Goal: Task Accomplishment & Management: Manage account settings

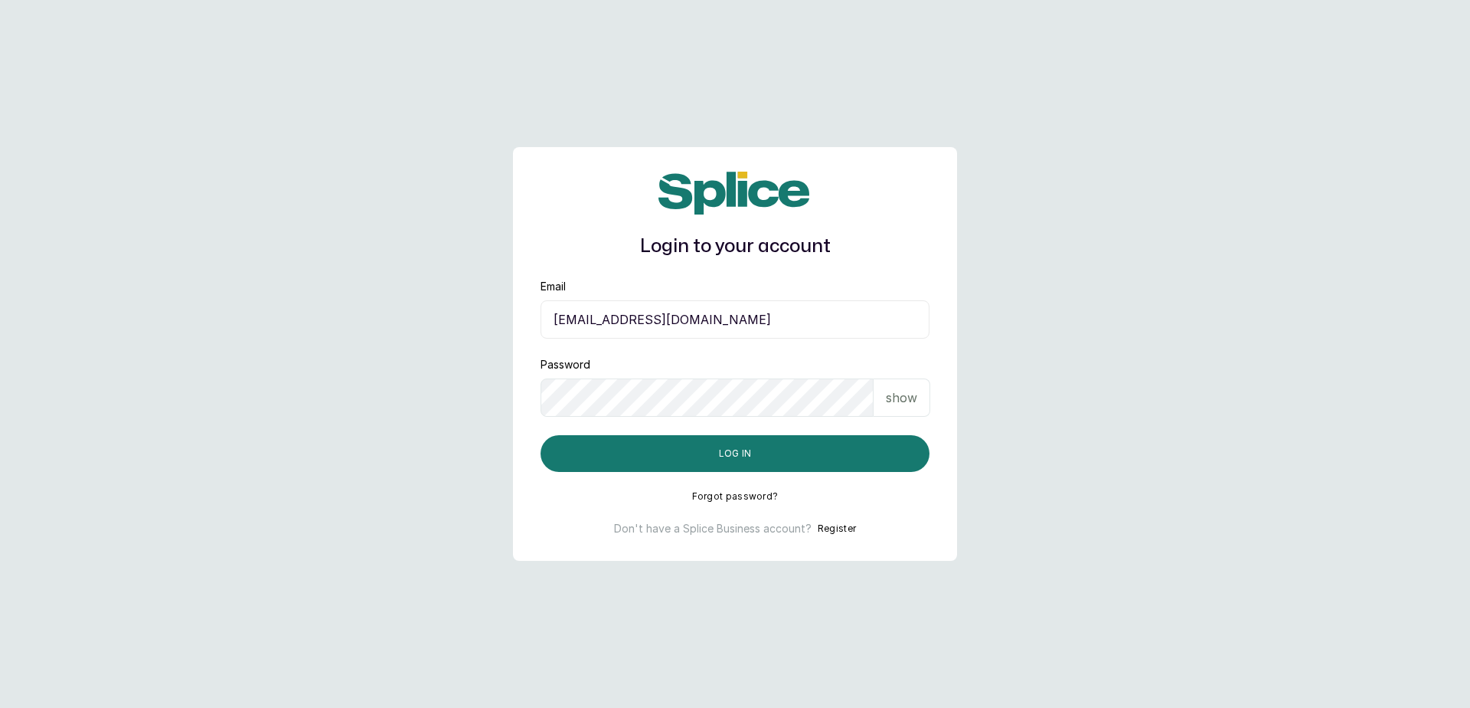
click at [721, 317] on input "[EMAIL_ADDRESS][DOMAIN_NAME]" at bounding box center [735, 319] width 389 height 38
type input "[EMAIL_ADDRESS][DOMAIN_NAME]"
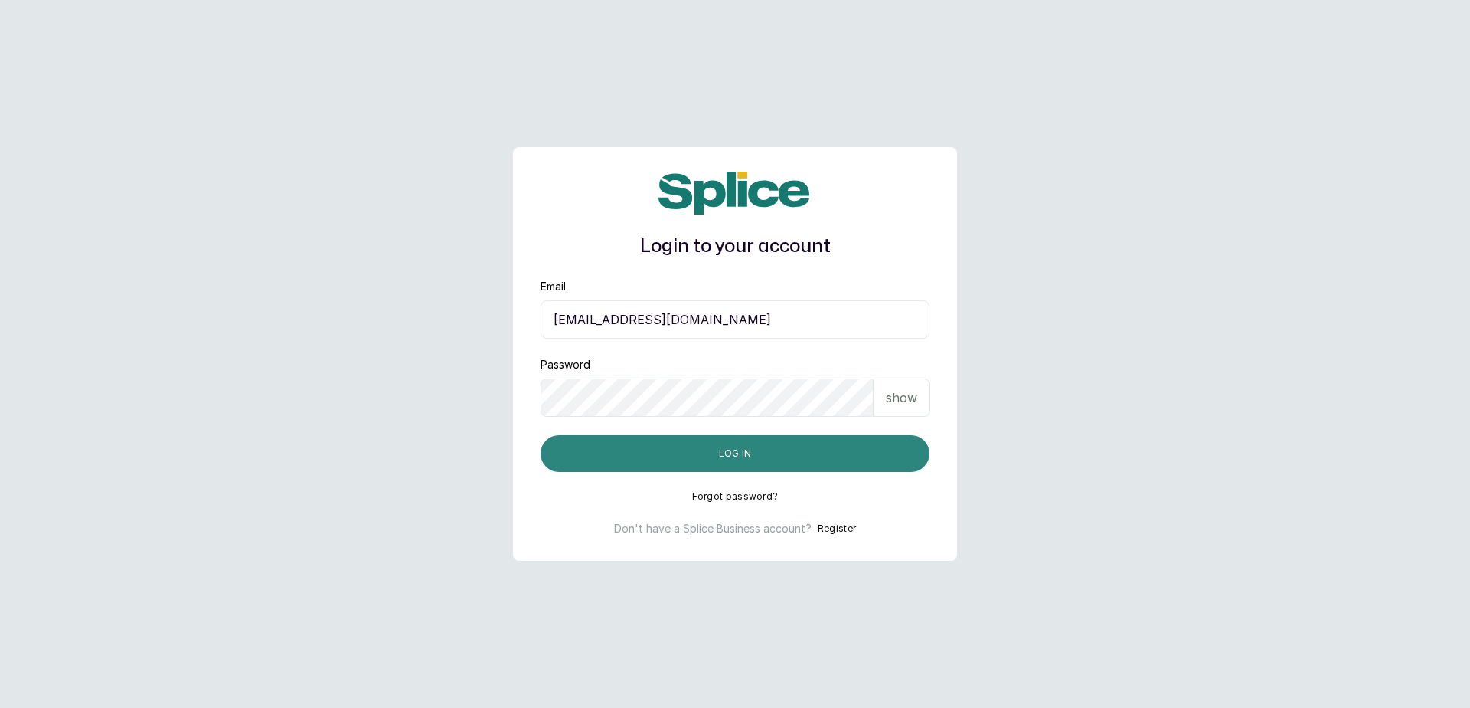
click at [714, 444] on button "Log in" at bounding box center [735, 453] width 389 height 37
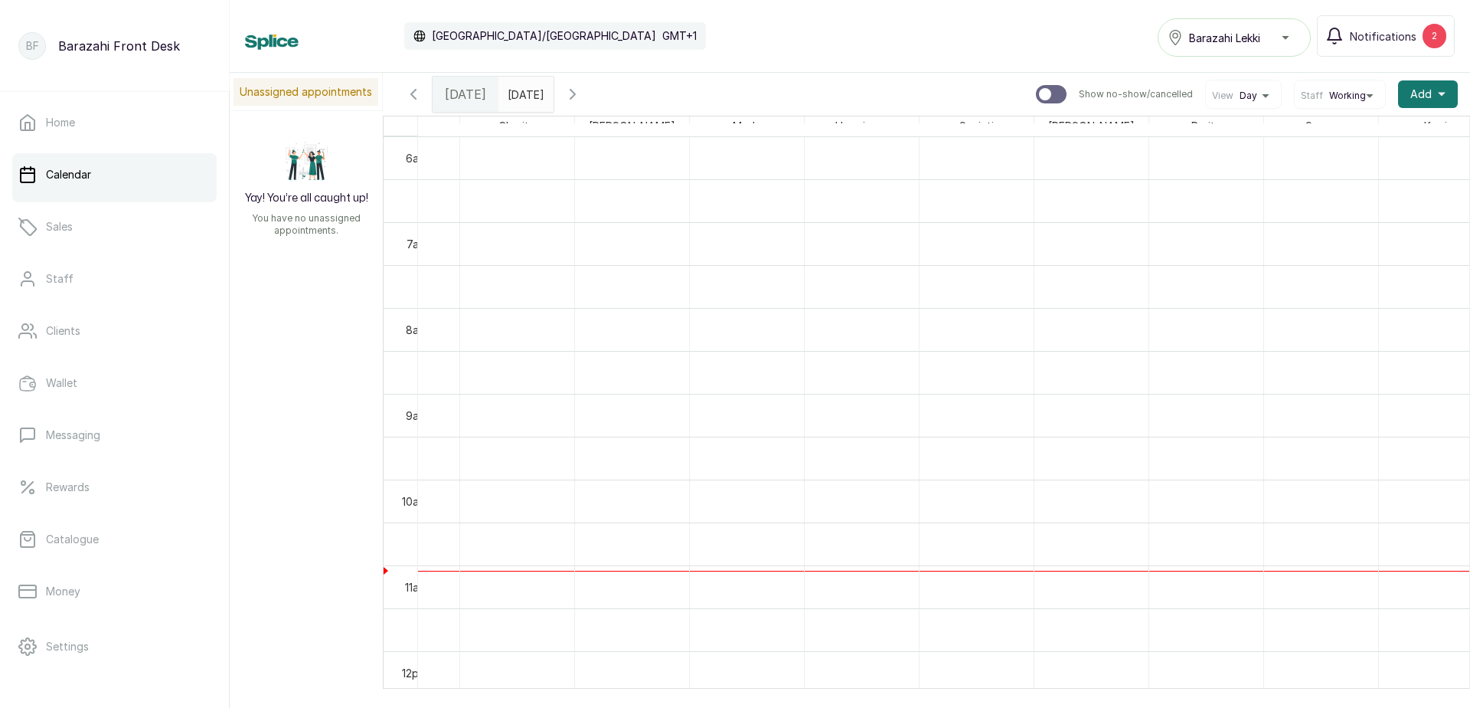
scroll to position [0, 418]
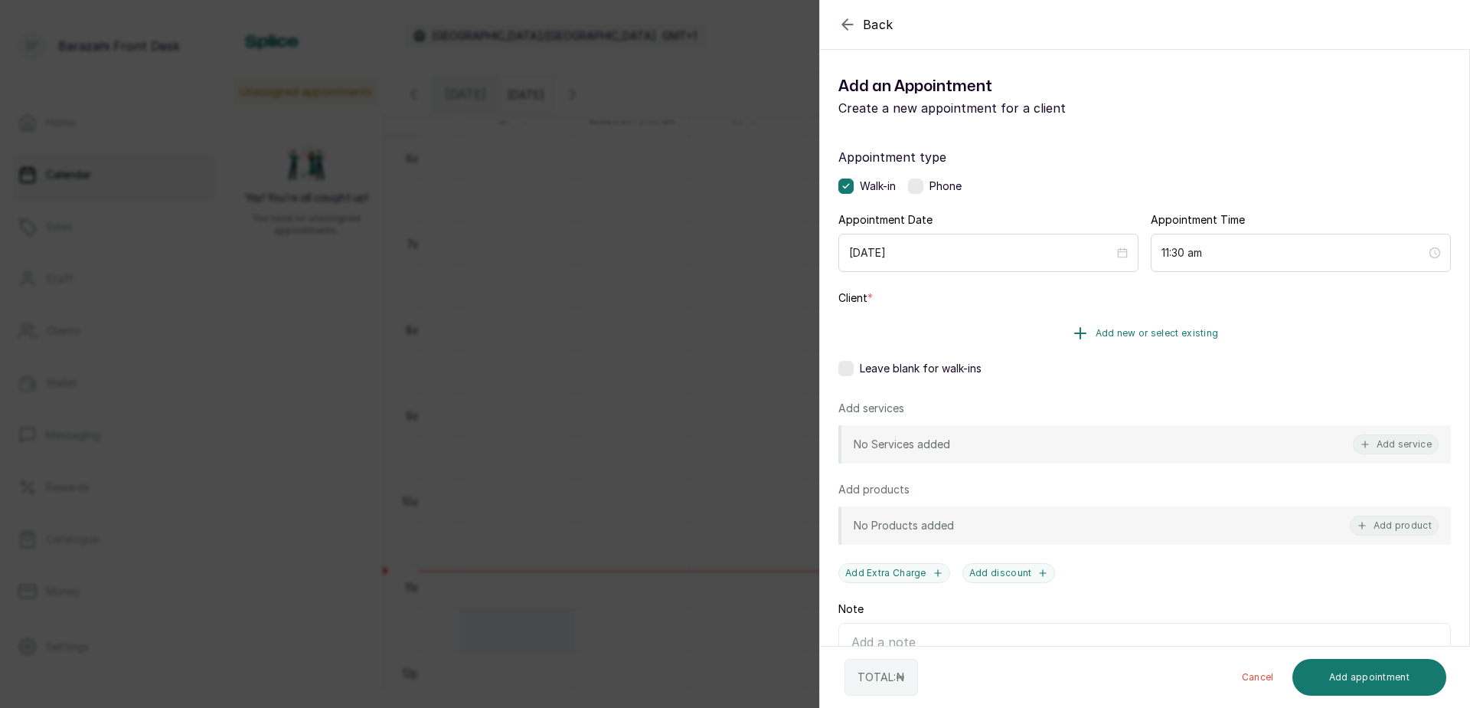
click at [1181, 333] on span "Add new or select existing" at bounding box center [1157, 333] width 123 height 12
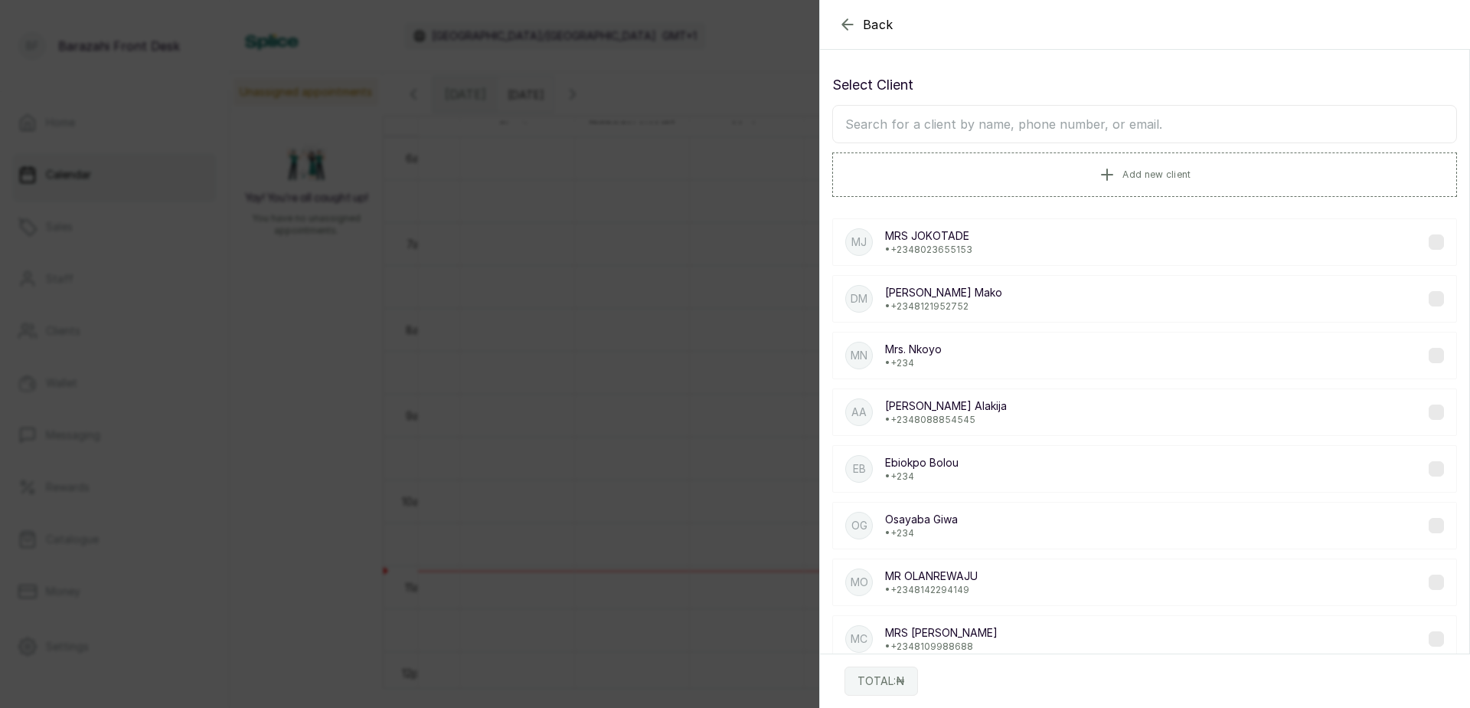
click at [1018, 133] on input "text" at bounding box center [1144, 124] width 625 height 38
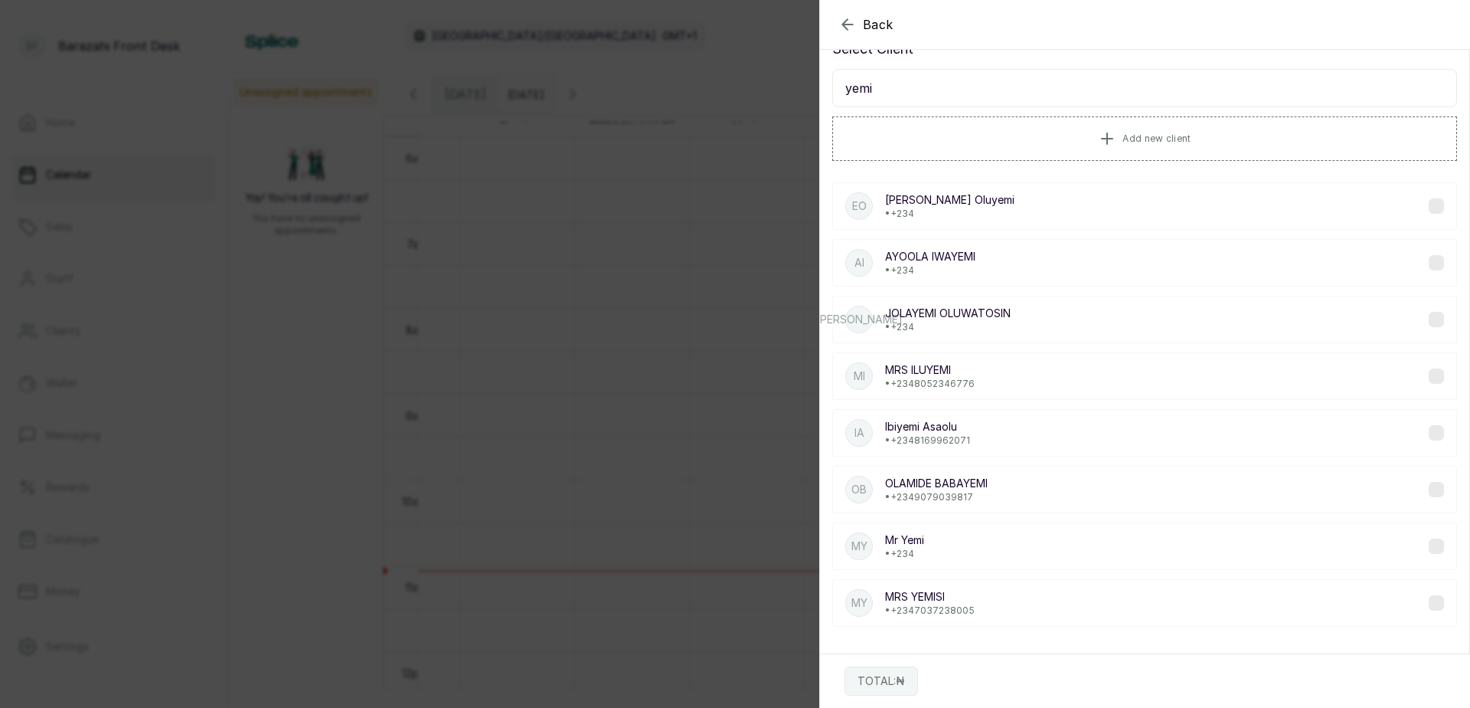
scroll to position [41, 0]
type input "yemi"
click at [962, 544] on div "MY Mr Yemi • +234" at bounding box center [1144, 540] width 625 height 47
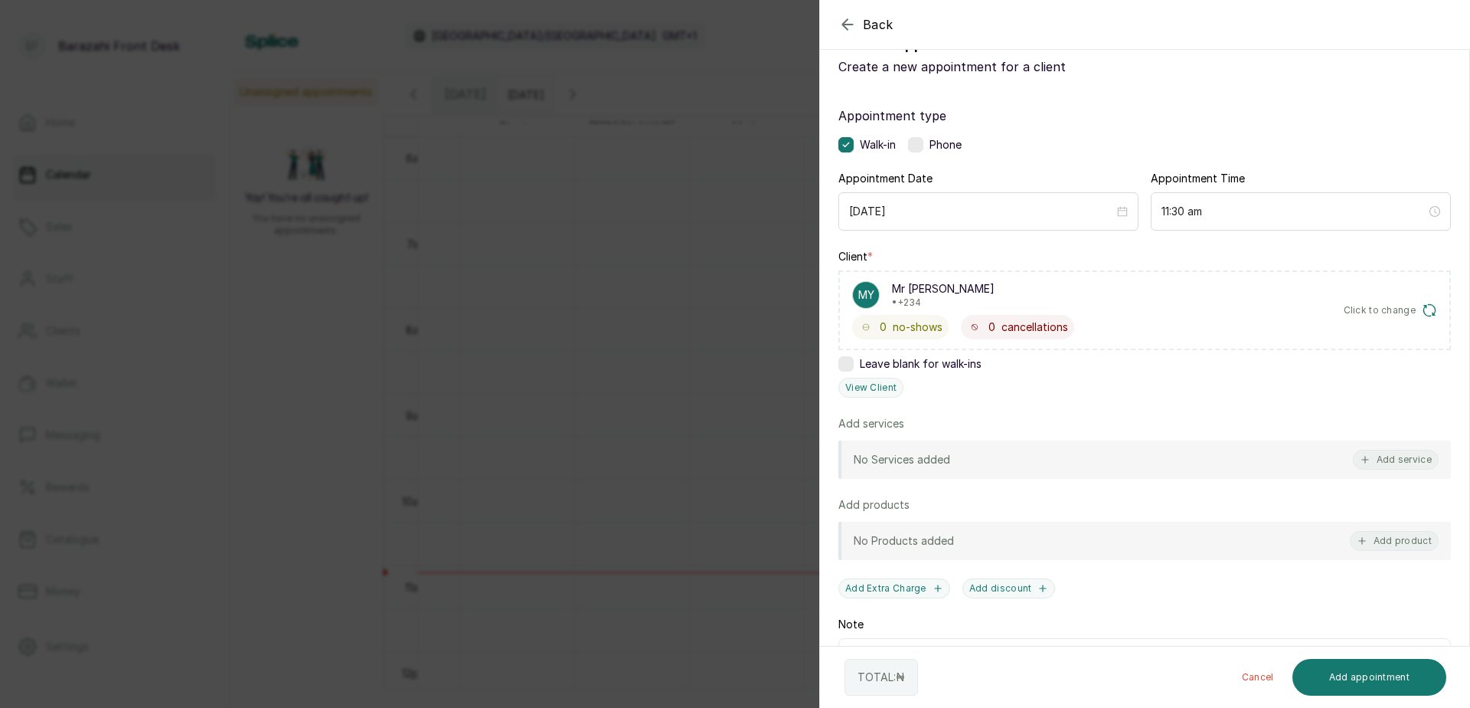
click at [896, 298] on p "• +234" at bounding box center [943, 302] width 103 height 12
click at [1355, 313] on span "Click to change" at bounding box center [1380, 310] width 73 height 12
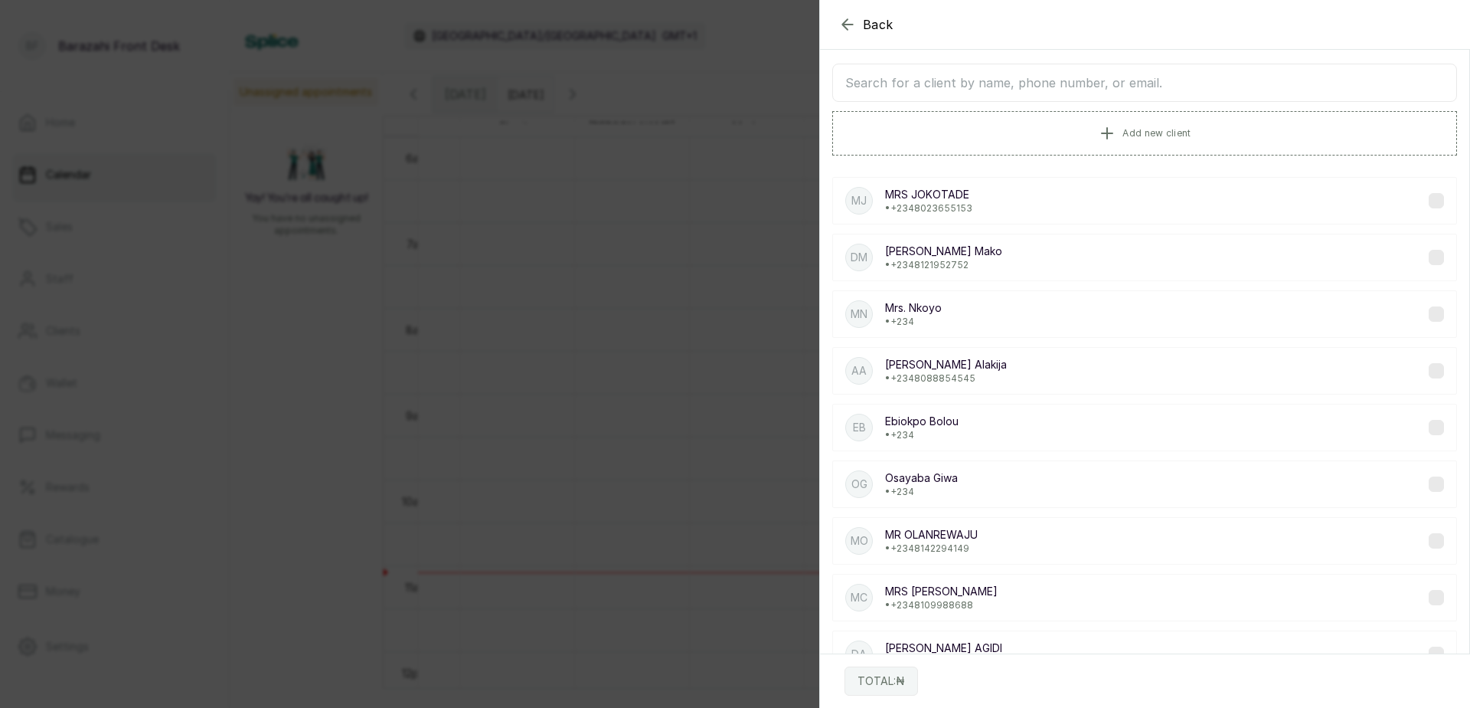
click at [874, 31] on span "Back" at bounding box center [878, 24] width 31 height 18
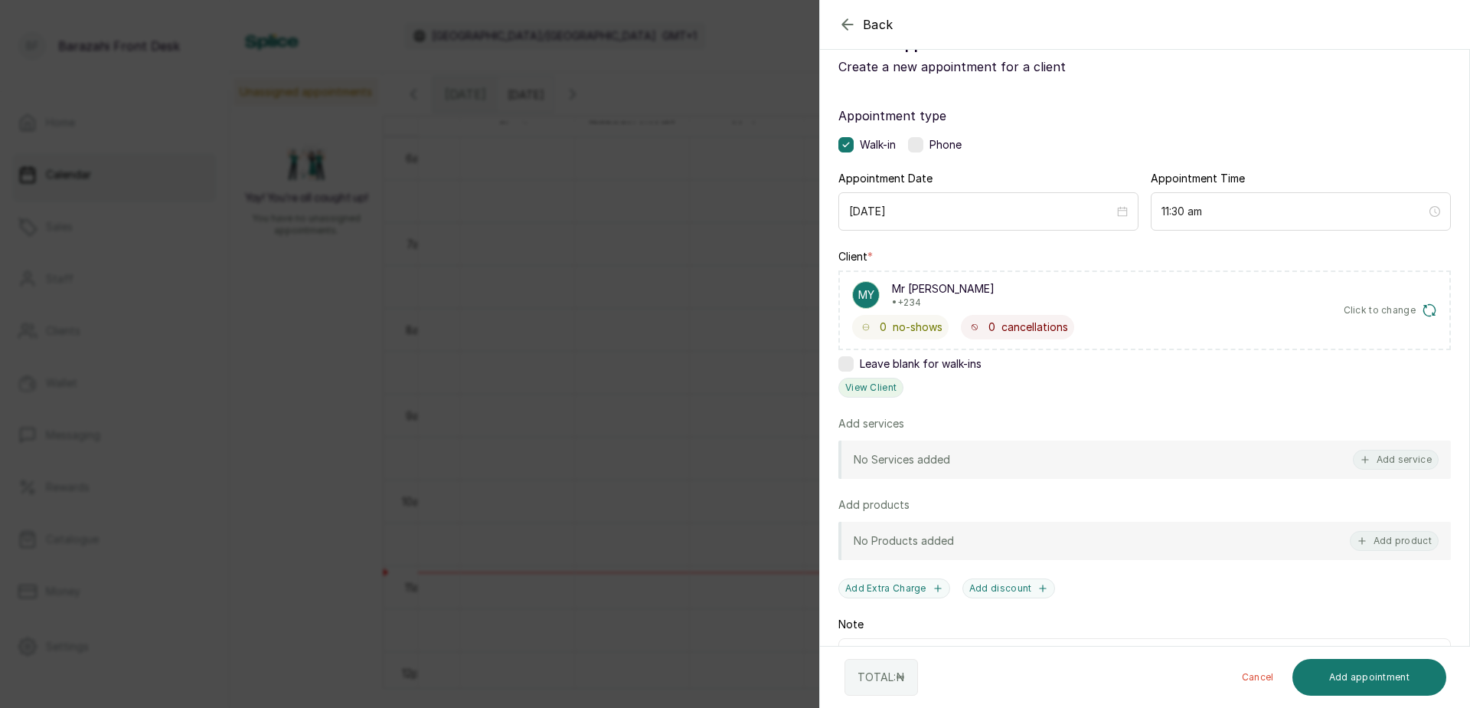
click at [855, 392] on button "View Client" at bounding box center [870, 387] width 65 height 20
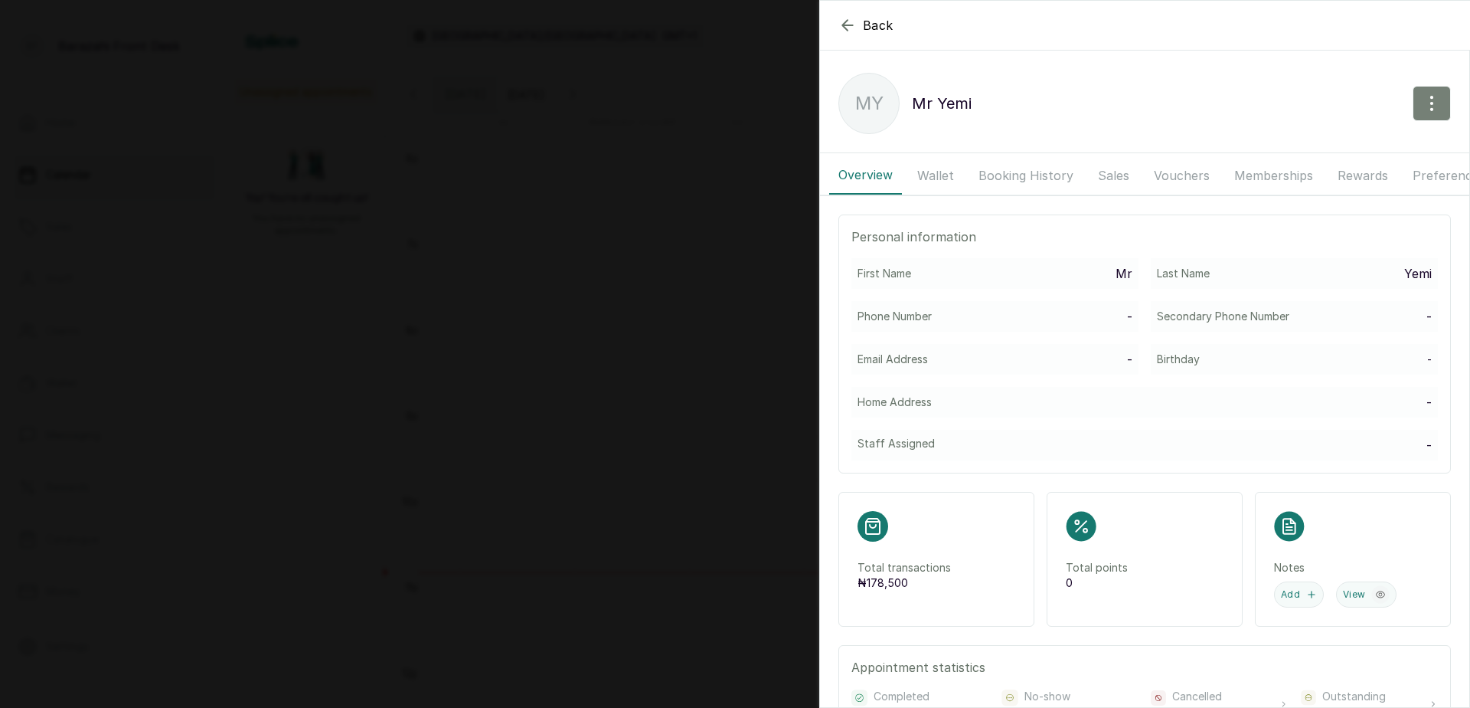
click at [1423, 108] on icon "button" at bounding box center [1432, 103] width 18 height 18
click at [1318, 152] on span "Edit" at bounding box center [1365, 148] width 147 height 18
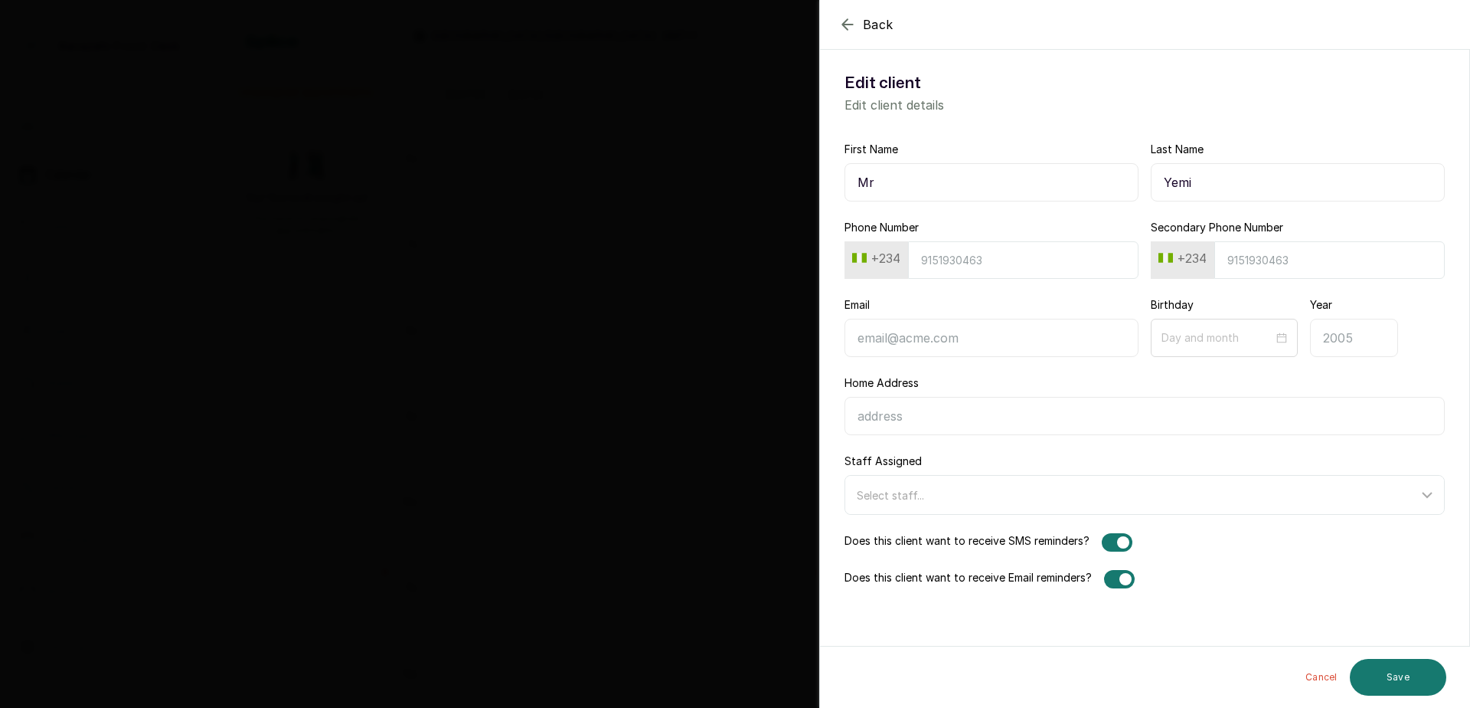
click at [984, 260] on input "Phone Number" at bounding box center [1023, 260] width 230 height 38
click at [850, 22] on icon "button" at bounding box center [847, 24] width 18 height 18
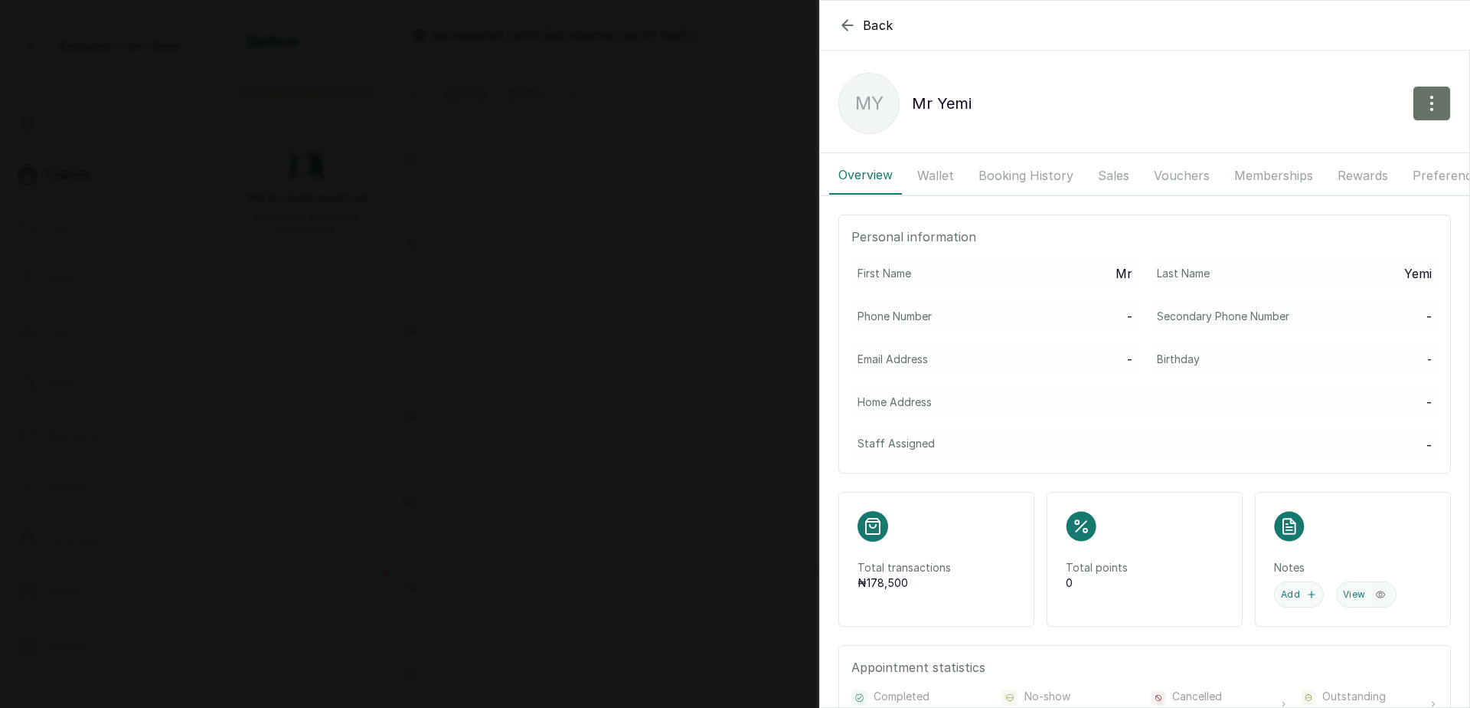
click at [850, 23] on icon "button" at bounding box center [847, 25] width 18 height 18
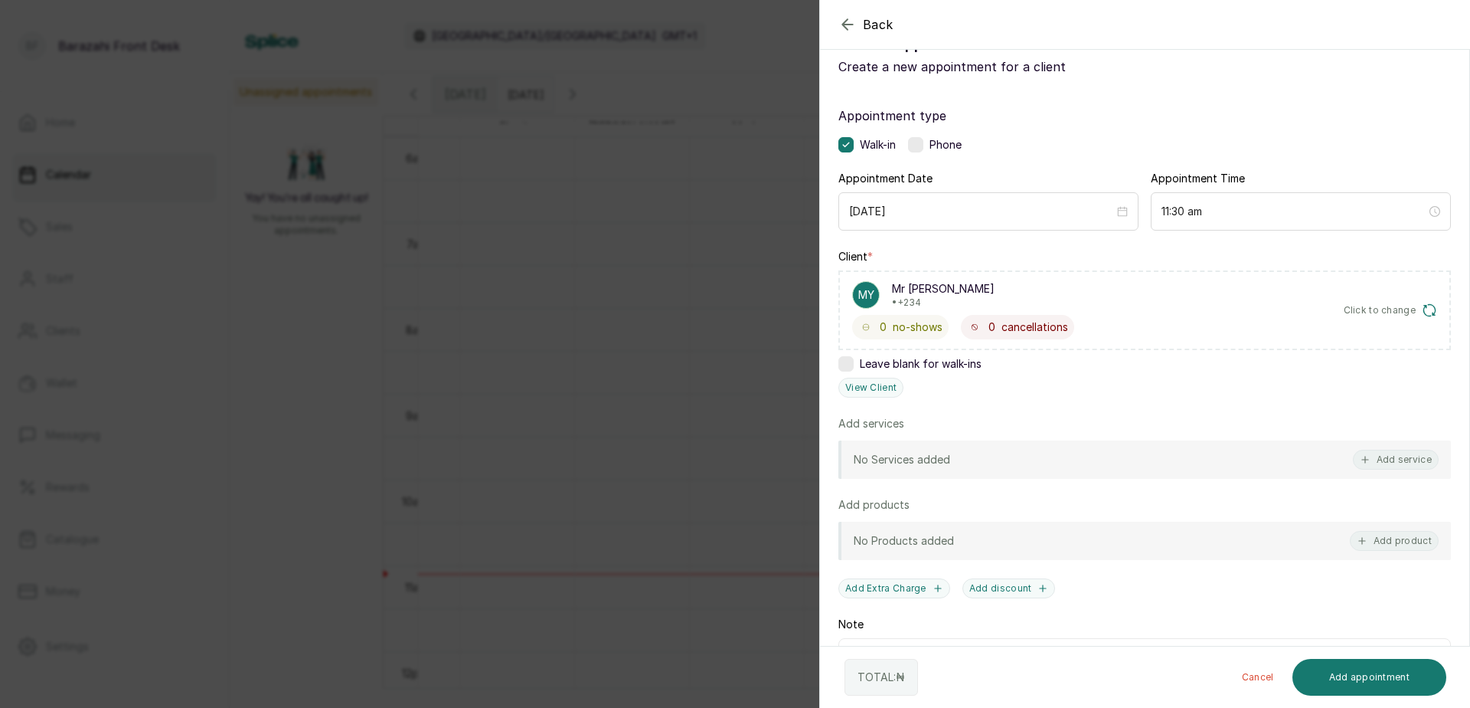
click at [845, 28] on icon "button" at bounding box center [847, 24] width 10 height 10
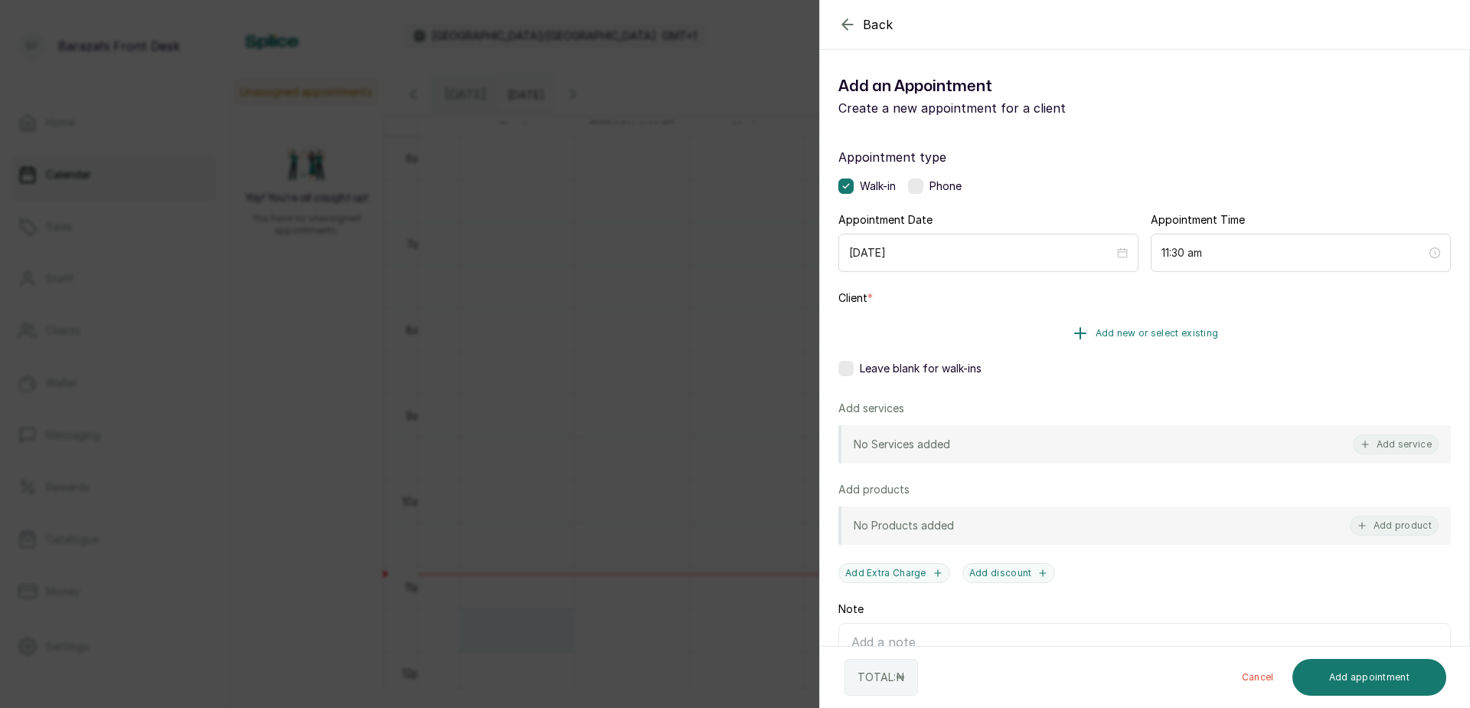
click at [1159, 328] on span "Add new or select existing" at bounding box center [1157, 333] width 123 height 12
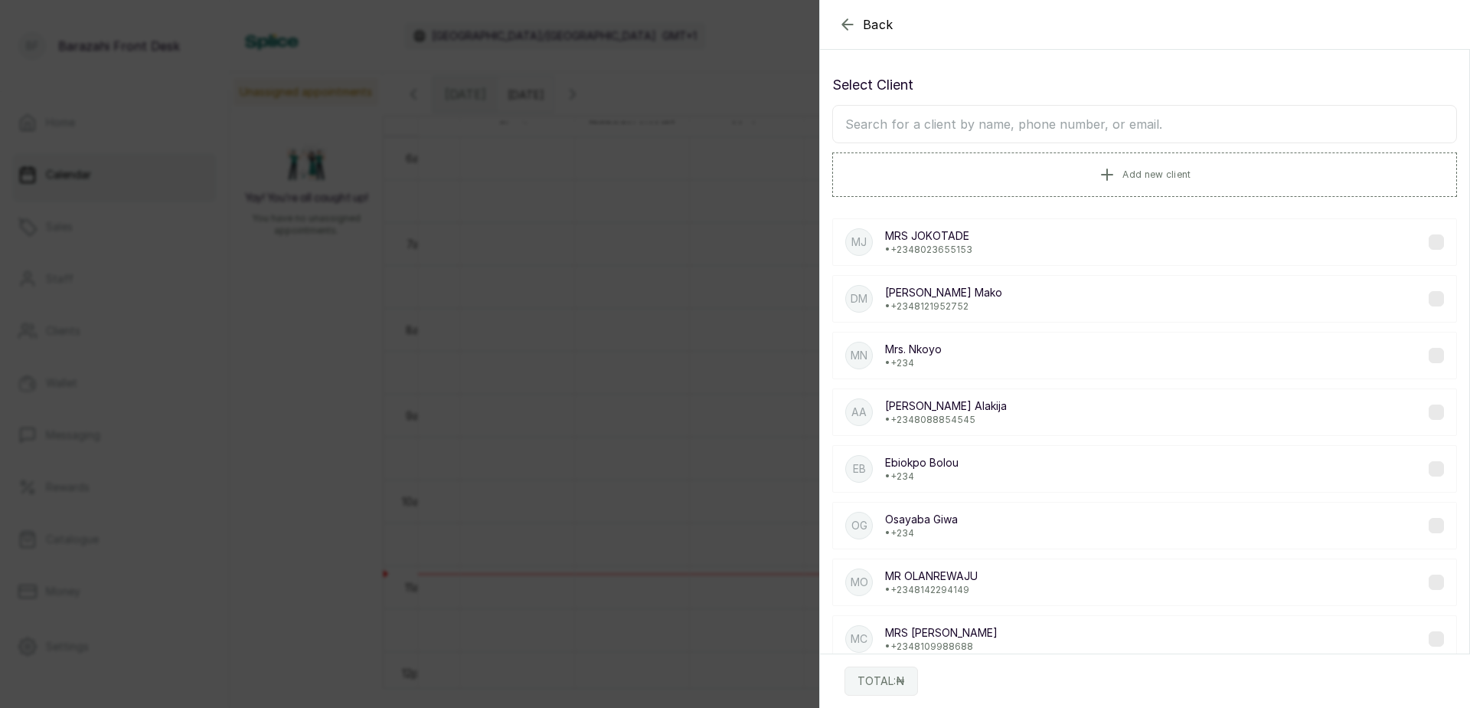
click at [998, 131] on input "text" at bounding box center [1144, 124] width 625 height 38
type input "8"
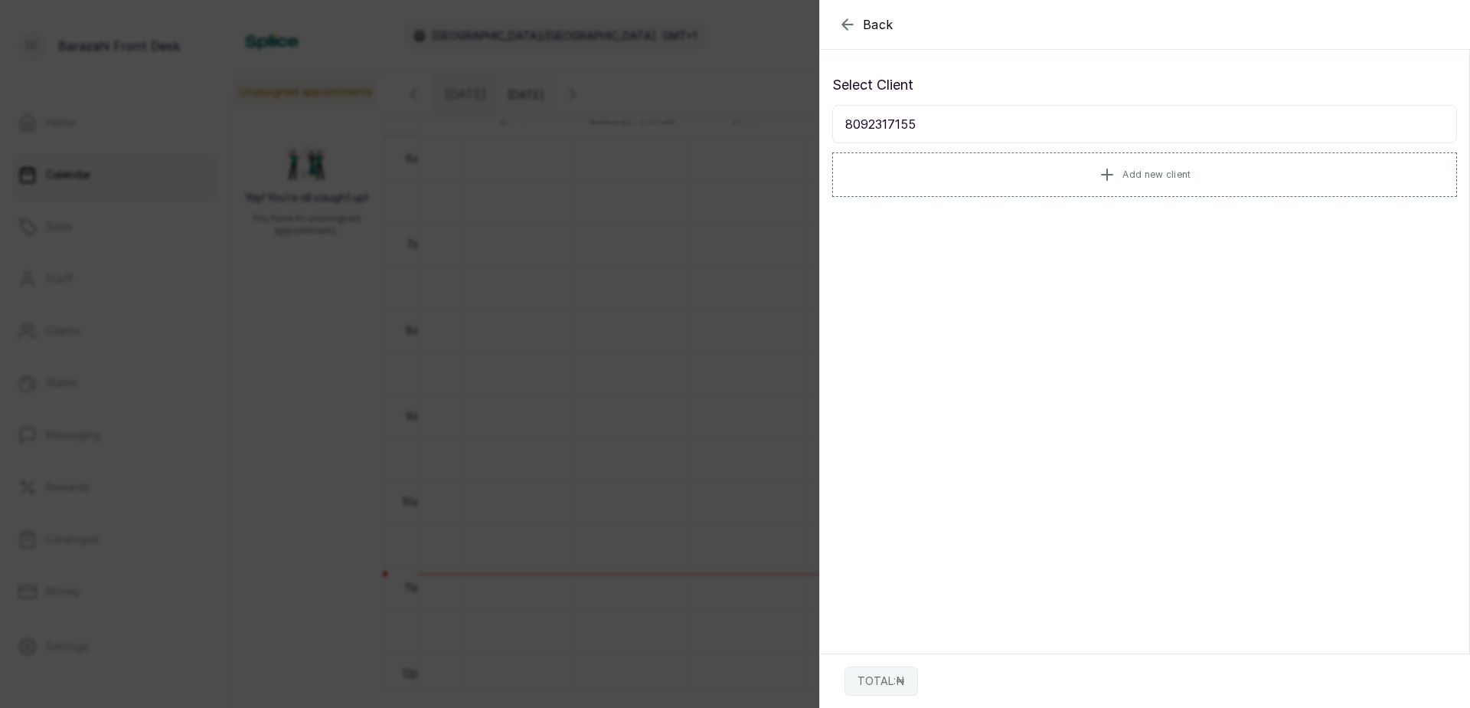
drag, startPoint x: 848, startPoint y: 131, endPoint x: 934, endPoint y: 132, distance: 86.5
click at [934, 132] on input "8092317155" at bounding box center [1144, 124] width 625 height 38
type input "8092317155"
click at [1123, 178] on span "Add new client" at bounding box center [1157, 174] width 68 height 12
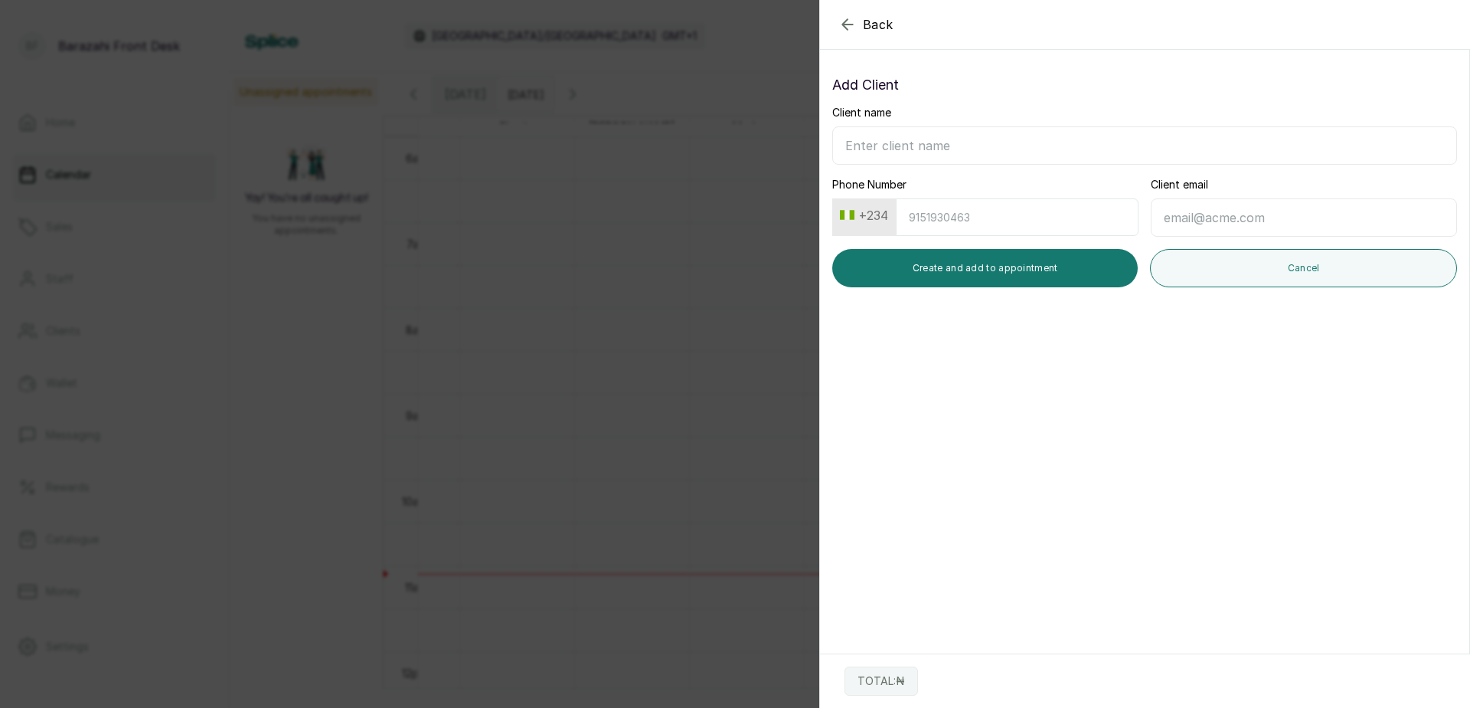
click at [849, 21] on icon "button" at bounding box center [847, 24] width 18 height 18
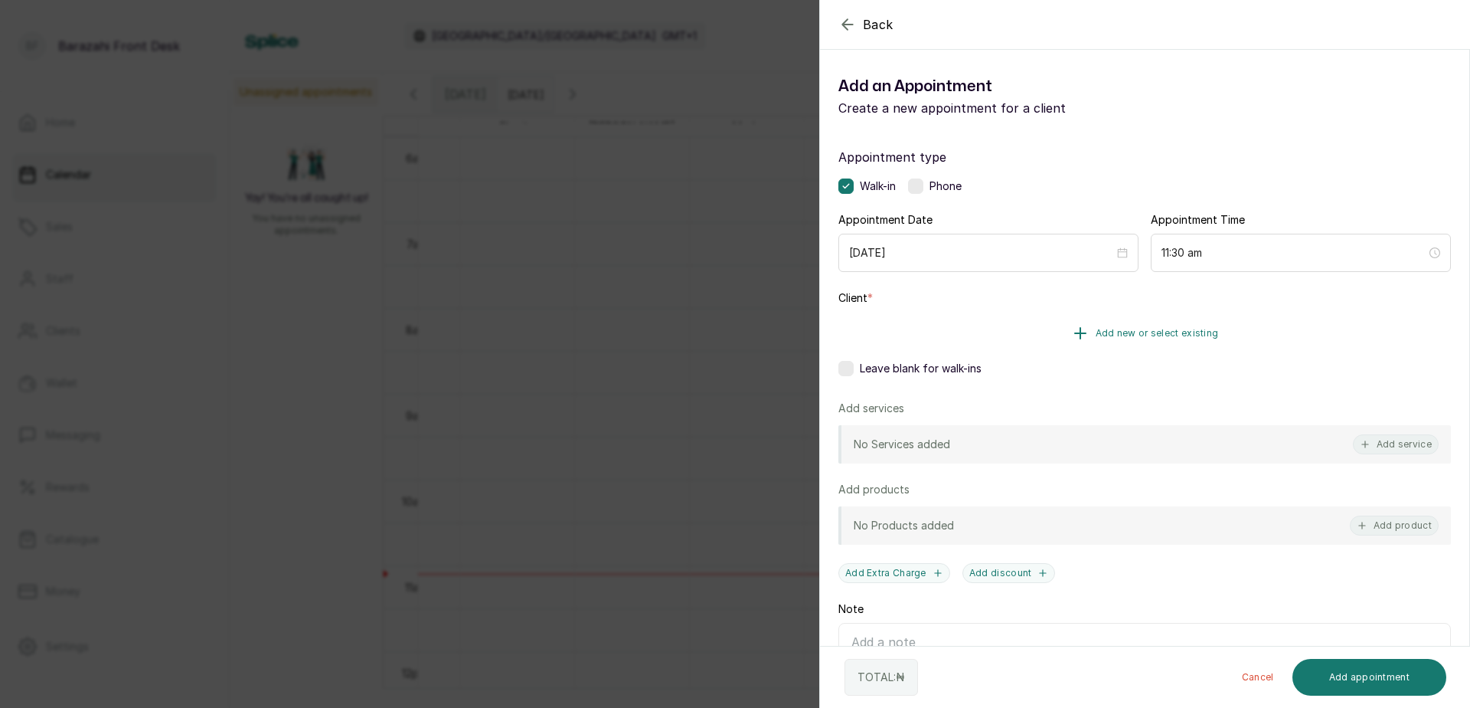
click at [1177, 333] on span "Add new or select existing" at bounding box center [1157, 333] width 123 height 12
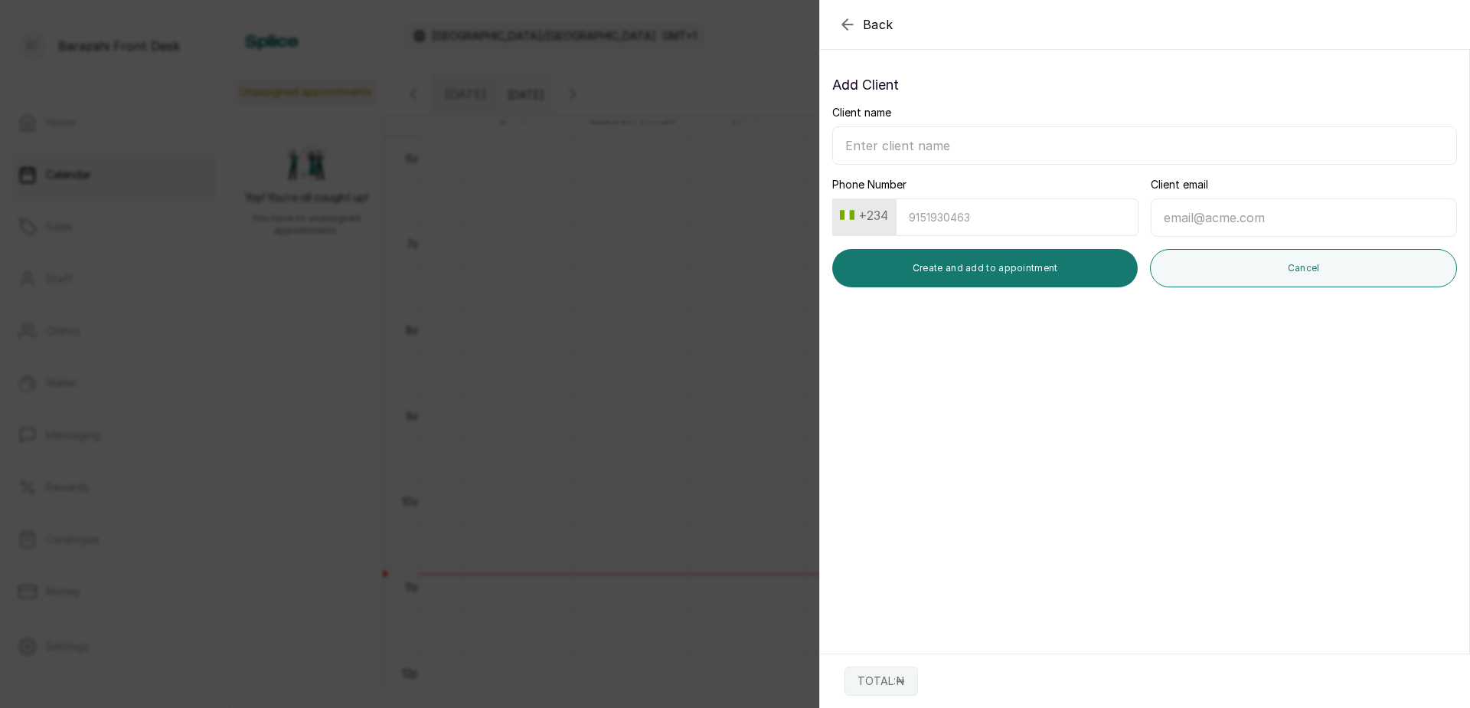
click at [851, 25] on icon "button" at bounding box center [847, 24] width 18 height 18
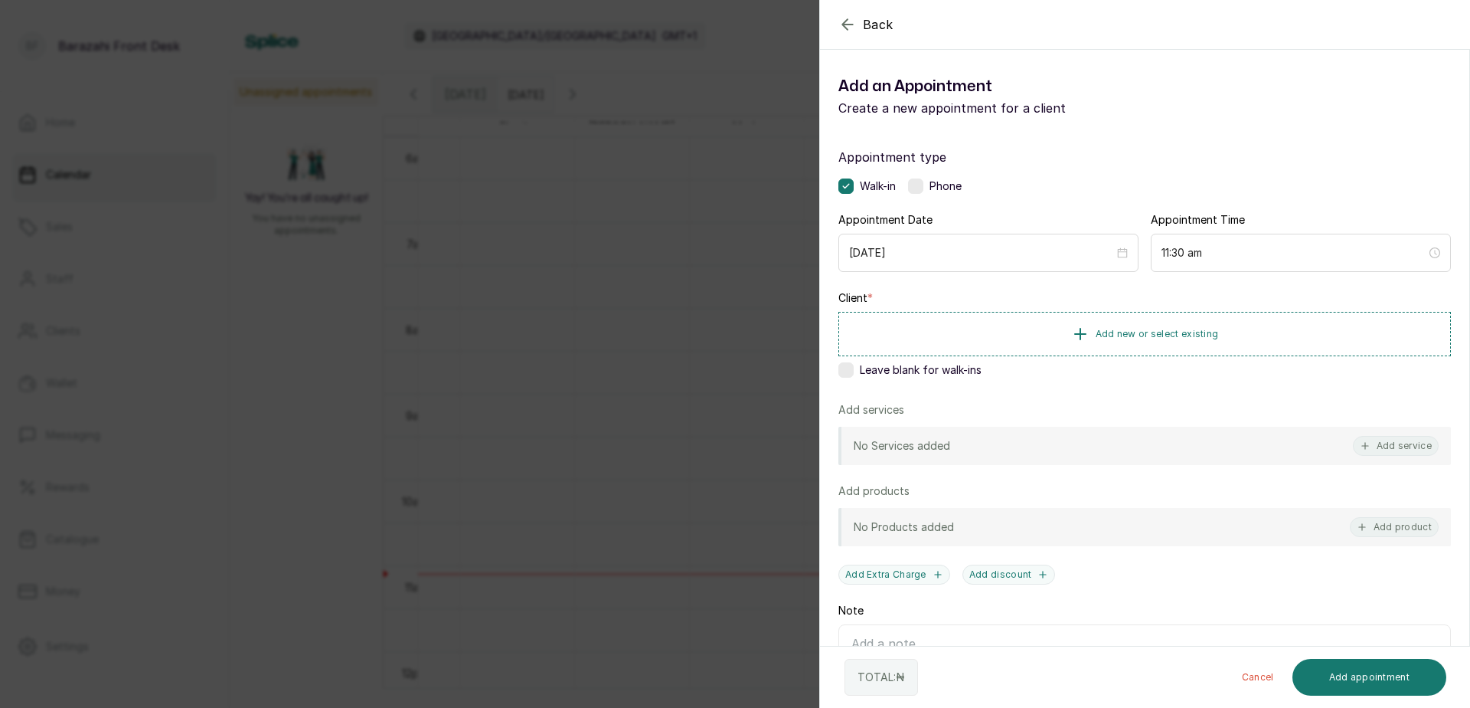
click at [848, 28] on icon "button" at bounding box center [847, 24] width 18 height 18
click at [1178, 332] on span "Add new or select existing" at bounding box center [1157, 333] width 123 height 12
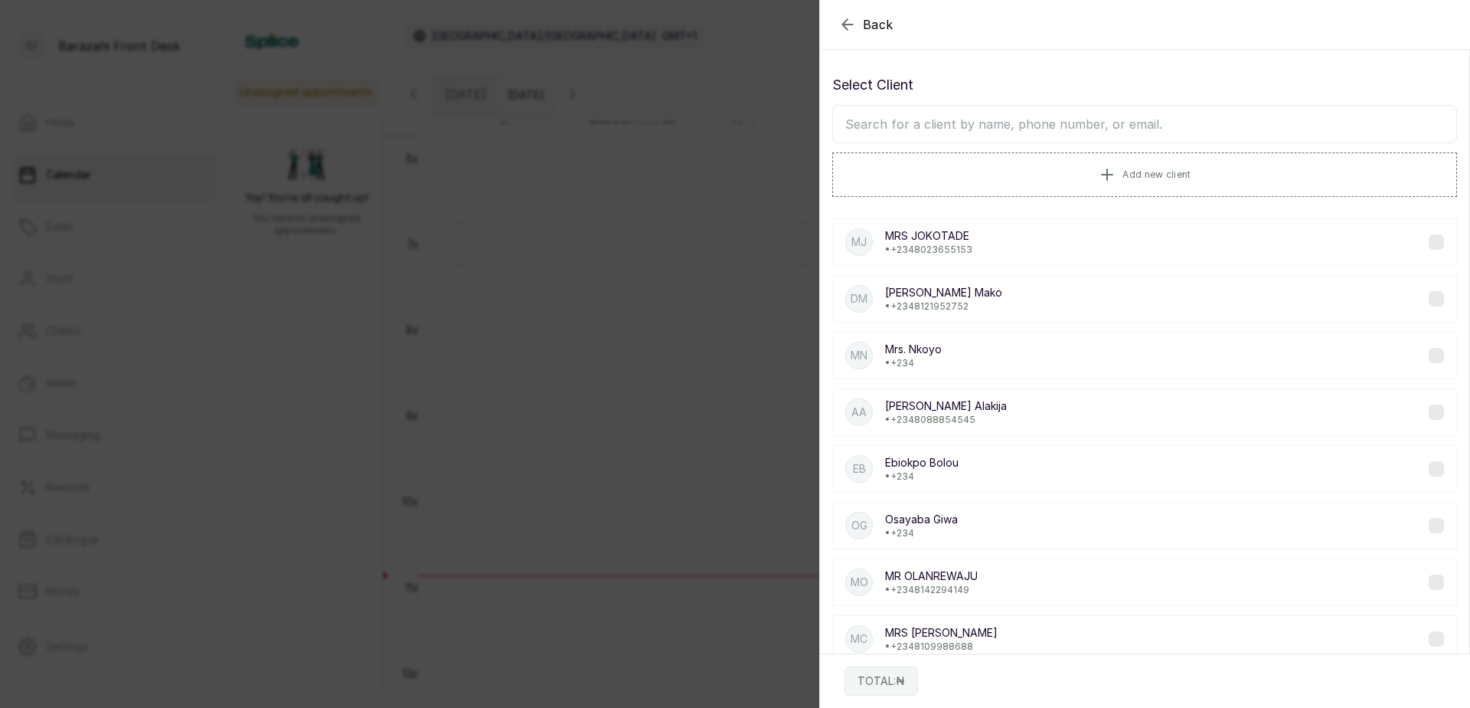
click at [942, 121] on input "text" at bounding box center [1144, 124] width 625 height 38
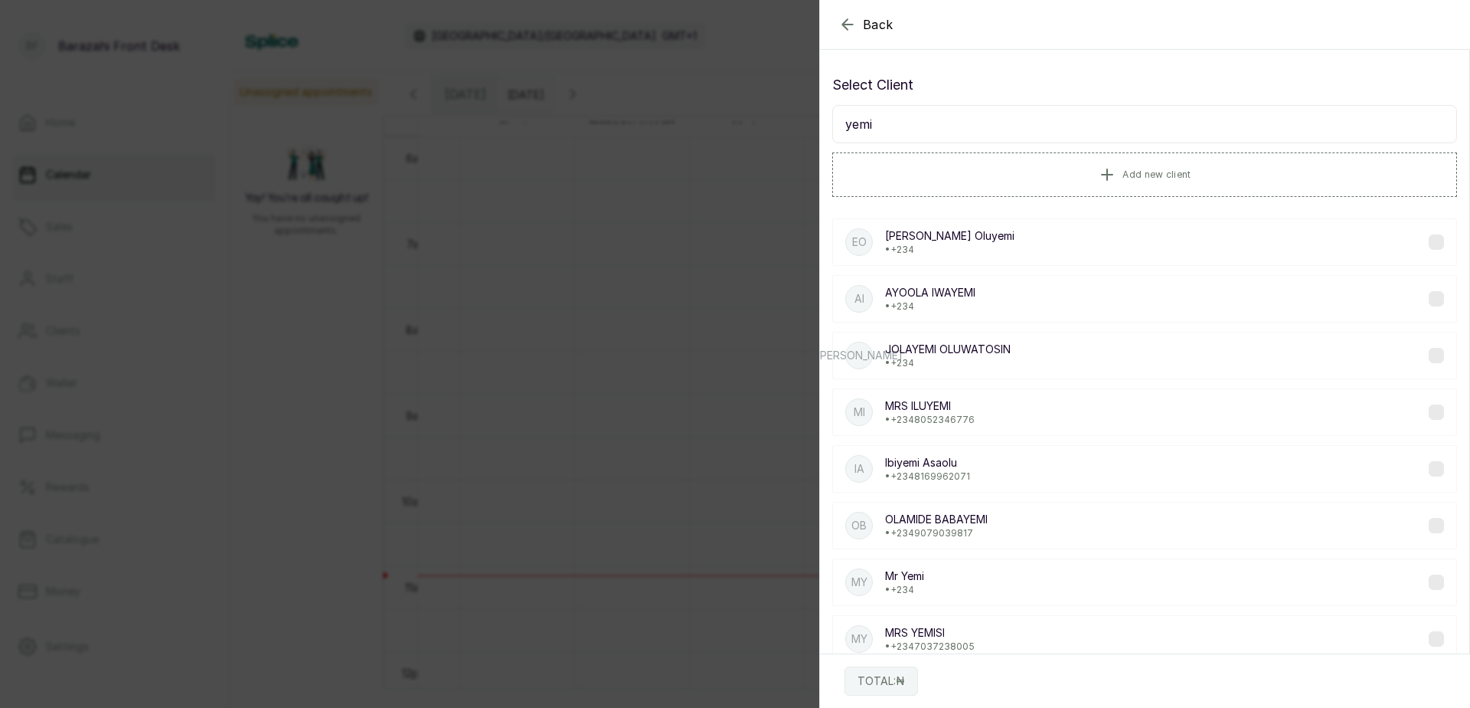
type input "yemi"
click at [976, 589] on div "MY Mr Yemi • +234" at bounding box center [1144, 581] width 625 height 47
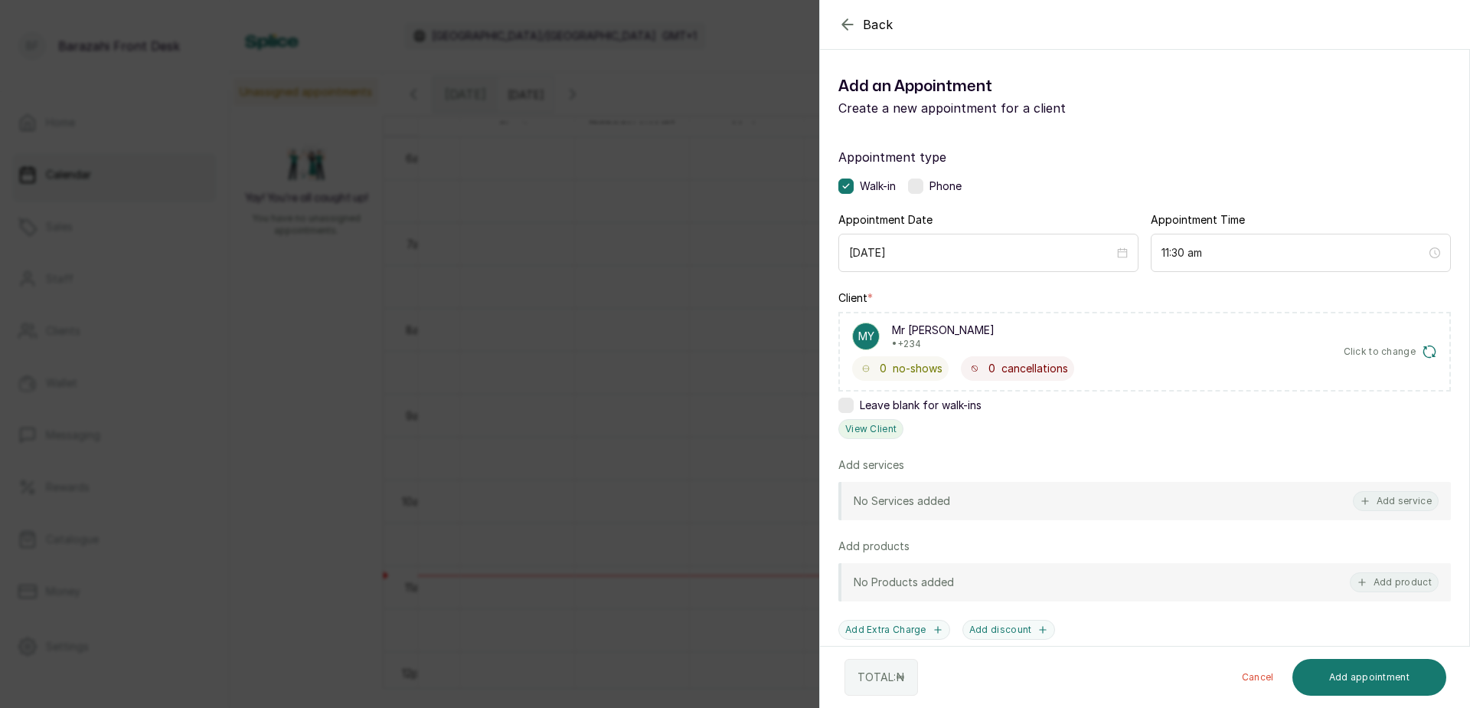
click at [855, 426] on button "View Client" at bounding box center [870, 429] width 65 height 20
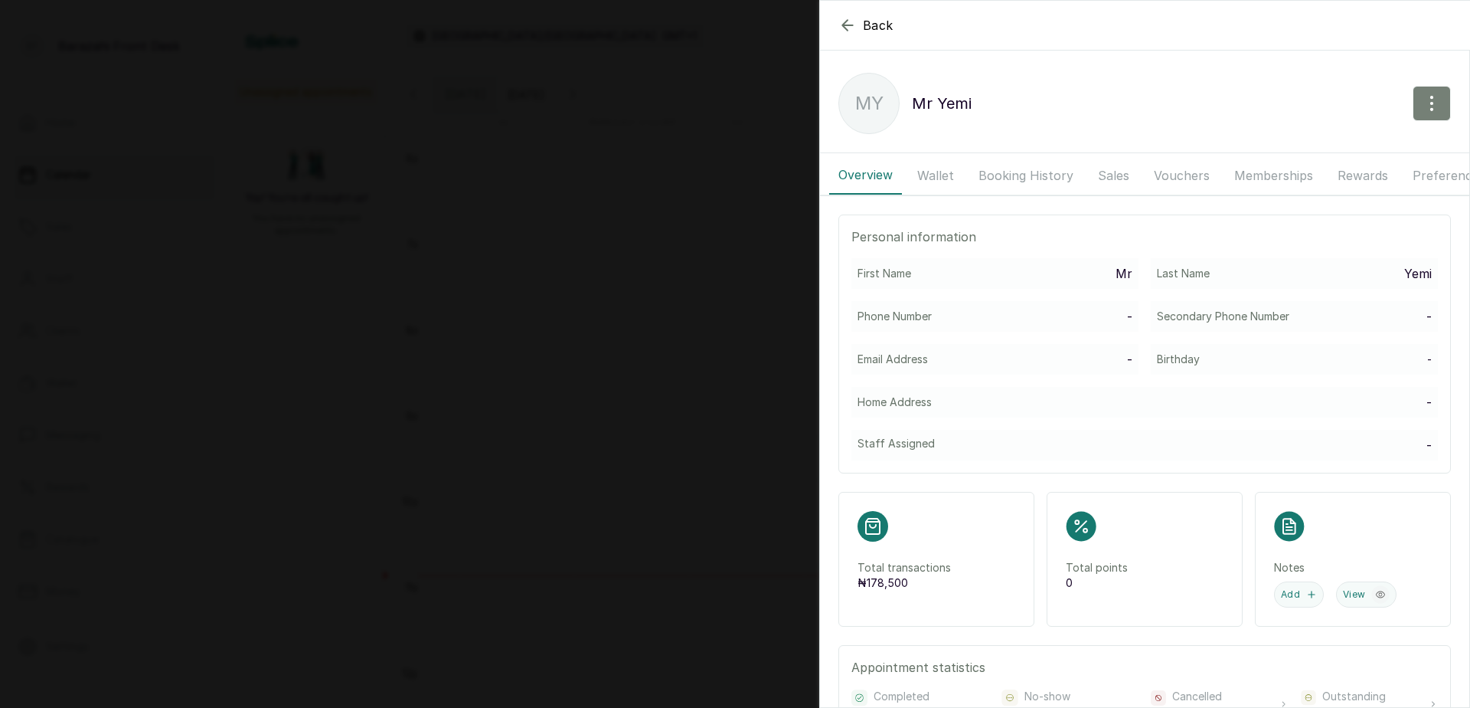
click at [1423, 105] on icon "button" at bounding box center [1432, 103] width 18 height 18
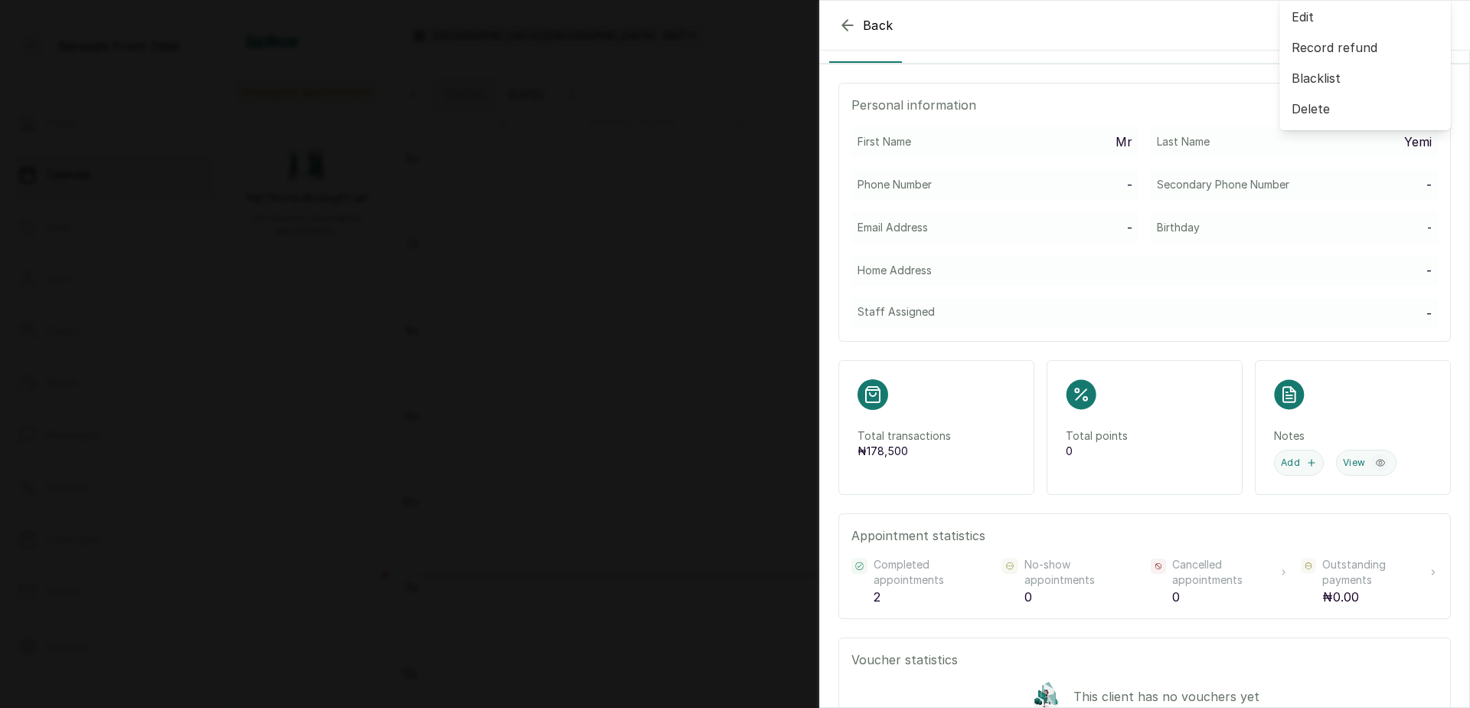
scroll to position [0, 0]
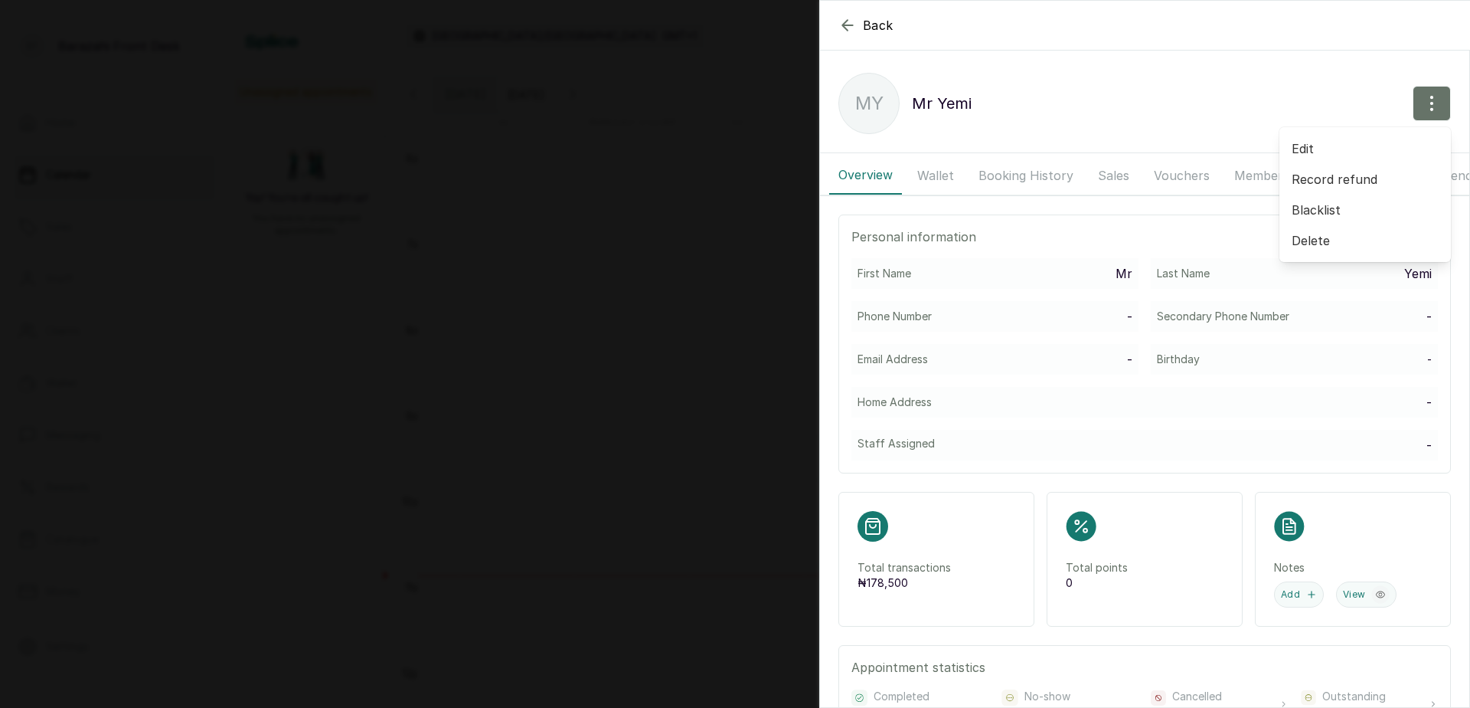
click at [1020, 178] on button "Booking History" at bounding box center [1025, 175] width 113 height 38
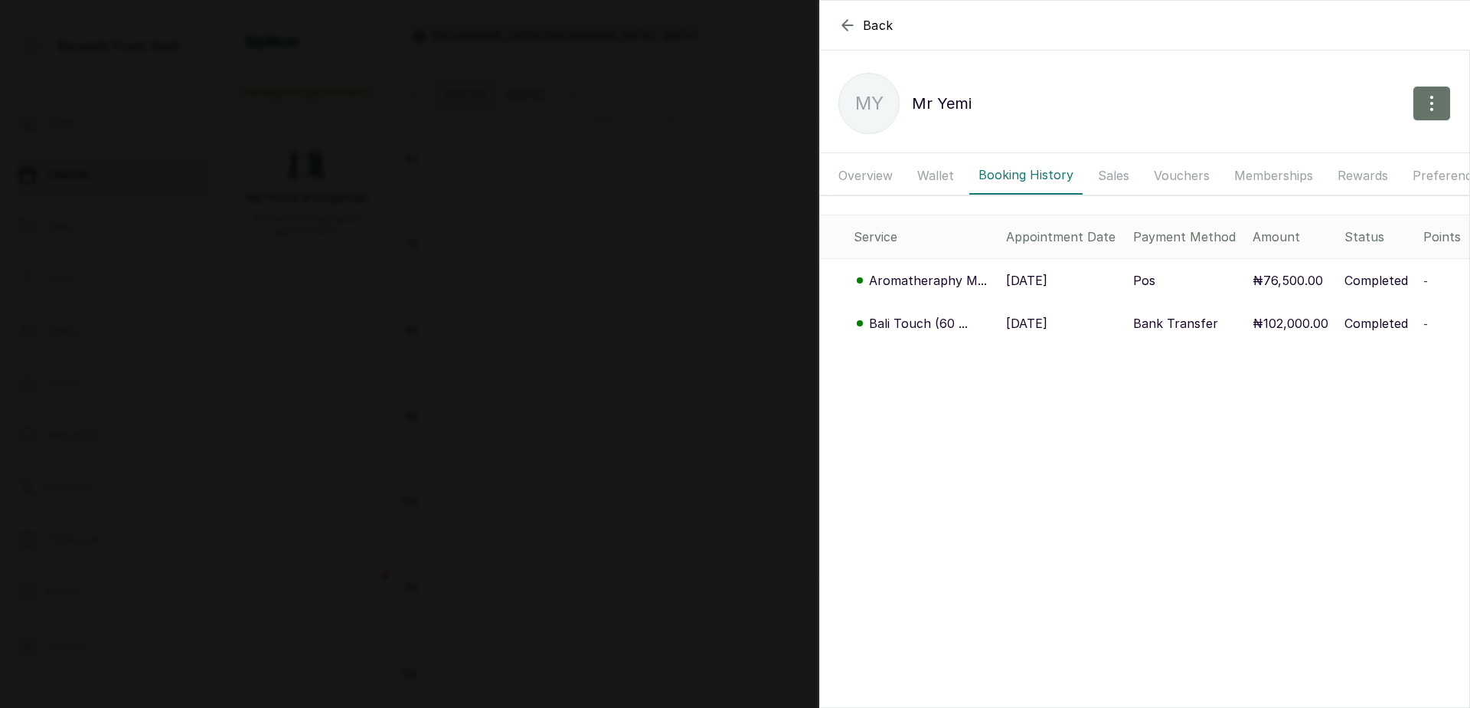
click at [954, 289] on p "Aromatheraphy M..." at bounding box center [928, 280] width 118 height 18
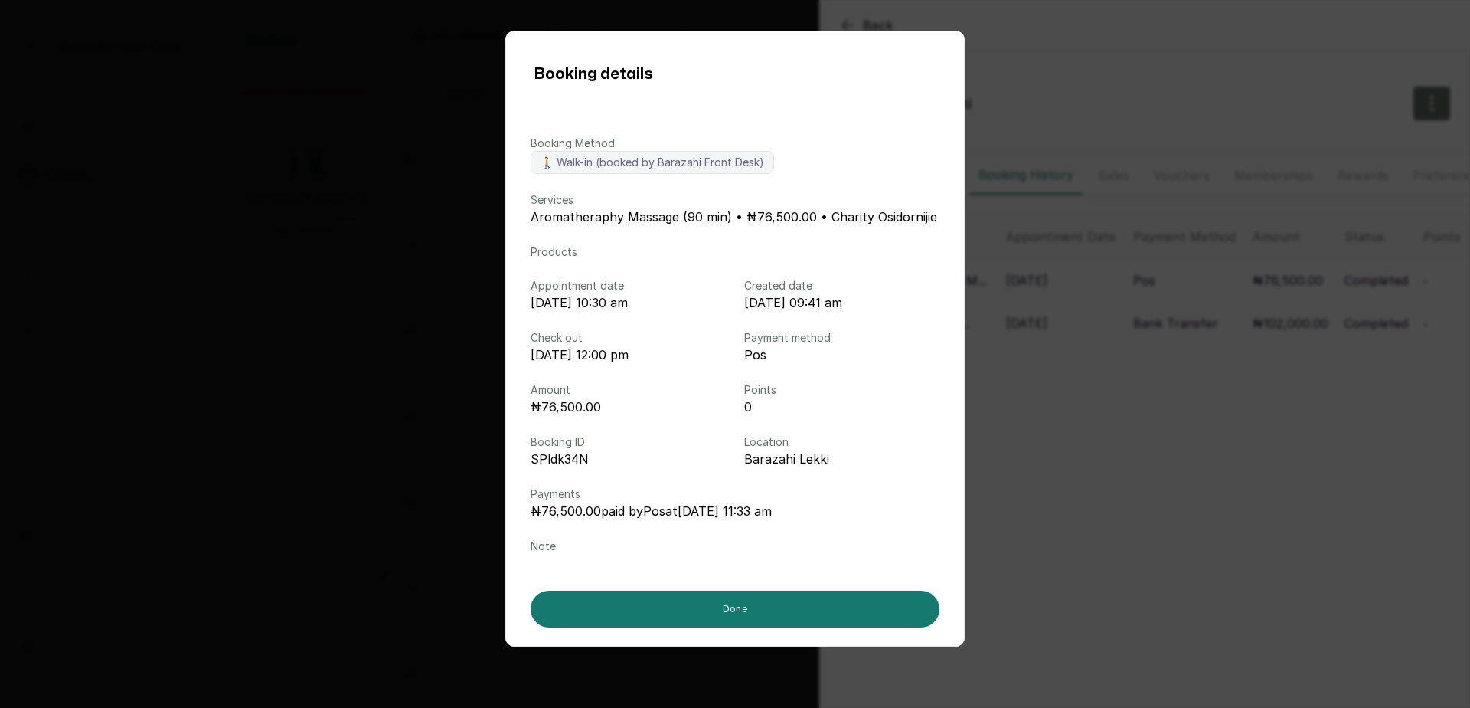
click at [1113, 402] on div "Booking details Booking Method 🚶 Walk-in (booked by Barazahi Front Desk) Servic…" at bounding box center [735, 354] width 1470 height 708
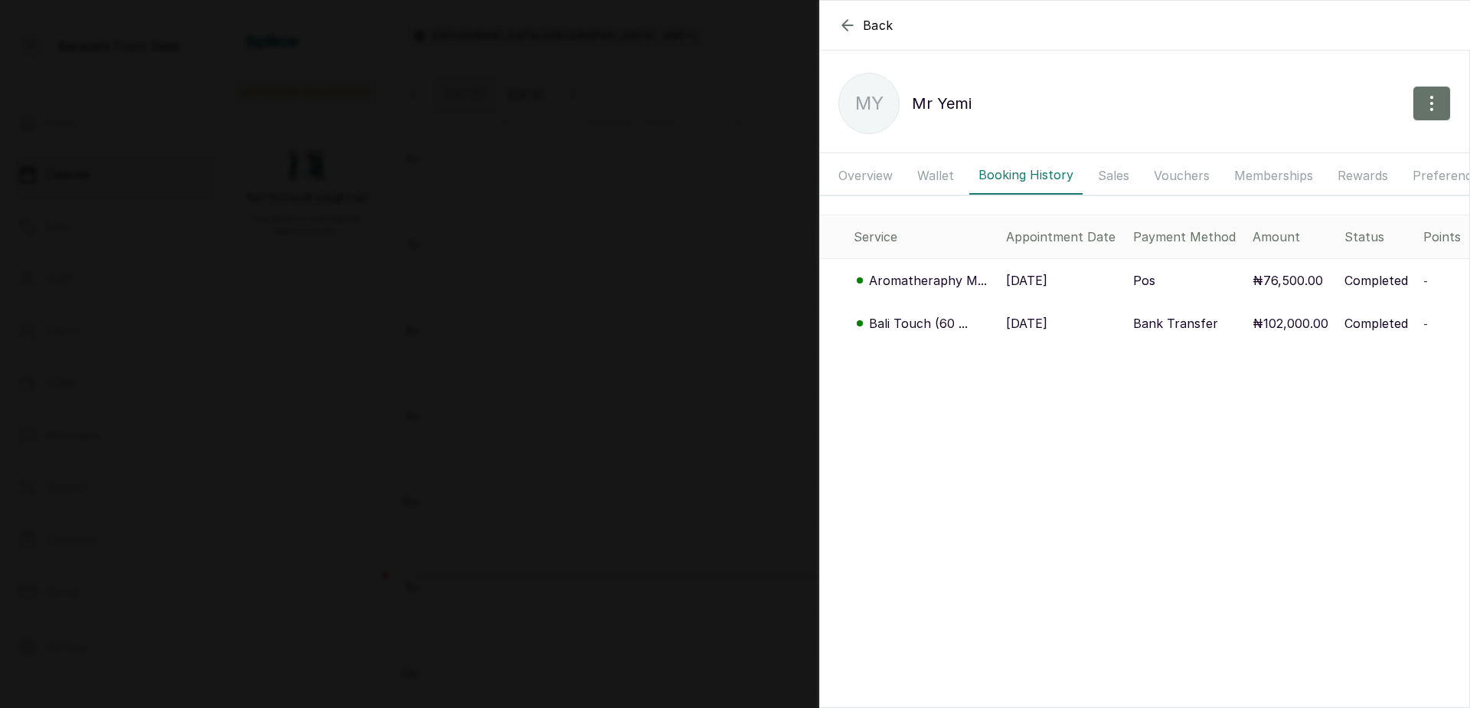
click at [1034, 332] on p "5 Aug, 2025" at bounding box center [1026, 323] width 41 height 18
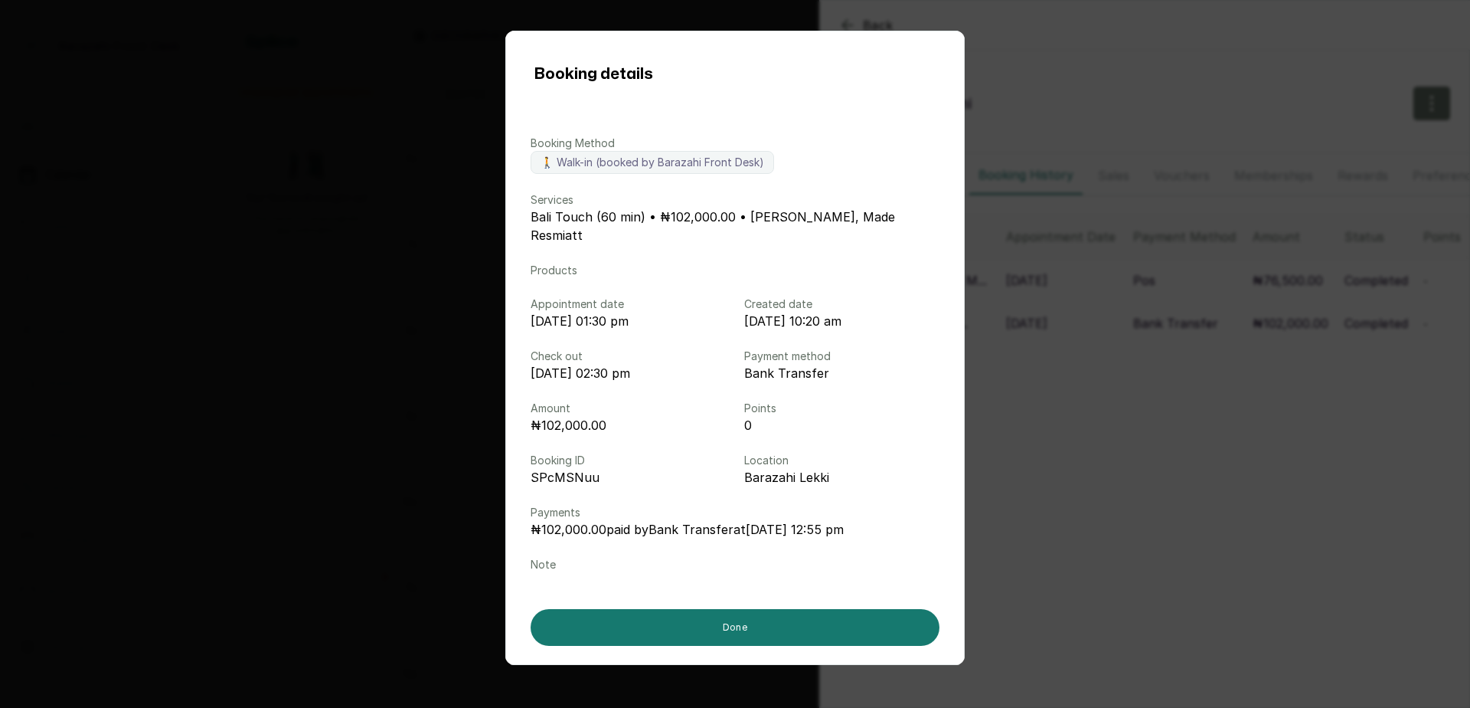
click at [1163, 518] on div "Booking details Booking Method 🚶 Walk-in (booked by Barazahi Front Desk) Servic…" at bounding box center [735, 354] width 1470 height 708
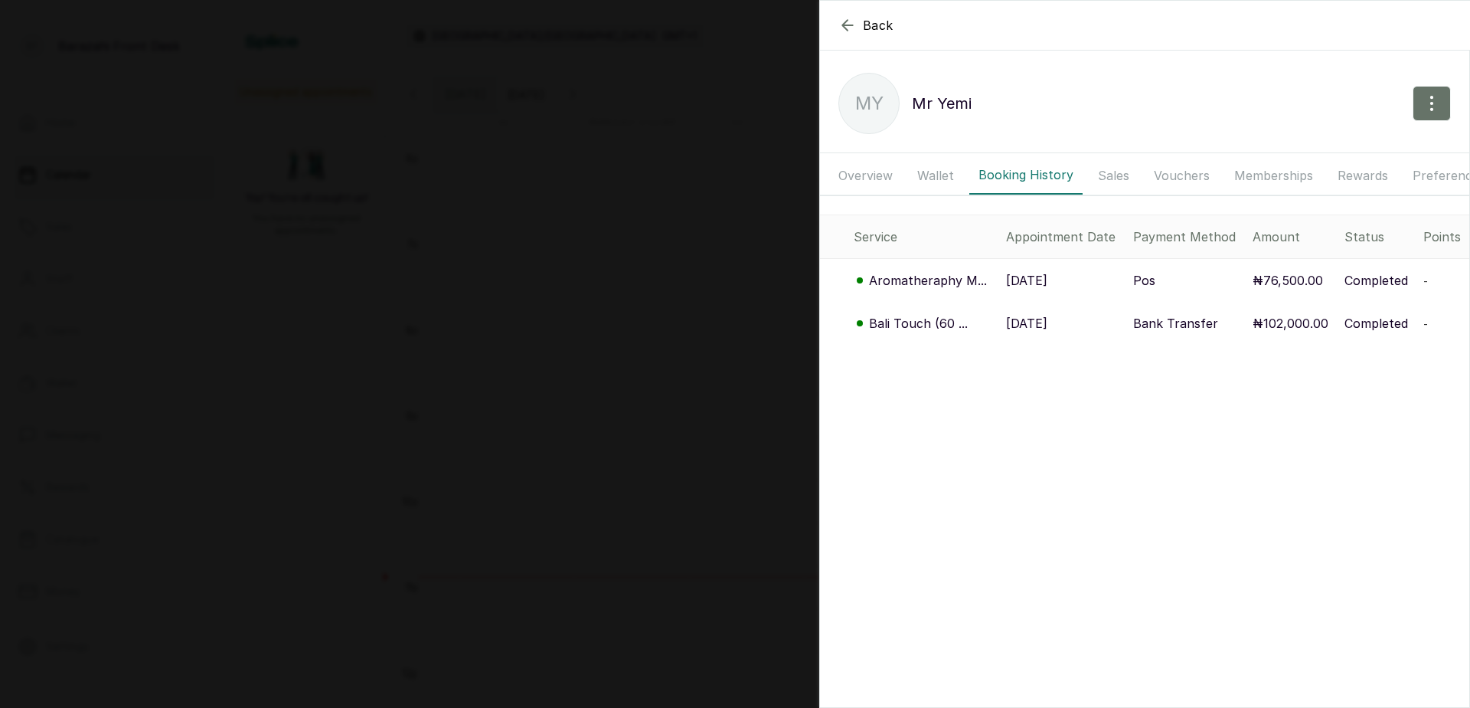
click at [946, 289] on p "Aromatheraphy M..." at bounding box center [928, 280] width 118 height 18
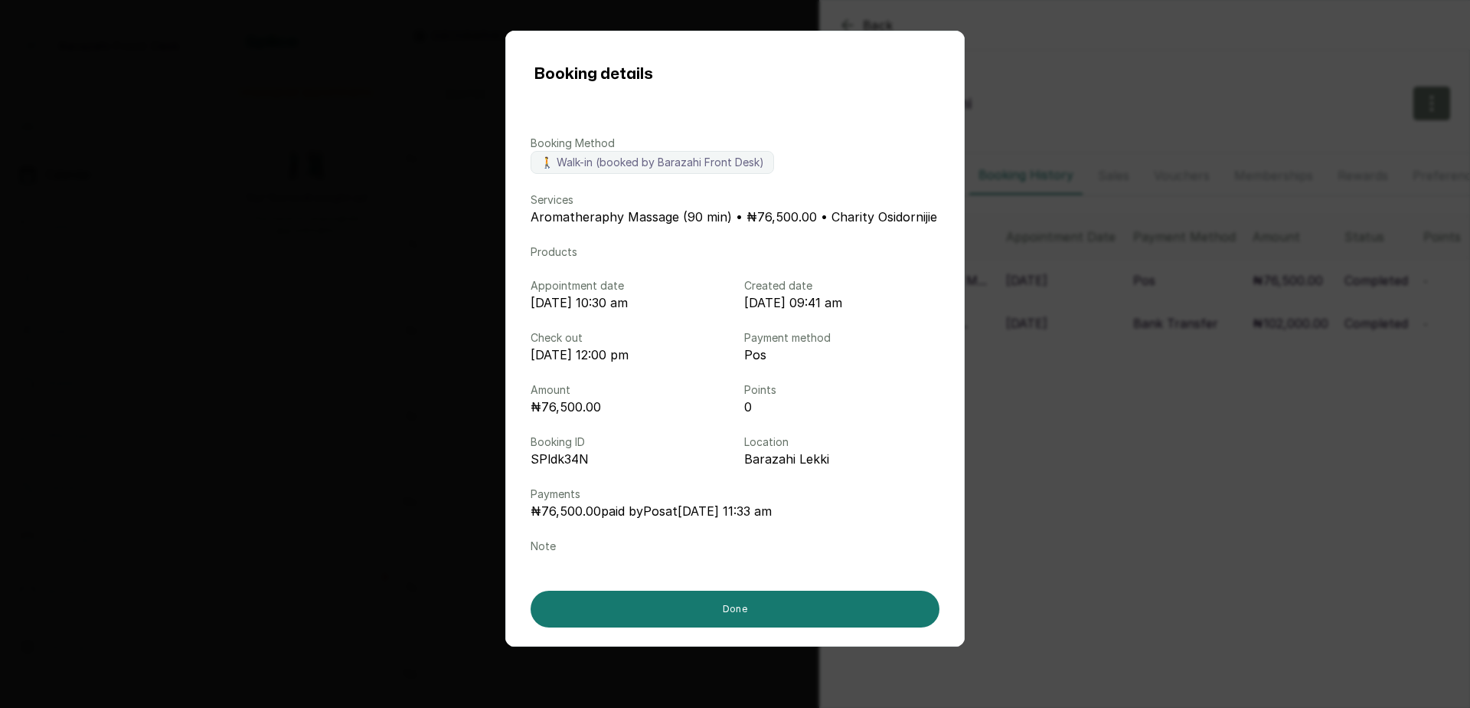
click at [1075, 561] on div "Booking details Booking Method 🚶 Walk-in (booked by Barazahi Front Desk) Servic…" at bounding box center [735, 354] width 1470 height 708
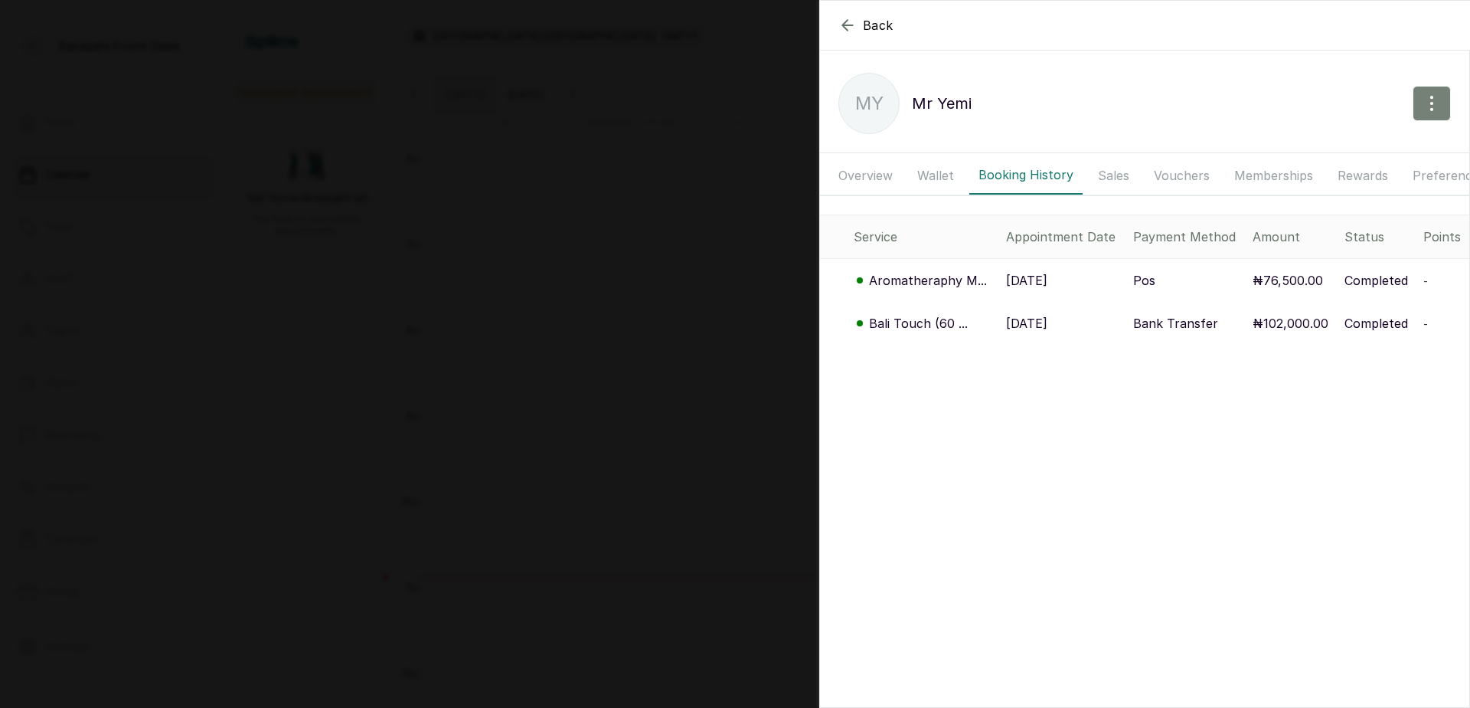
click at [1423, 109] on icon "button" at bounding box center [1432, 103] width 18 height 18
click at [1292, 149] on span "Edit" at bounding box center [1365, 148] width 147 height 18
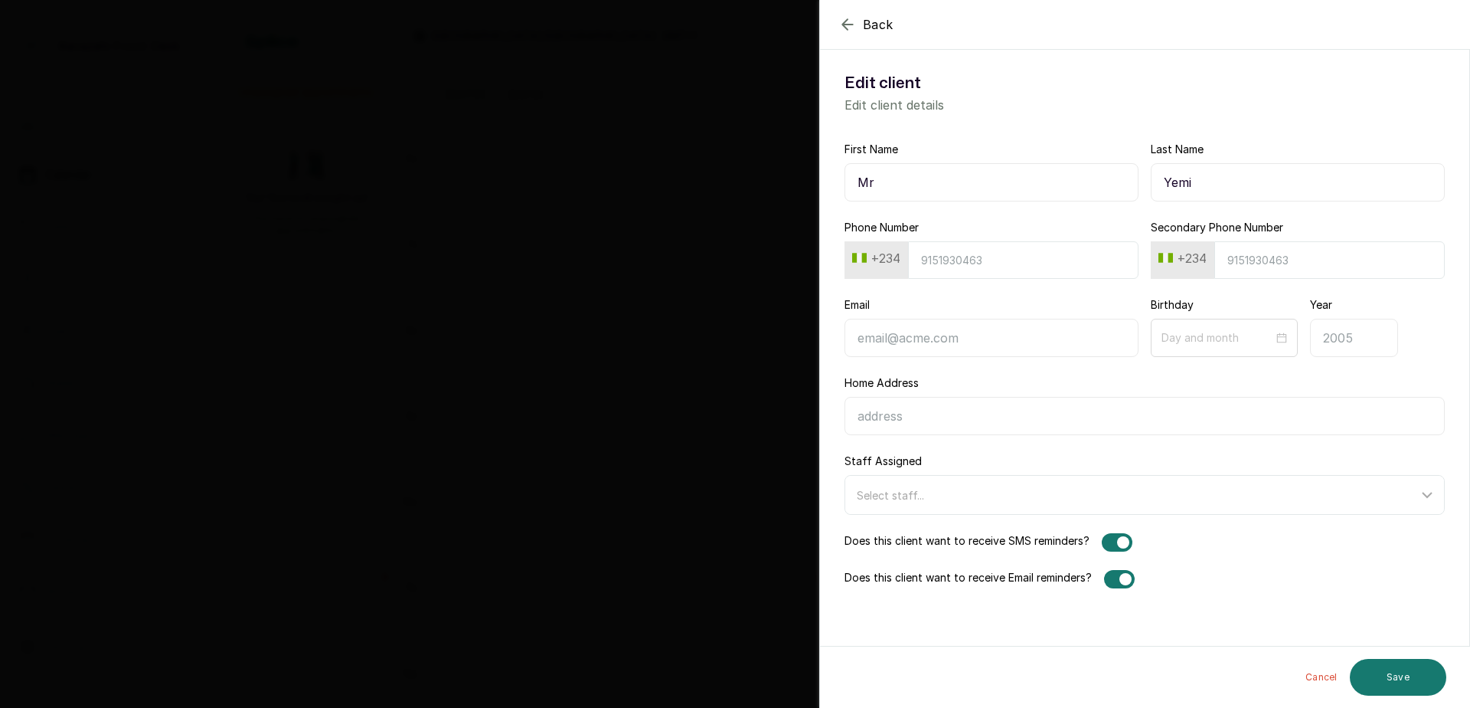
click at [979, 261] on input "Phone Number" at bounding box center [1023, 260] width 230 height 38
paste input "8092317155"
type input "8092317155"
click at [1374, 672] on button "Save" at bounding box center [1398, 677] width 96 height 37
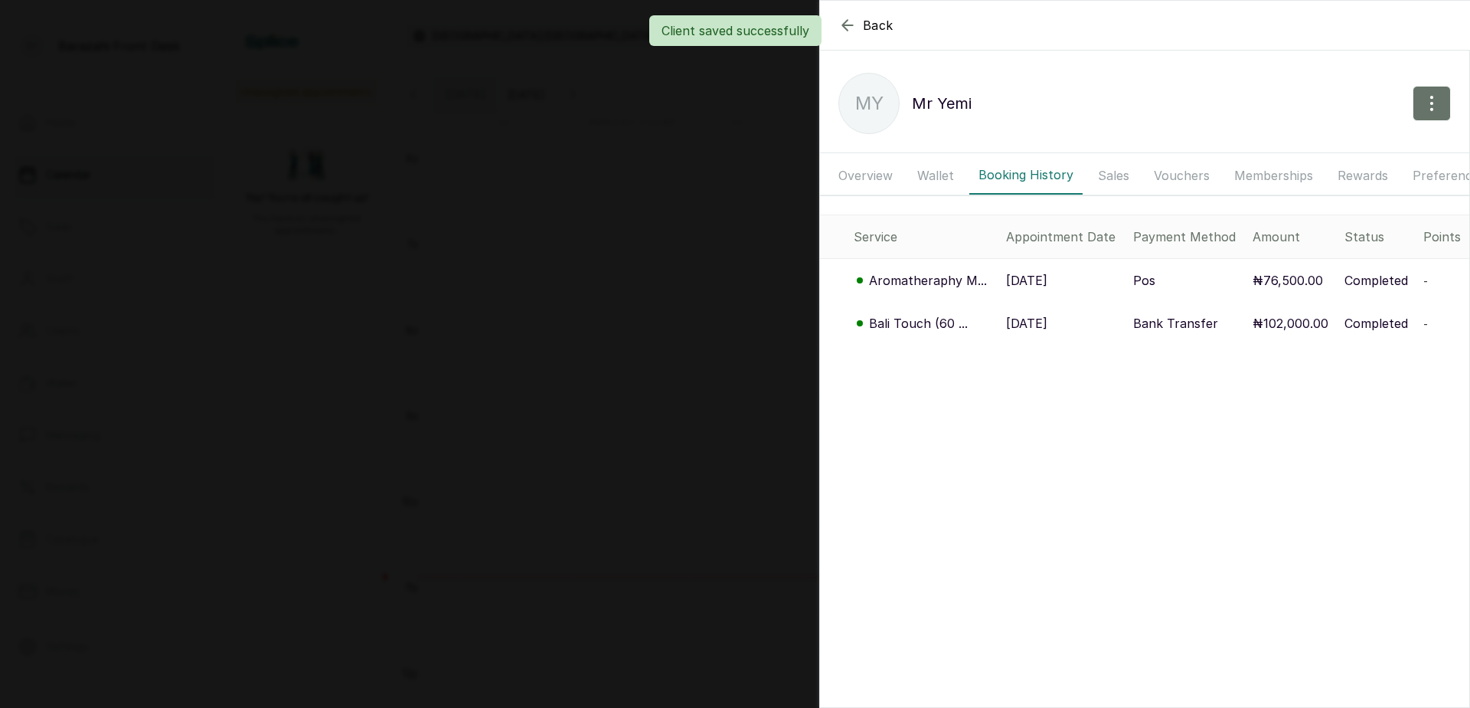
click at [846, 24] on div "Client saved successfully" at bounding box center [735, 30] width 1470 height 31
click at [846, 24] on icon "button" at bounding box center [847, 25] width 18 height 18
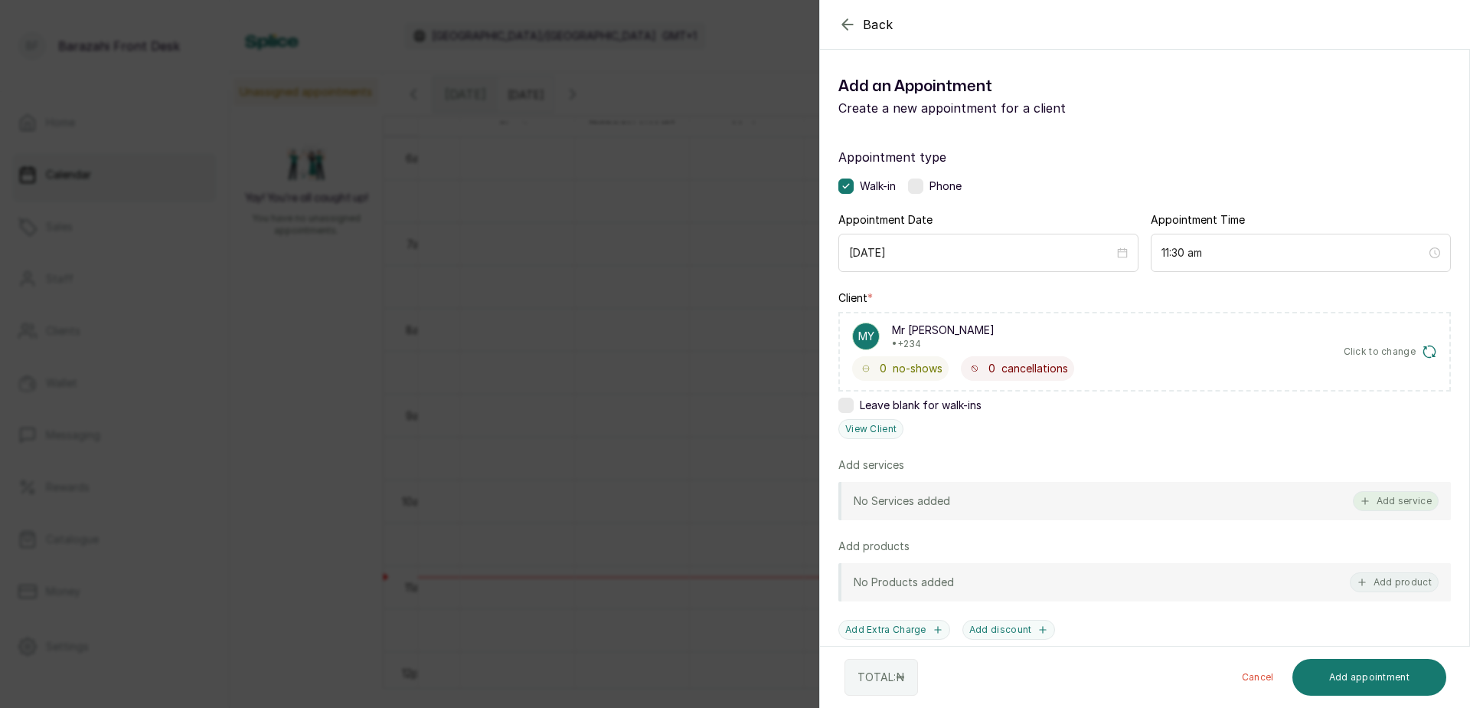
click at [1391, 498] on button "Add service" at bounding box center [1396, 501] width 86 height 20
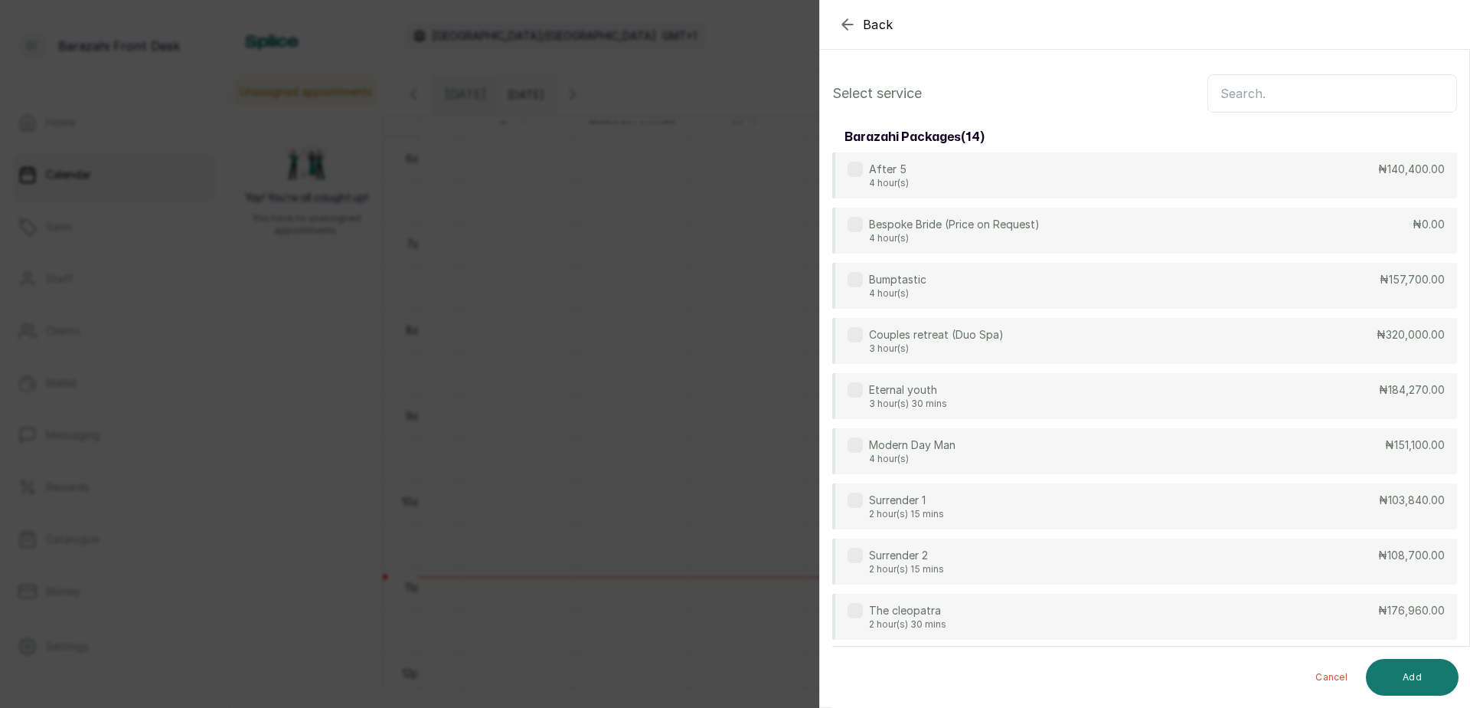
click at [1361, 95] on input "text" at bounding box center [1333, 93] width 250 height 38
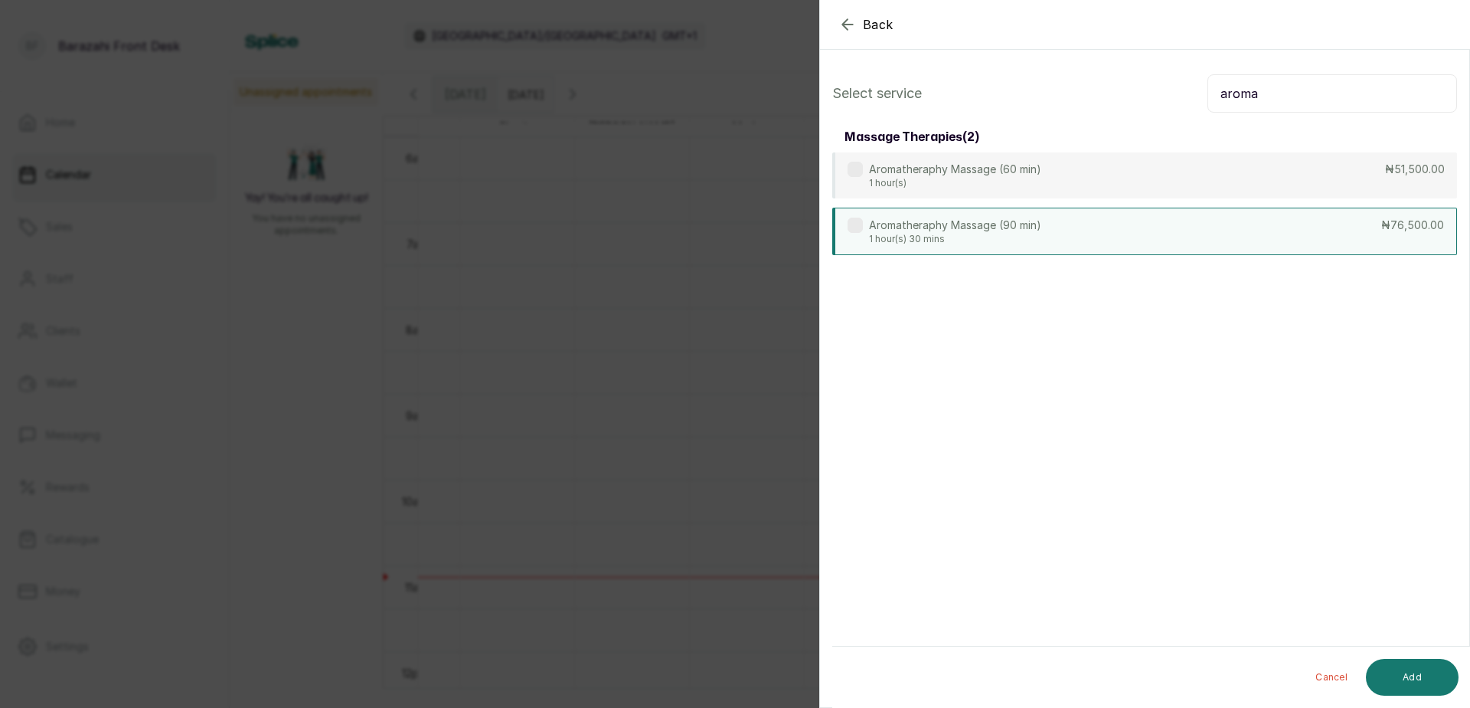
type input "aroma"
click at [1315, 227] on div "Aromatheraphy Massage (90 min) 1 hour(s) 30 mins ₦76,500.00" at bounding box center [1144, 231] width 625 height 47
click at [1417, 680] on button "Add" at bounding box center [1412, 677] width 93 height 37
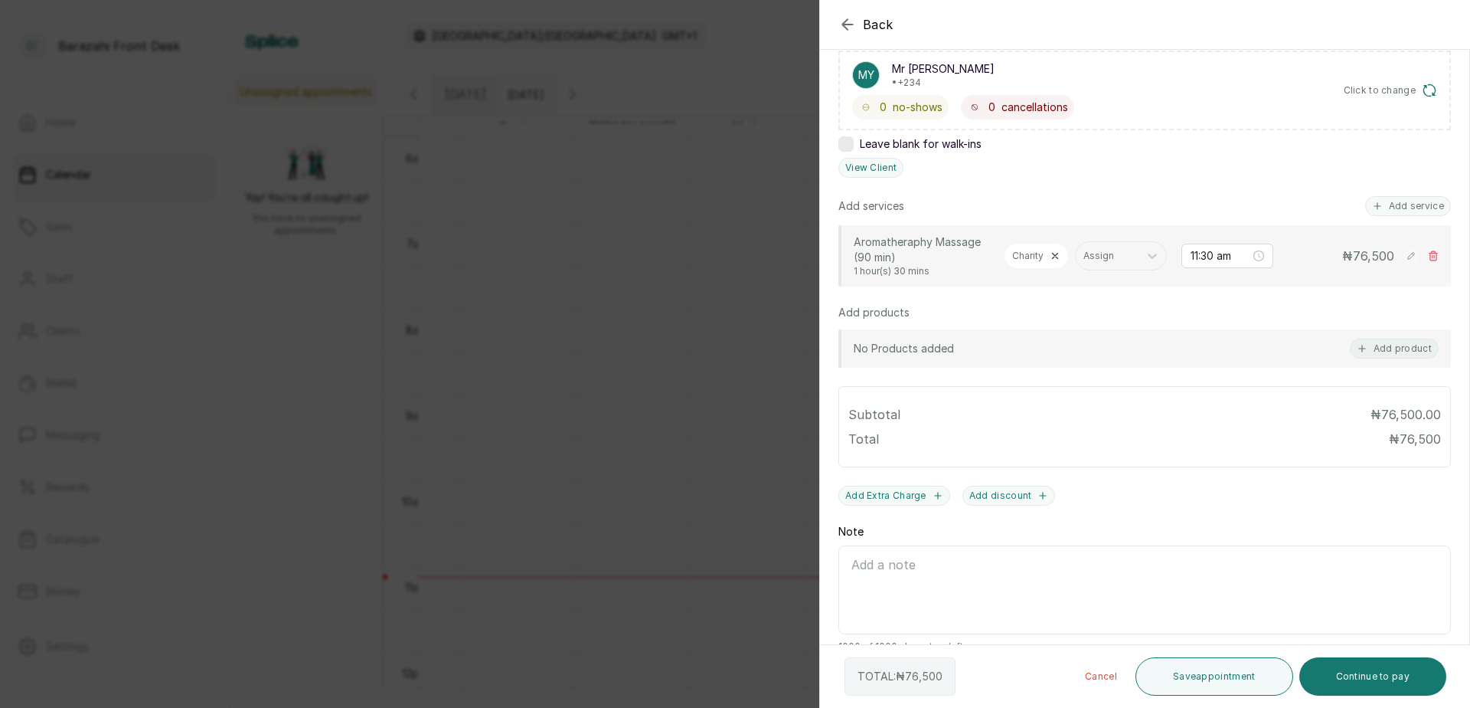
scroll to position [305, 0]
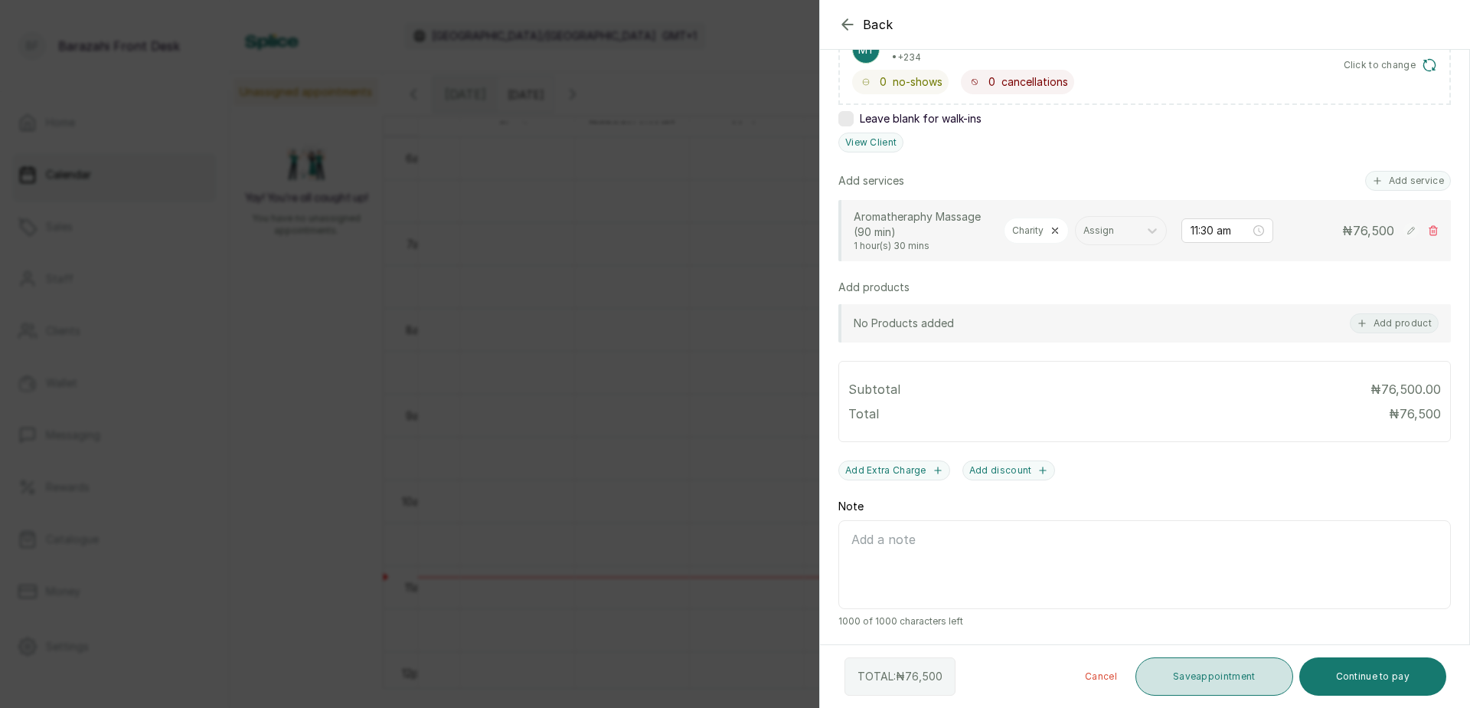
click at [1186, 683] on button "Save appointment" at bounding box center [1215, 676] width 158 height 38
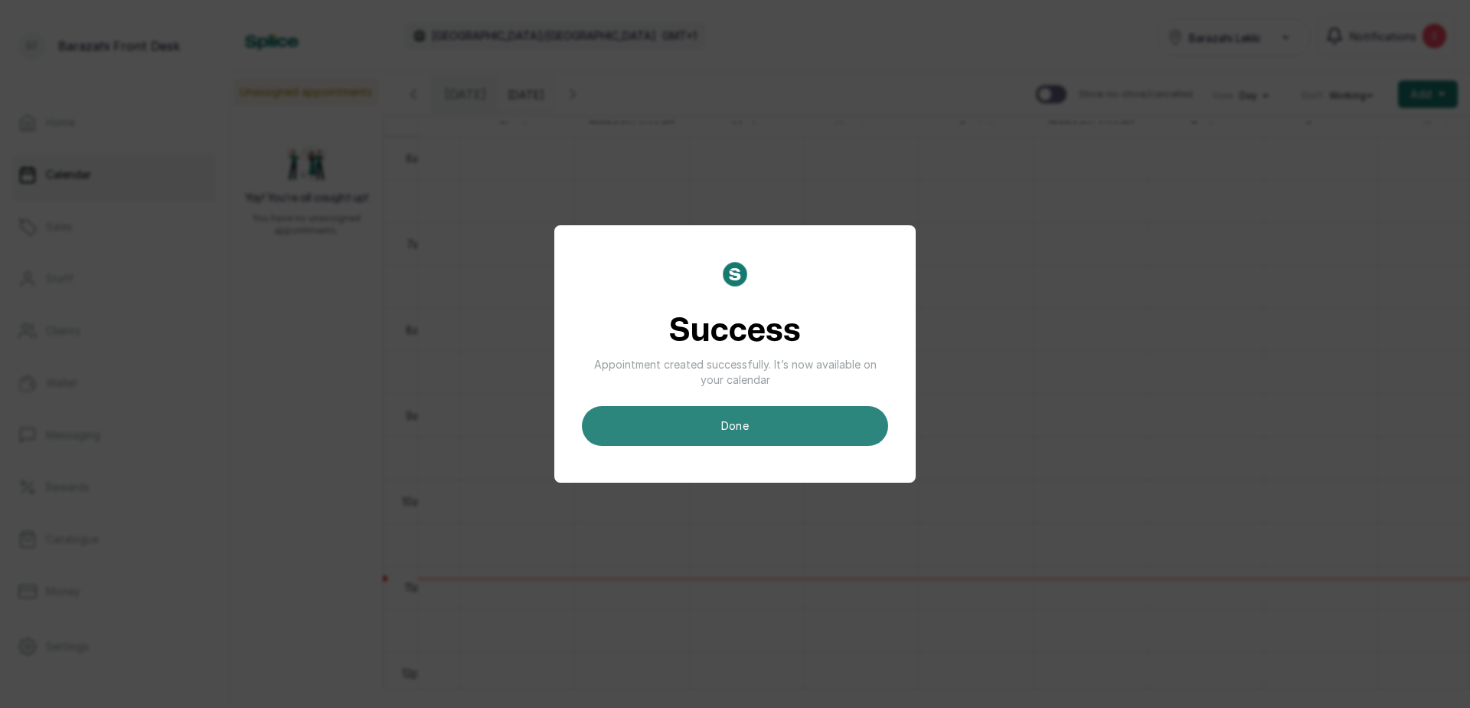
click at [799, 439] on button "done" at bounding box center [735, 426] width 306 height 40
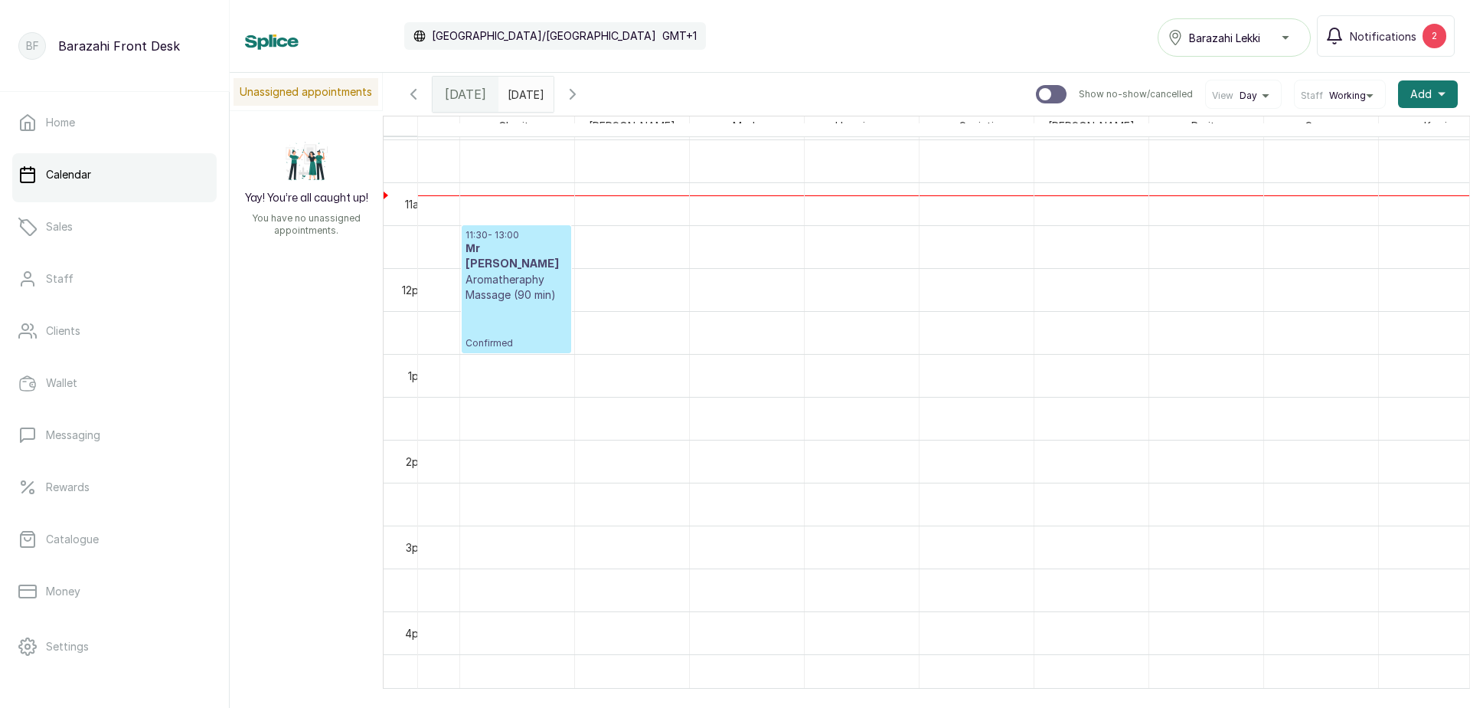
scroll to position [898, 0]
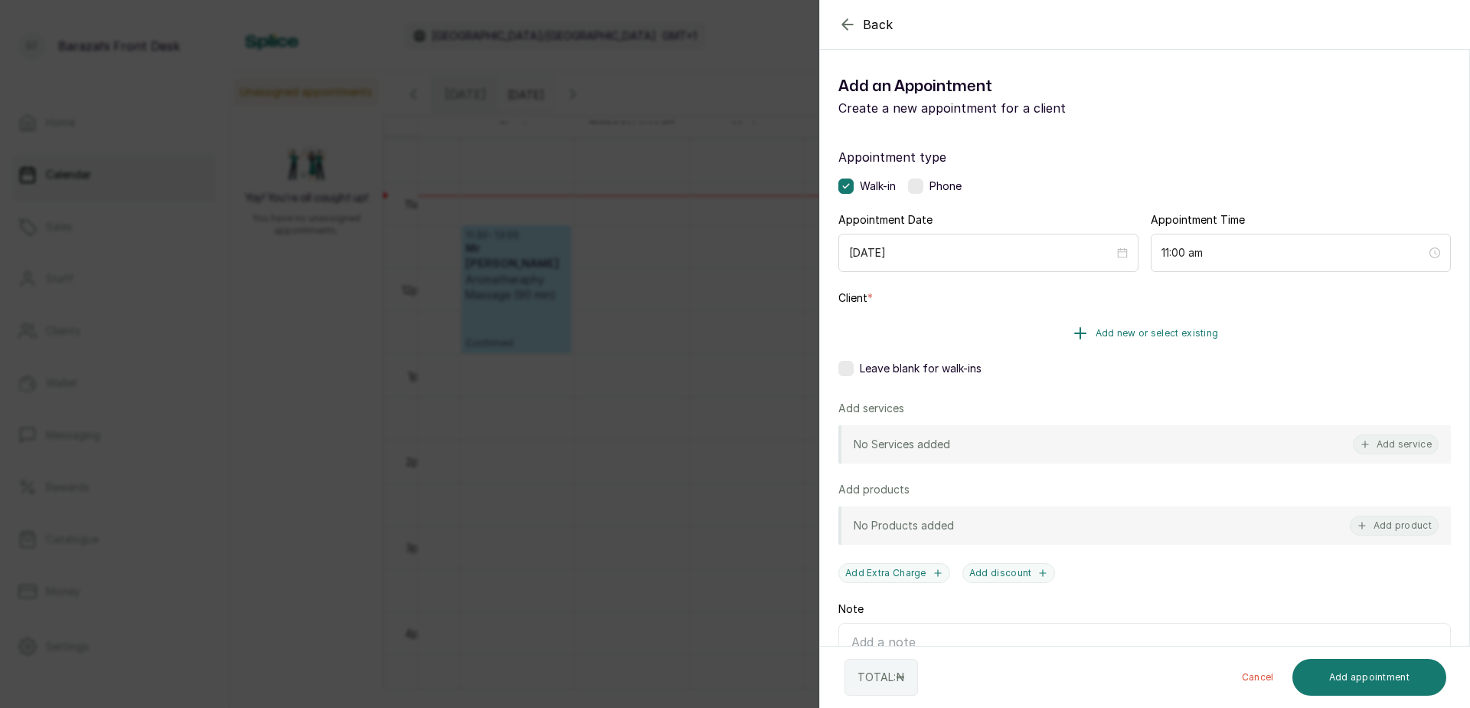
click at [1150, 332] on span "Add new or select existing" at bounding box center [1157, 333] width 123 height 12
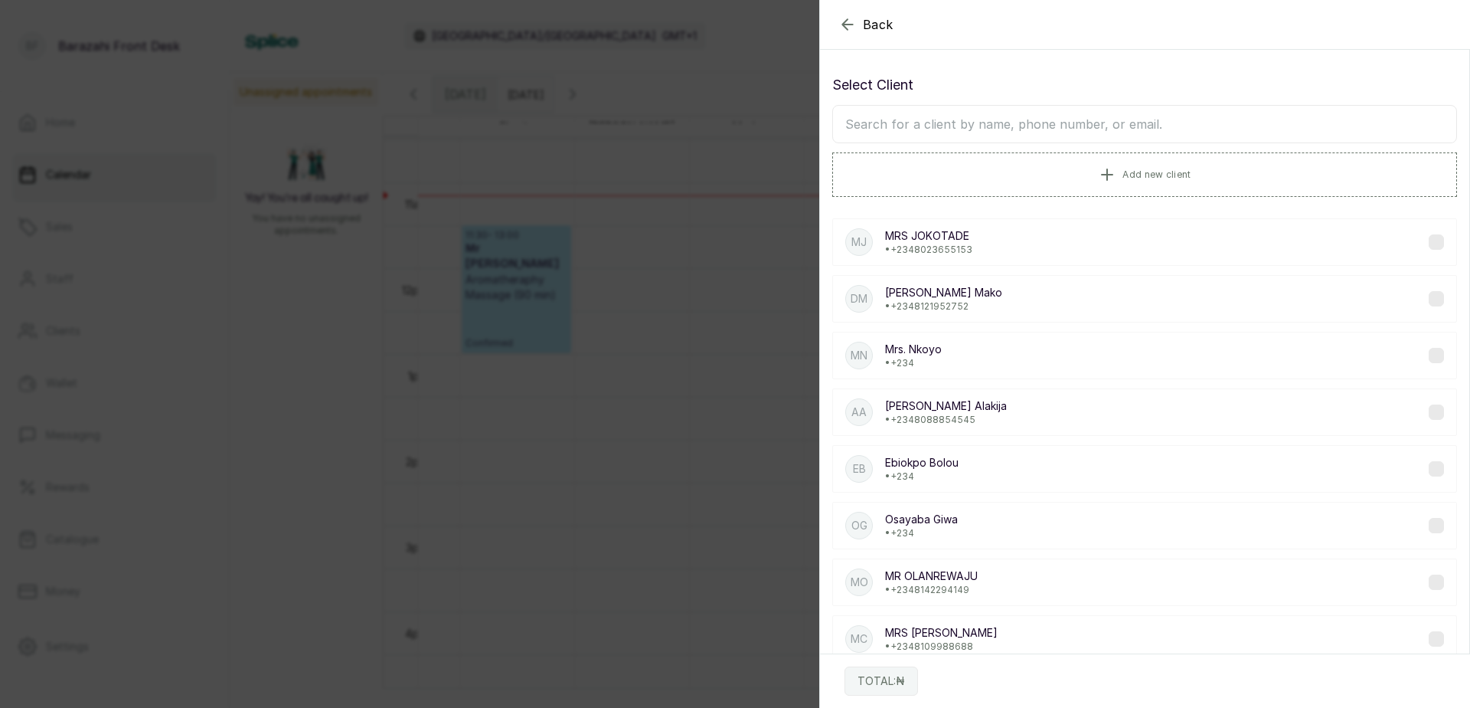
click at [976, 129] on input "text" at bounding box center [1144, 124] width 625 height 38
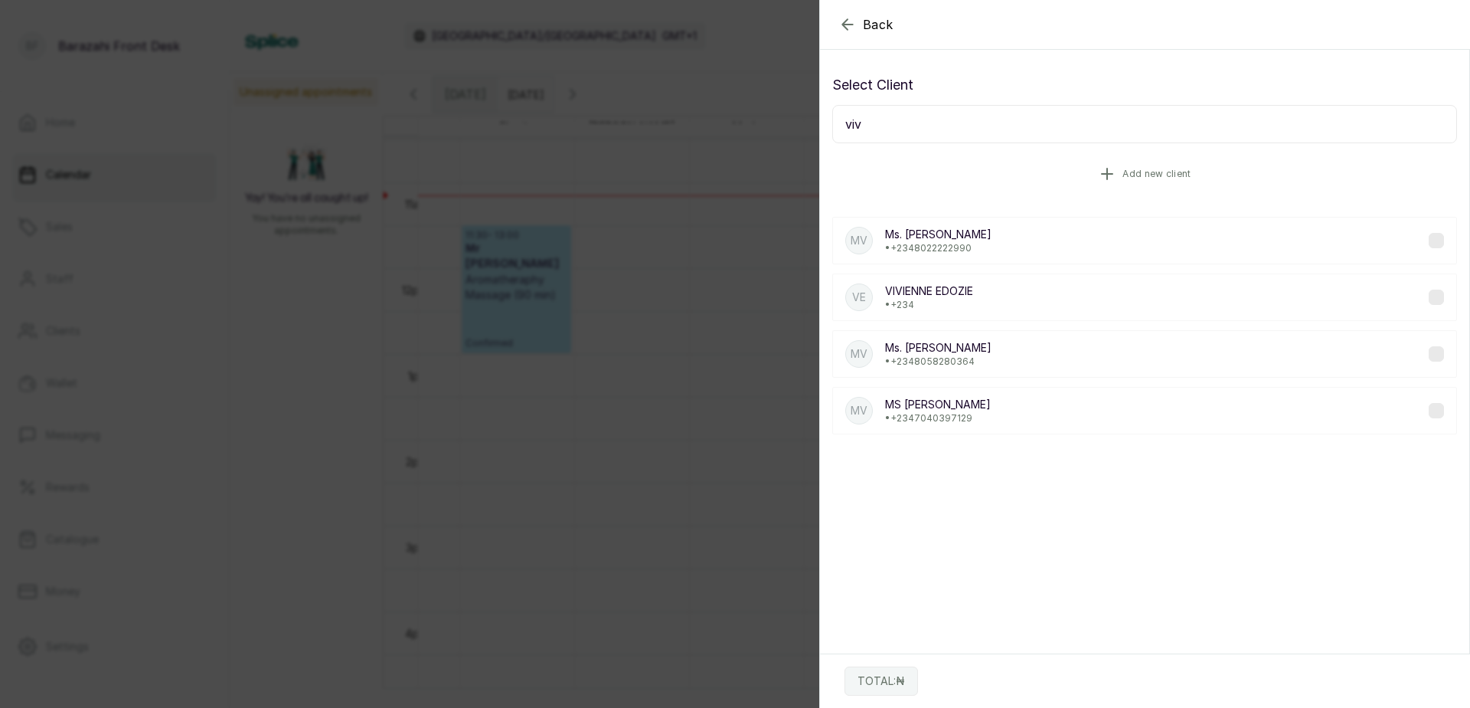
type input "viv"
click at [1149, 175] on span "Add new client" at bounding box center [1157, 174] width 68 height 12
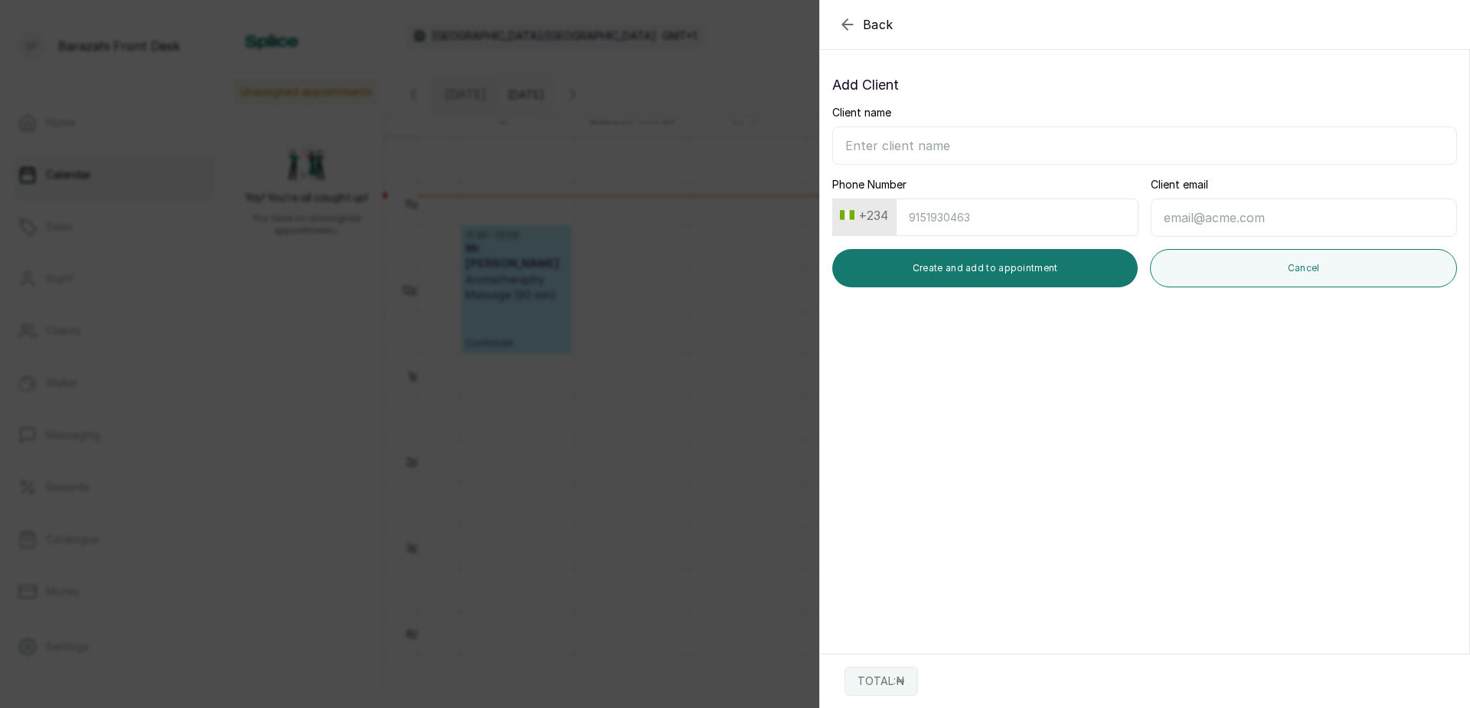
click at [963, 142] on input "Client name" at bounding box center [1144, 145] width 625 height 38
type input "m"
type input "MRS VIVIAN"
click at [1033, 233] on input "Phone Number" at bounding box center [1017, 217] width 243 height 38
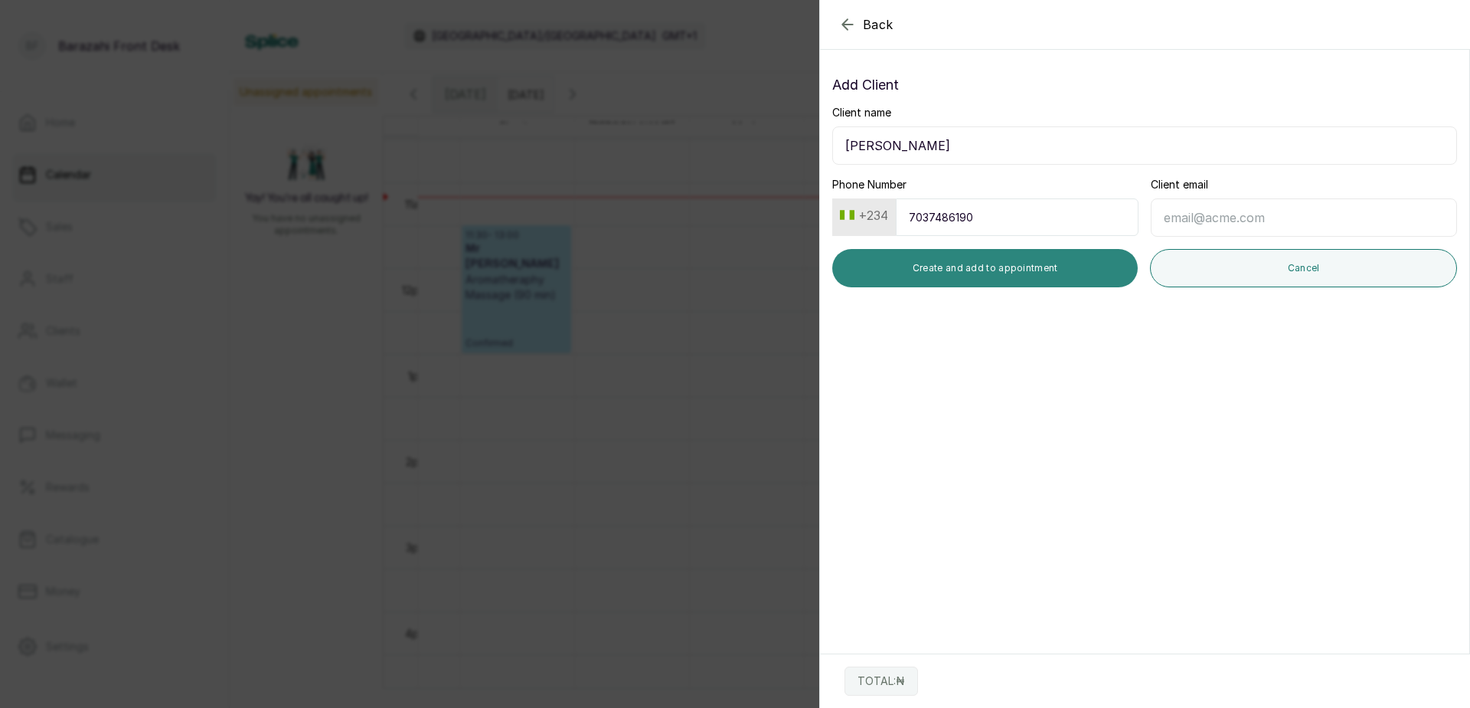
type input "7037486190"
click at [1008, 258] on button "Create and add to appointment" at bounding box center [985, 268] width 306 height 38
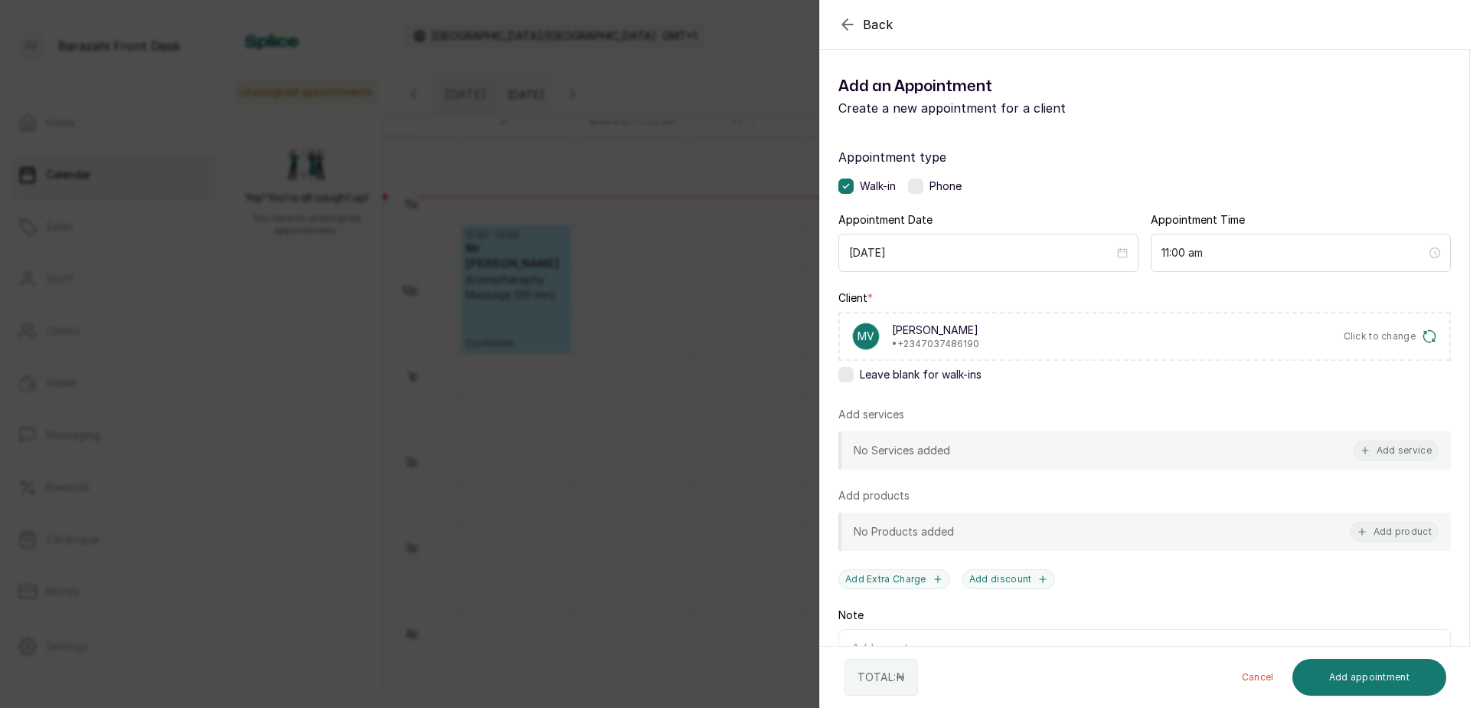
click at [1406, 446] on button "Add service" at bounding box center [1396, 450] width 86 height 20
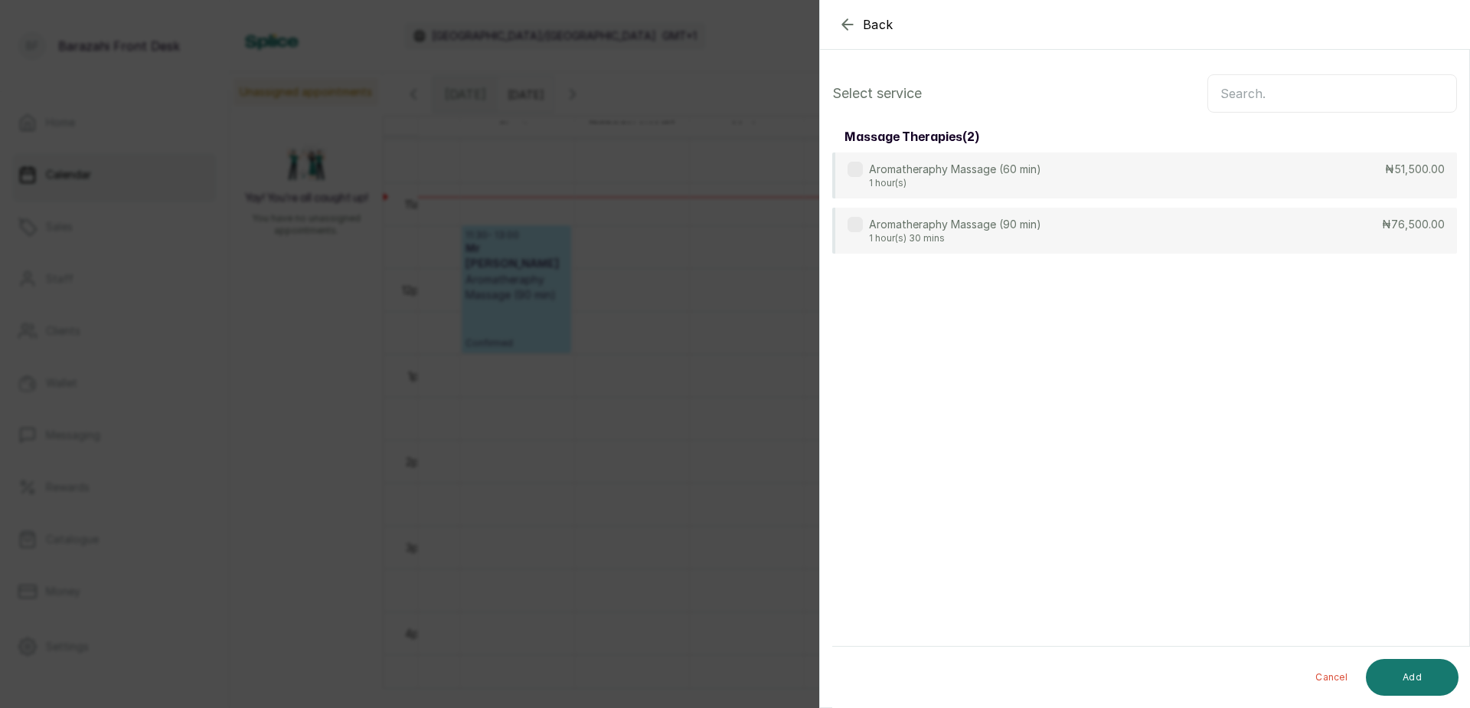
click at [1265, 93] on input "text" at bounding box center [1333, 93] width 250 height 38
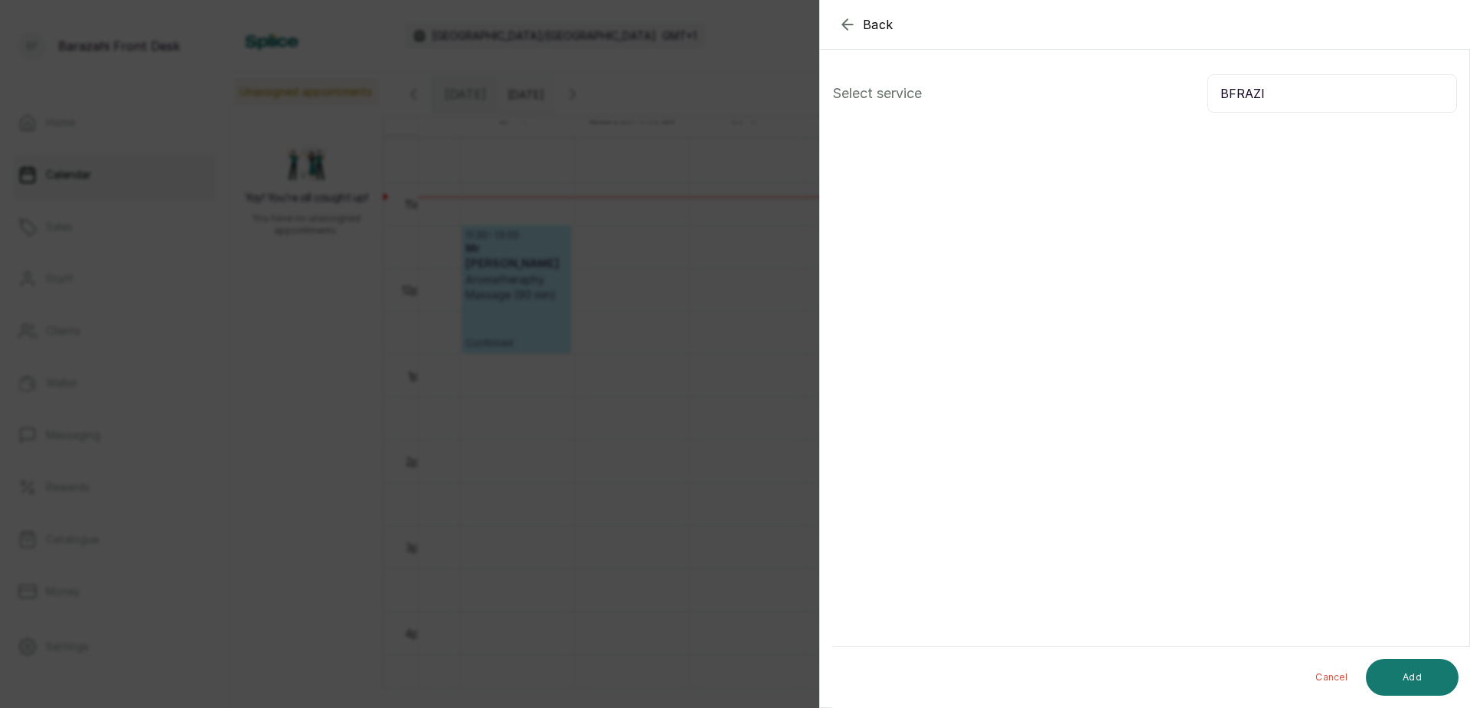
click at [1226, 93] on input "BFRAZI" at bounding box center [1333, 93] width 250 height 38
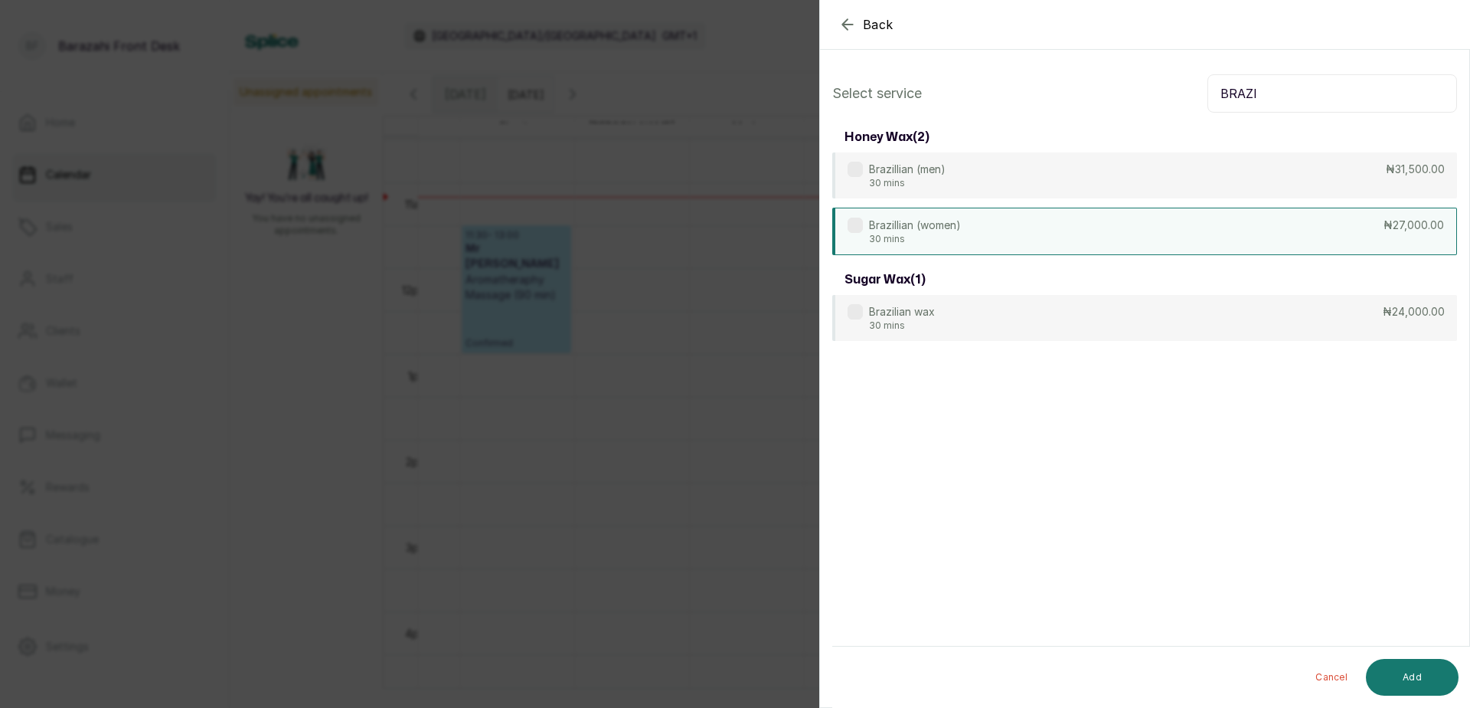
click at [1304, 226] on div "Brazillian (women) 30 mins ₦27,000.00" at bounding box center [1144, 231] width 625 height 47
drag, startPoint x: 1217, startPoint y: 93, endPoint x: 1262, endPoint y: 87, distance: 45.7
click at [1262, 87] on input "BRAZI" at bounding box center [1333, 93] width 250 height 38
drag, startPoint x: 1212, startPoint y: 93, endPoint x: 1268, endPoint y: 86, distance: 56.4
click at [1268, 86] on input "BRAZI" at bounding box center [1333, 93] width 250 height 38
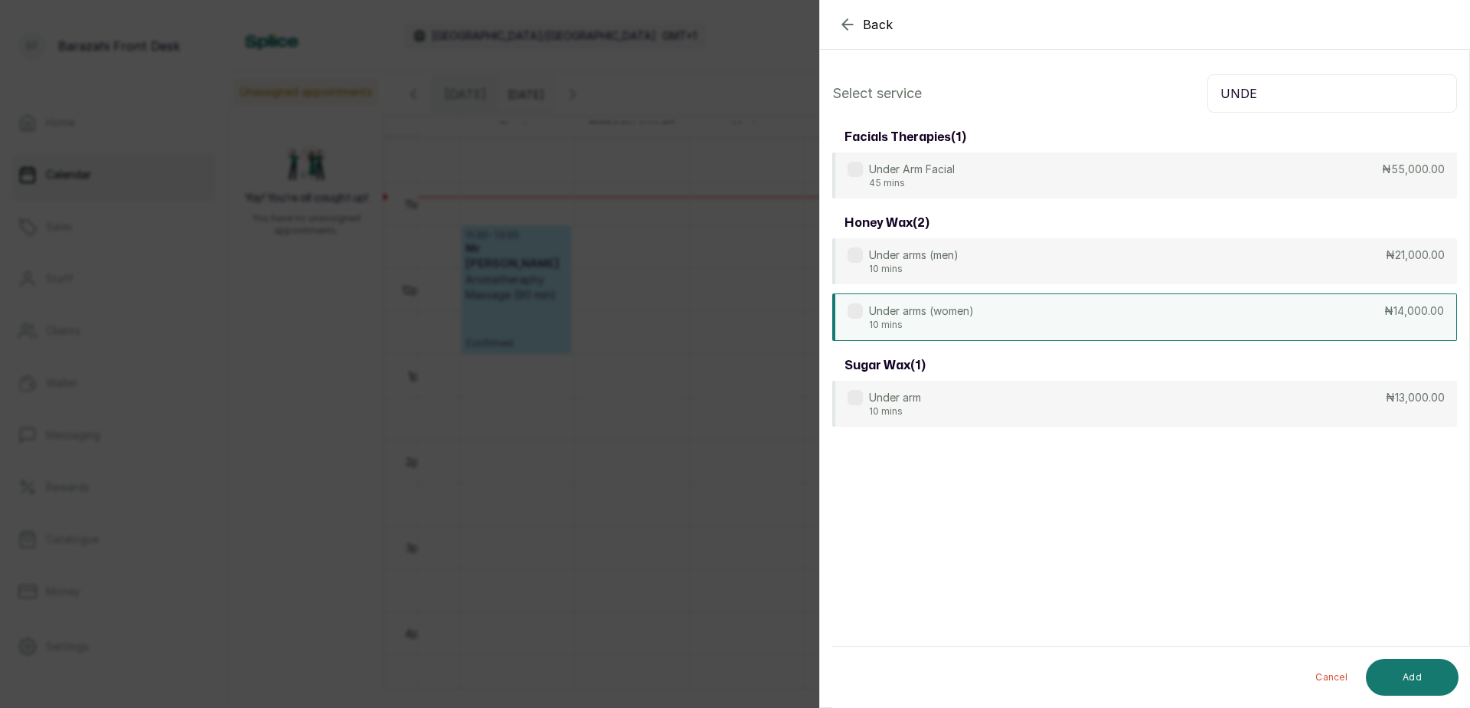
type input "UNDE"
click at [1280, 330] on div "Under arms (women) 10 mins ₦14,000.00" at bounding box center [1144, 316] width 625 height 47
click at [1404, 681] on button "Add" at bounding box center [1412, 677] width 93 height 37
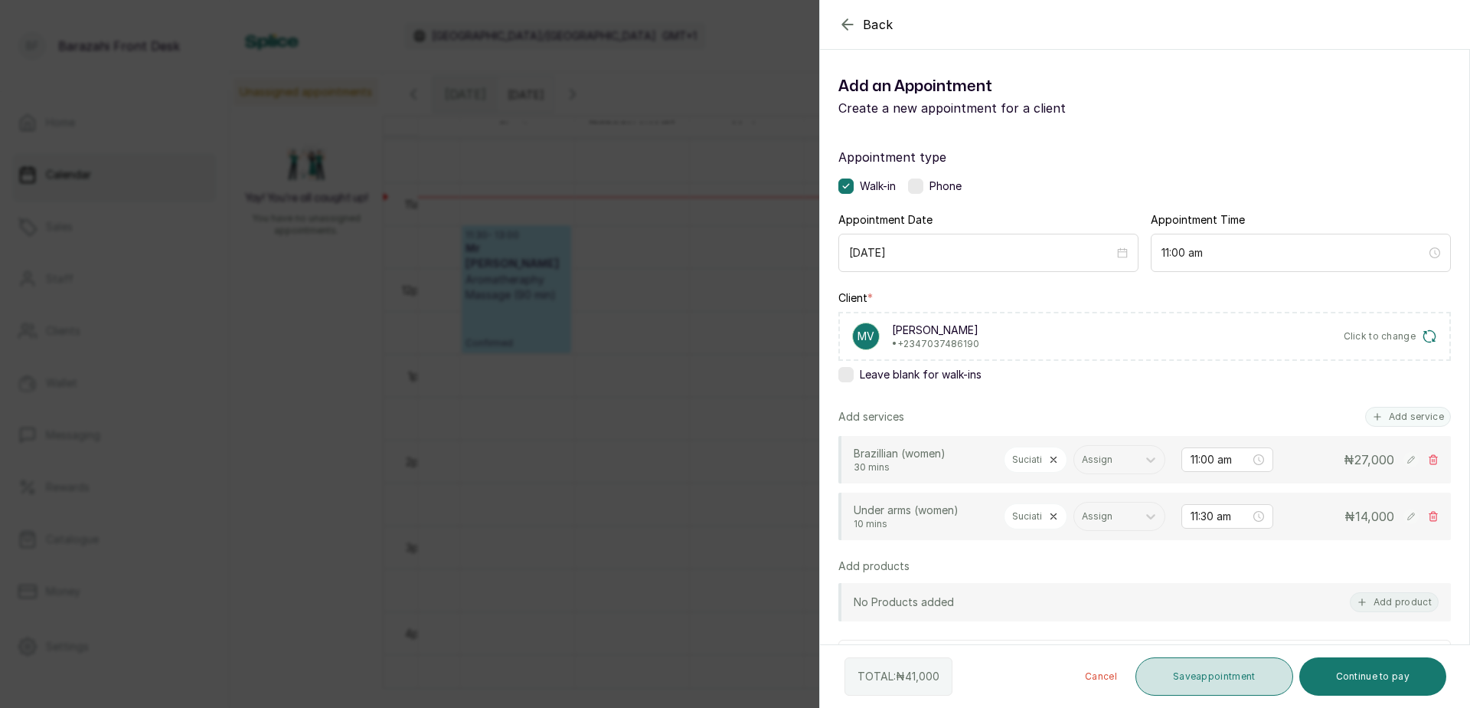
click at [1220, 679] on button "Save appointment" at bounding box center [1215, 676] width 158 height 38
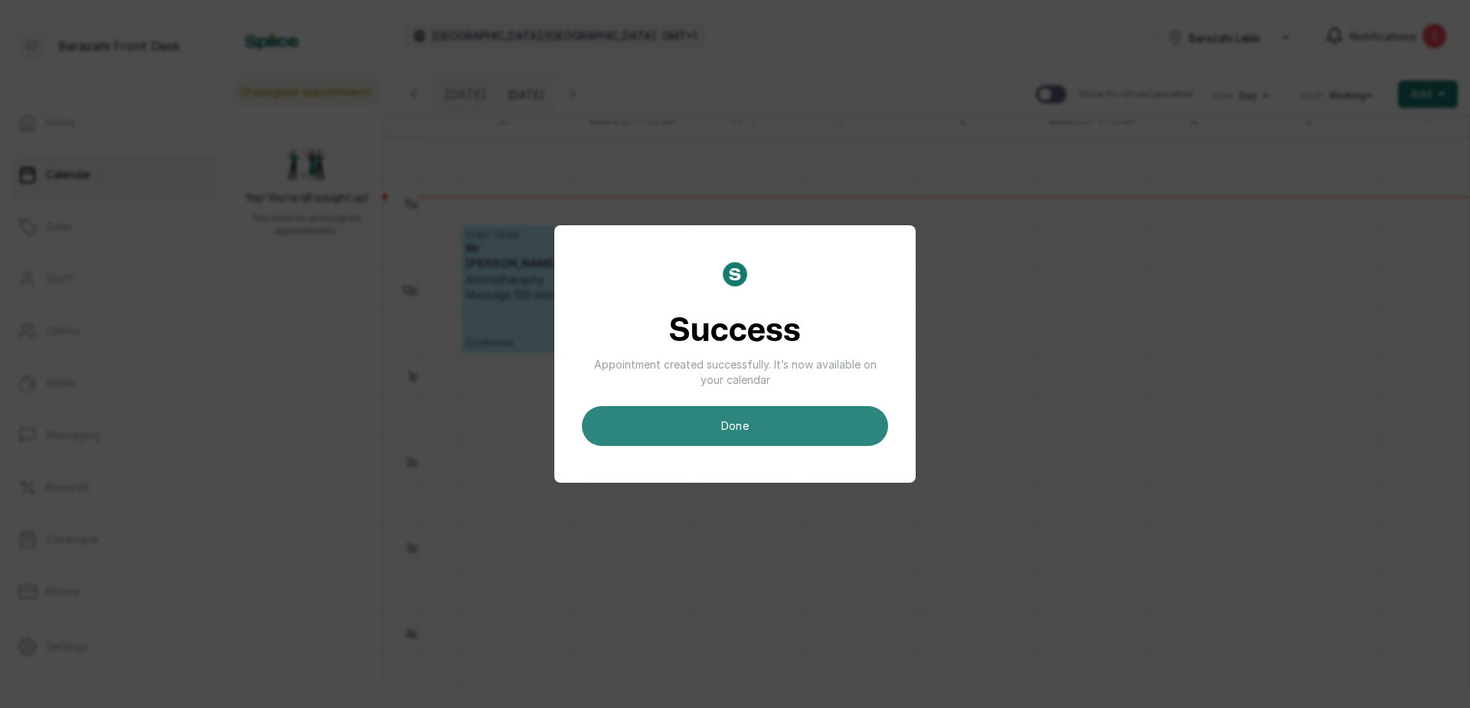
click at [792, 438] on button "done" at bounding box center [735, 426] width 306 height 40
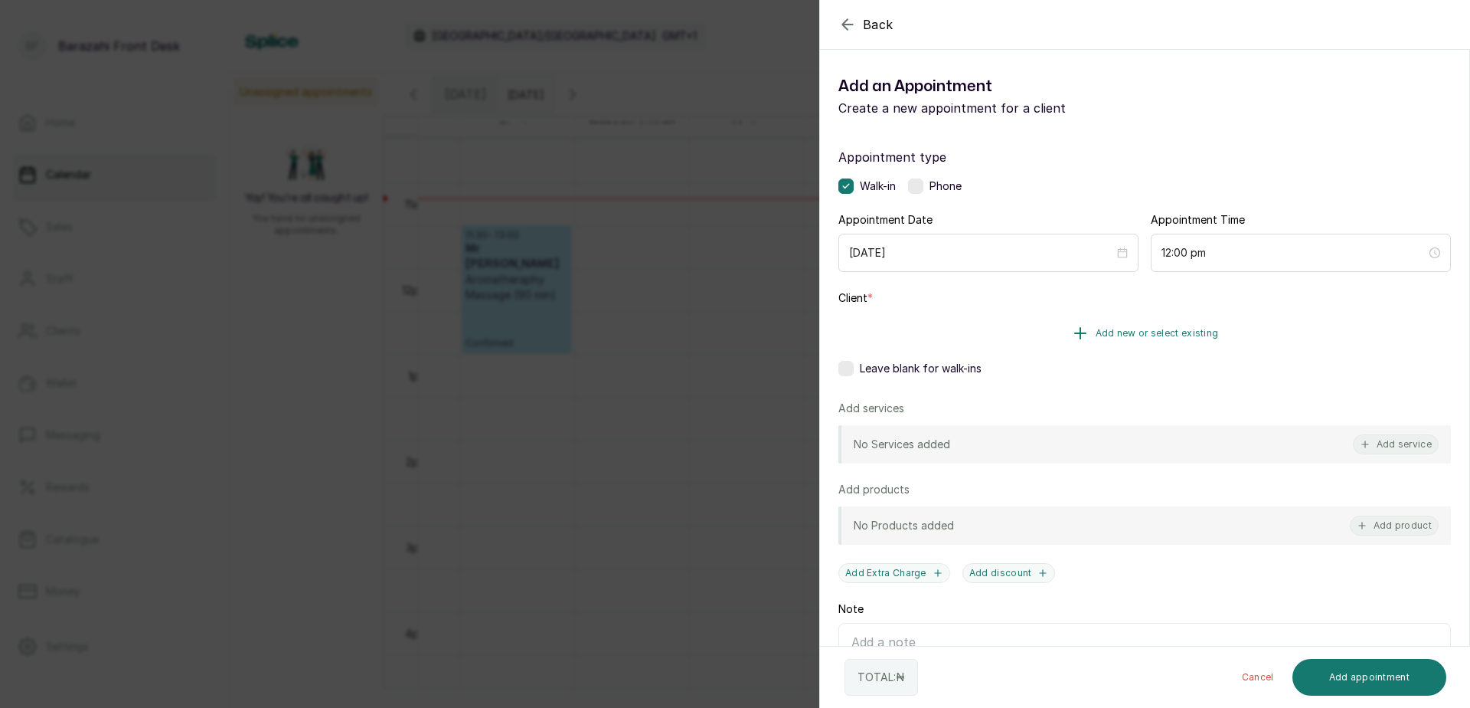
click at [1155, 332] on span "Add new or select existing" at bounding box center [1157, 333] width 123 height 12
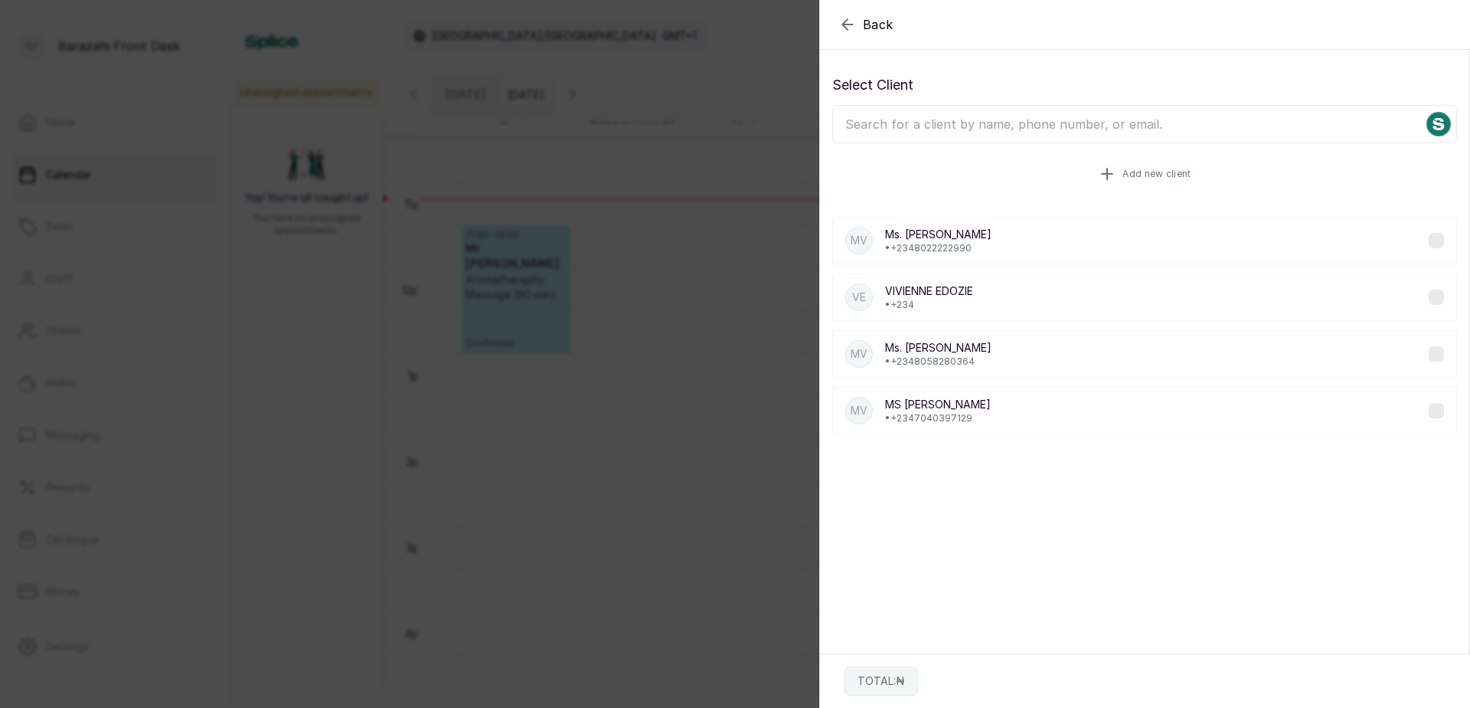
click at [1115, 170] on button "Add new client" at bounding box center [1144, 173] width 625 height 43
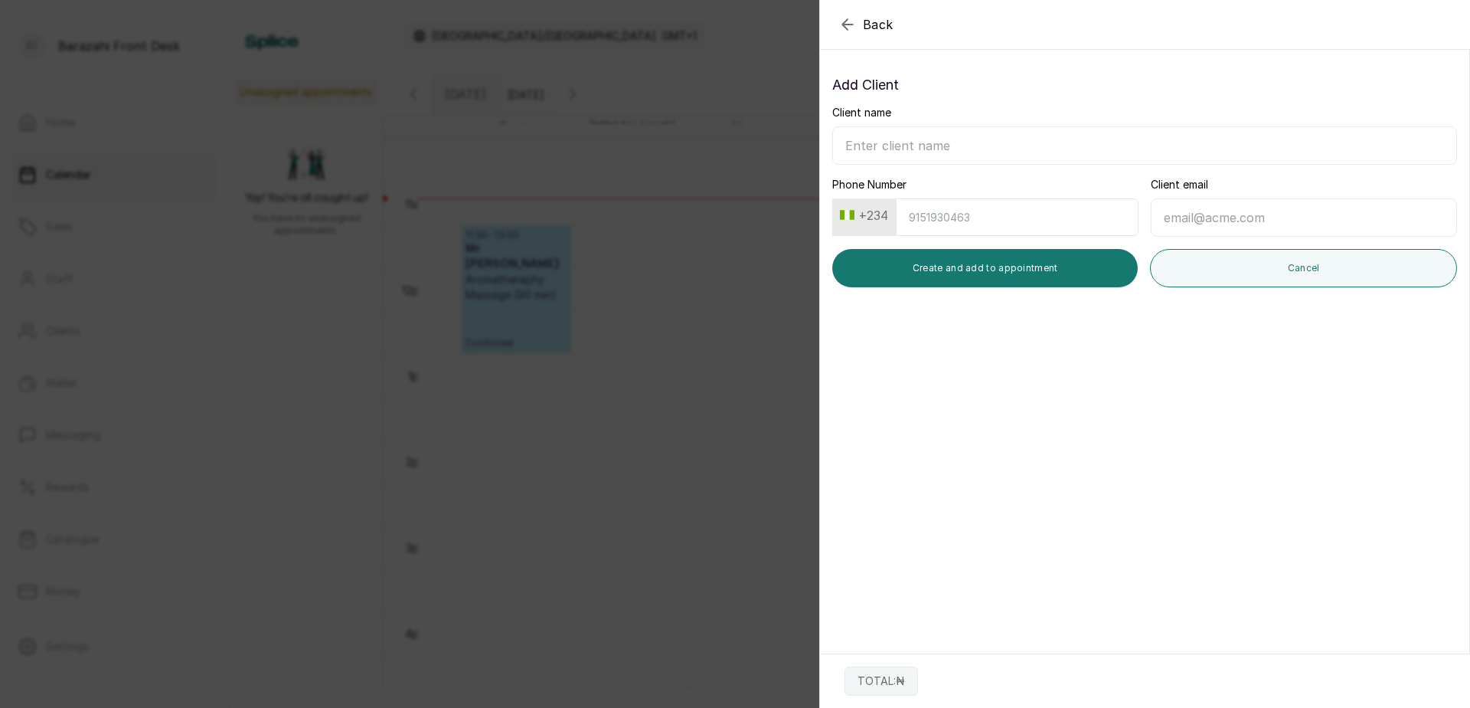
click at [994, 139] on input "Client name" at bounding box center [1144, 145] width 625 height 38
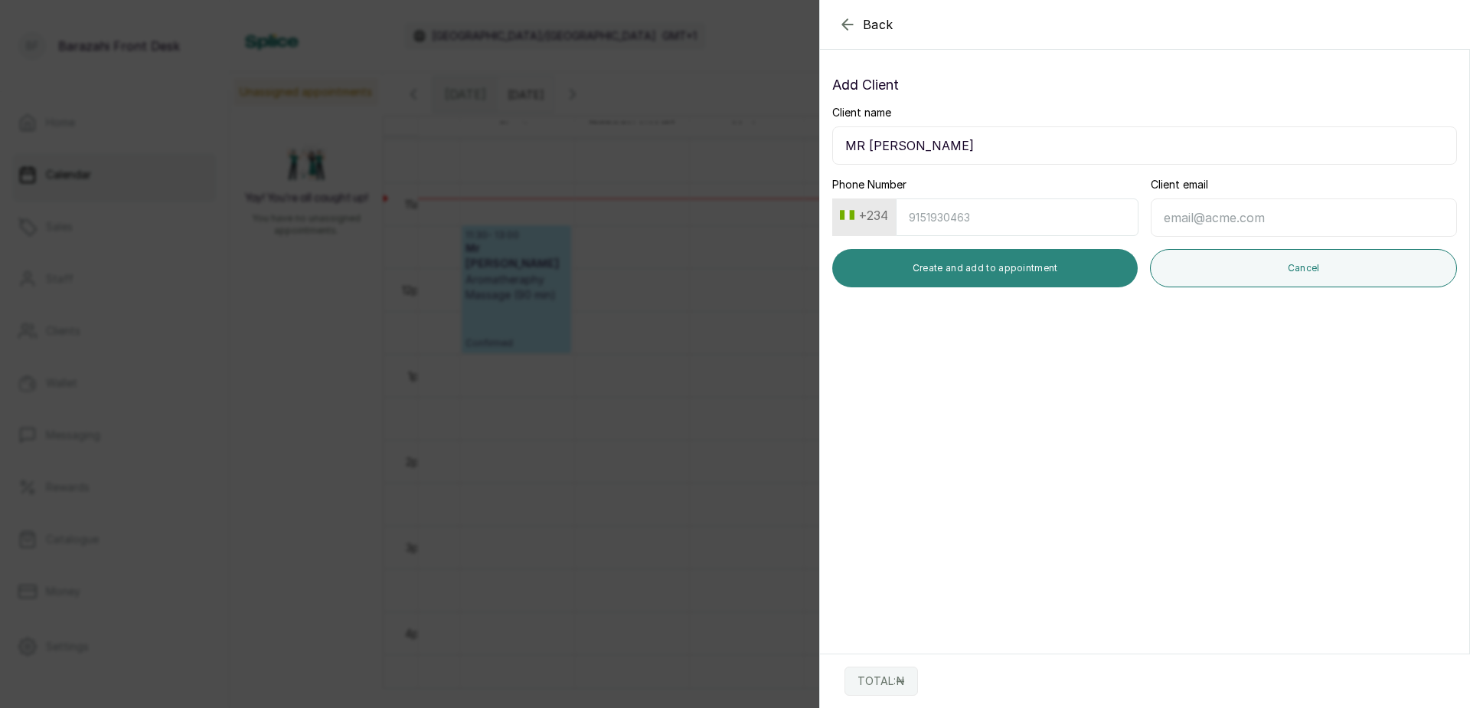
type input "MR SAM"
click at [1087, 270] on button "Create and add to appointment" at bounding box center [985, 268] width 306 height 38
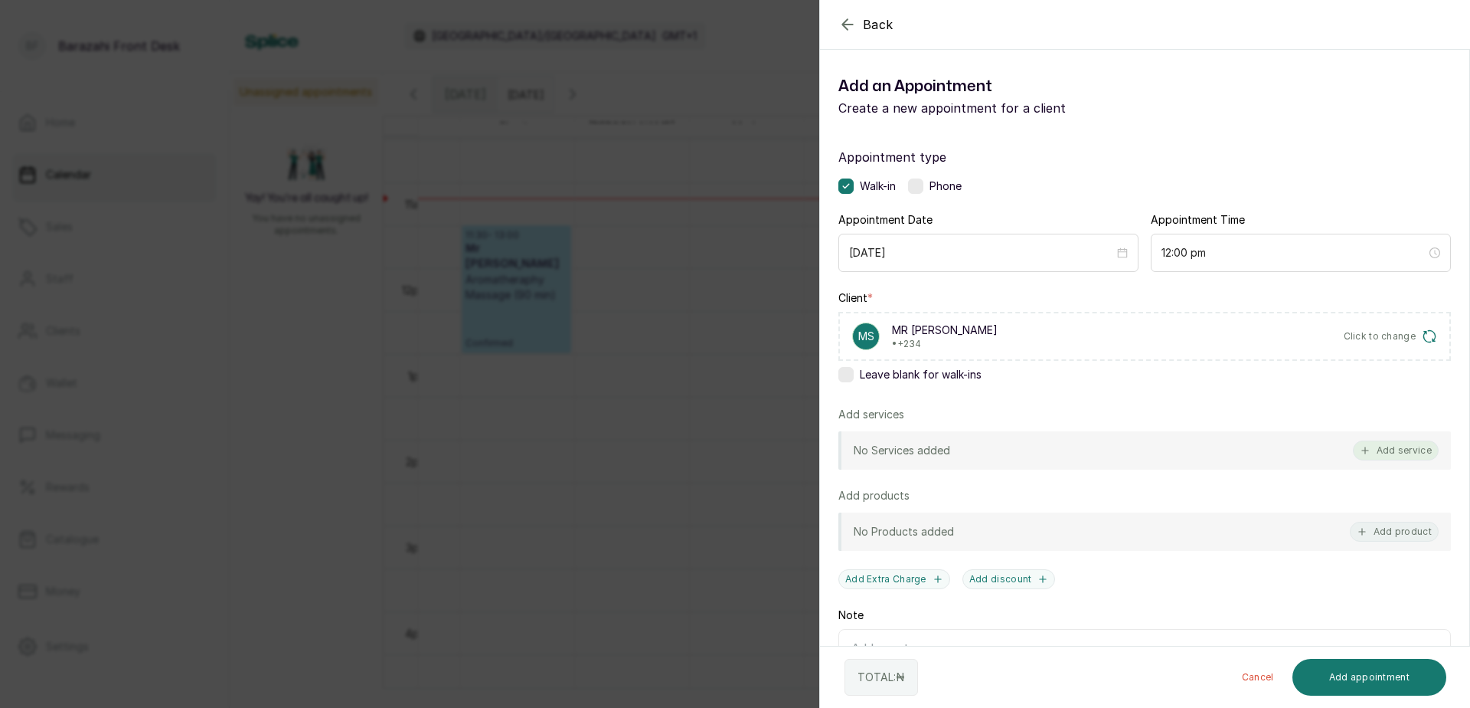
click at [1400, 448] on button "Add service" at bounding box center [1396, 450] width 86 height 20
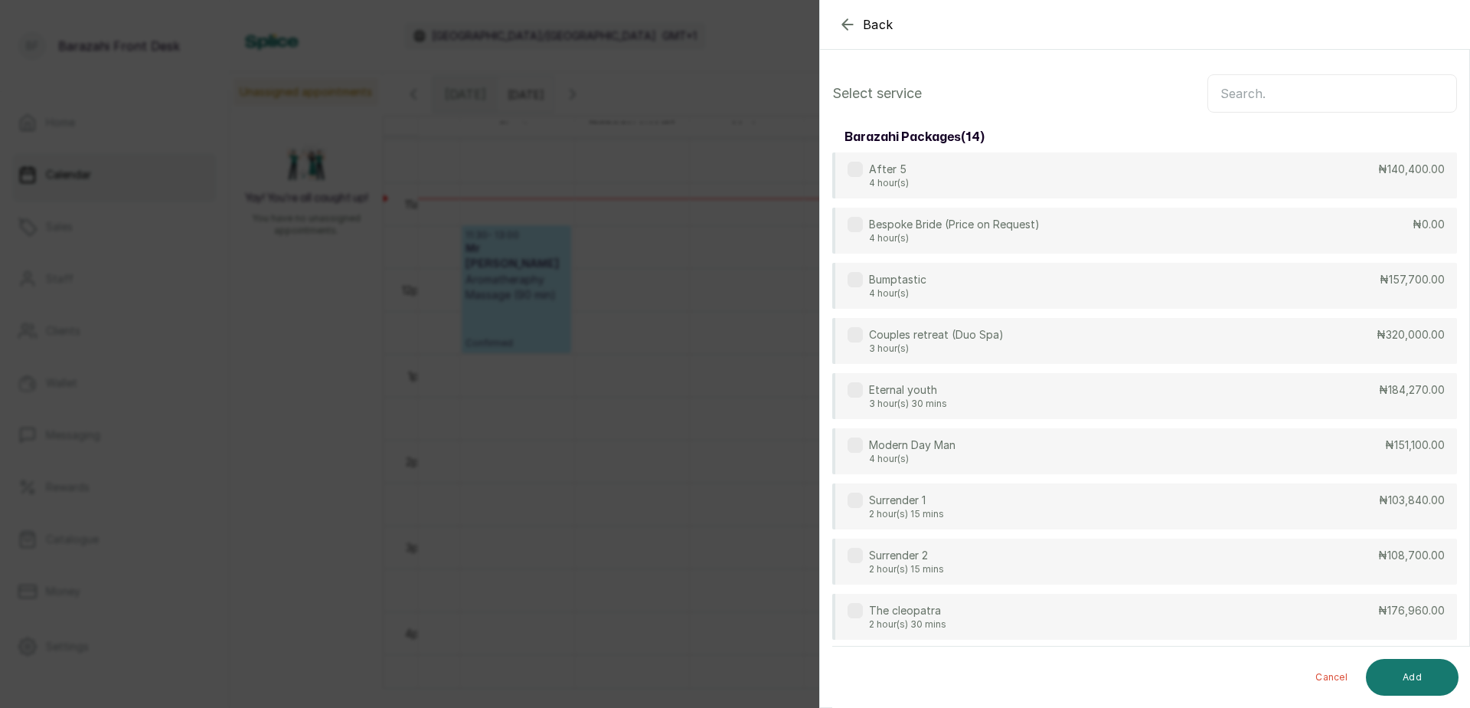
click at [1337, 103] on input "text" at bounding box center [1333, 93] width 250 height 38
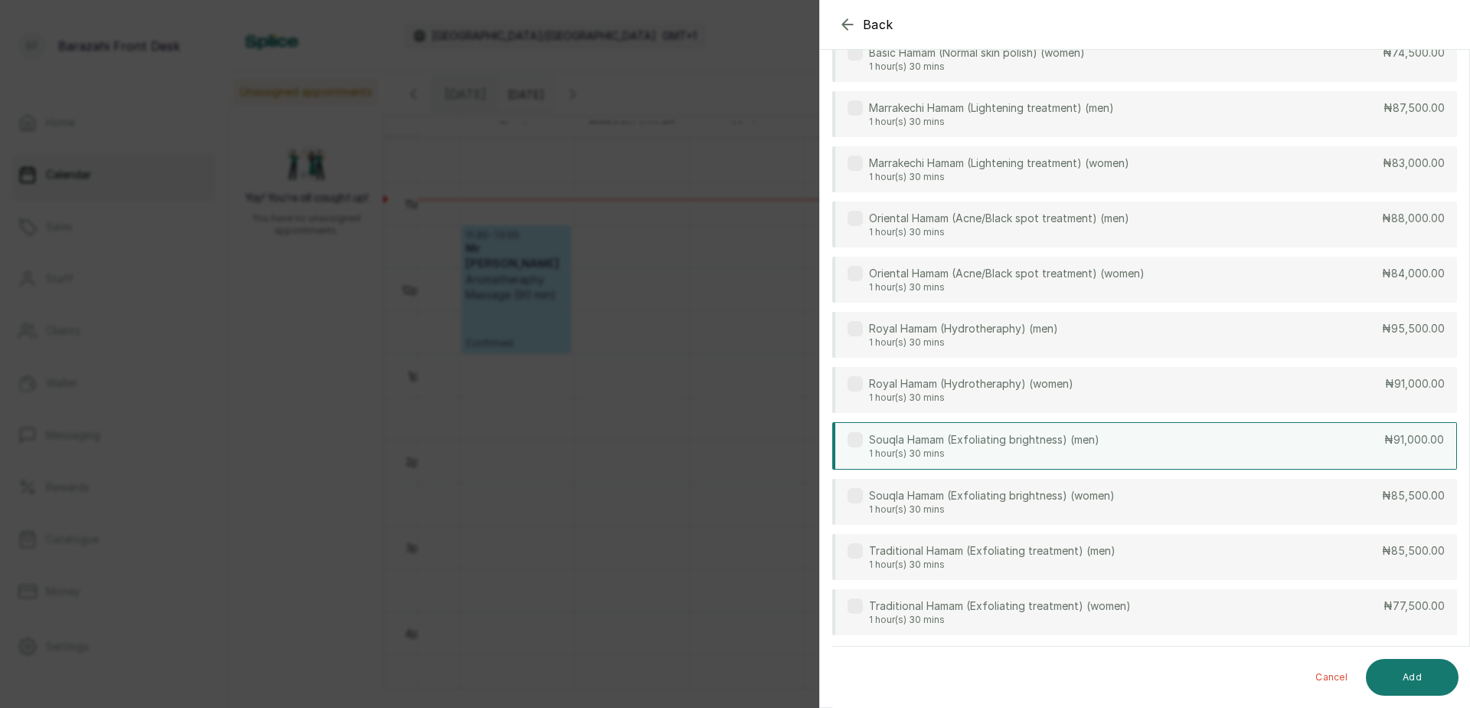
scroll to position [590, 0]
type input "HAM"
click at [1125, 456] on div "Souqla Hamam (Exfoliating brightness) (men) 1 hour(s) 30 mins ₦91,000.00" at bounding box center [1144, 443] width 625 height 47
click at [1391, 676] on button "Add" at bounding box center [1412, 677] width 93 height 37
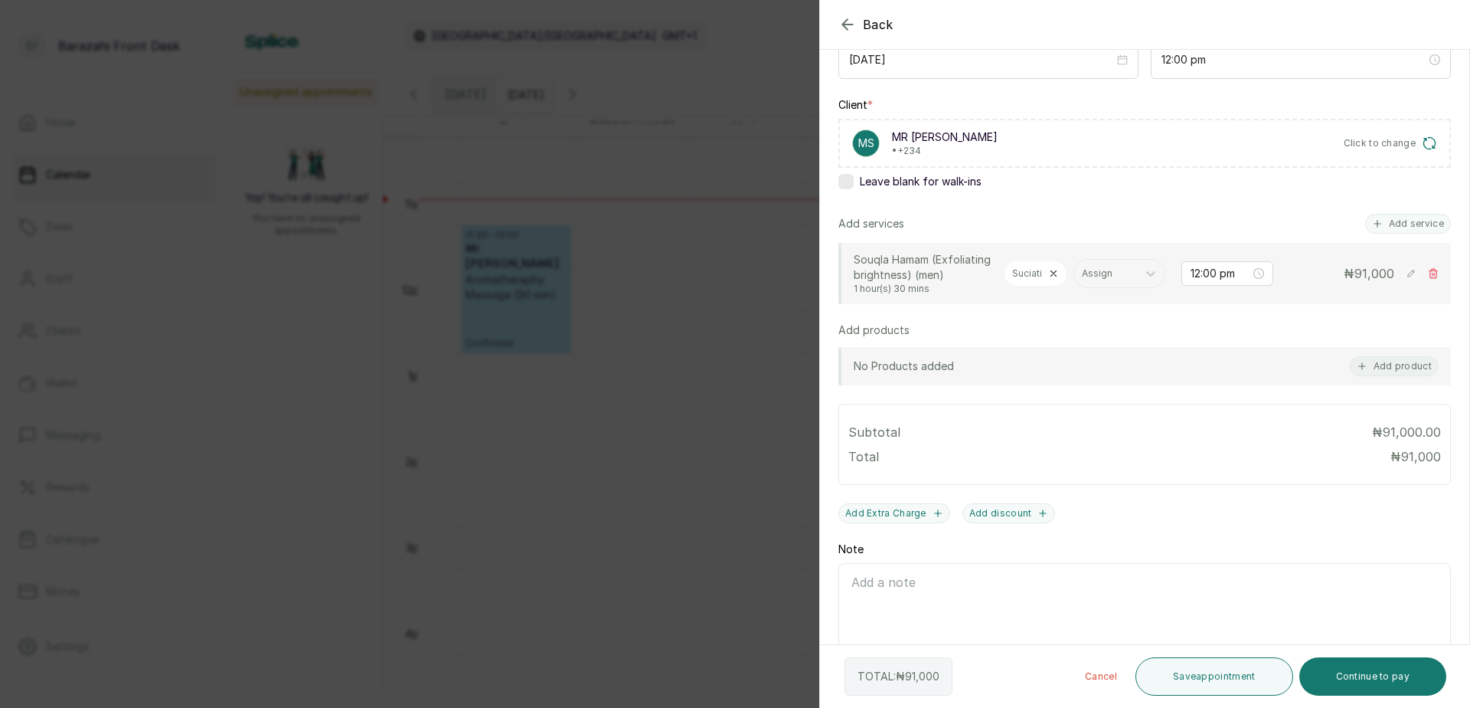
scroll to position [254, 0]
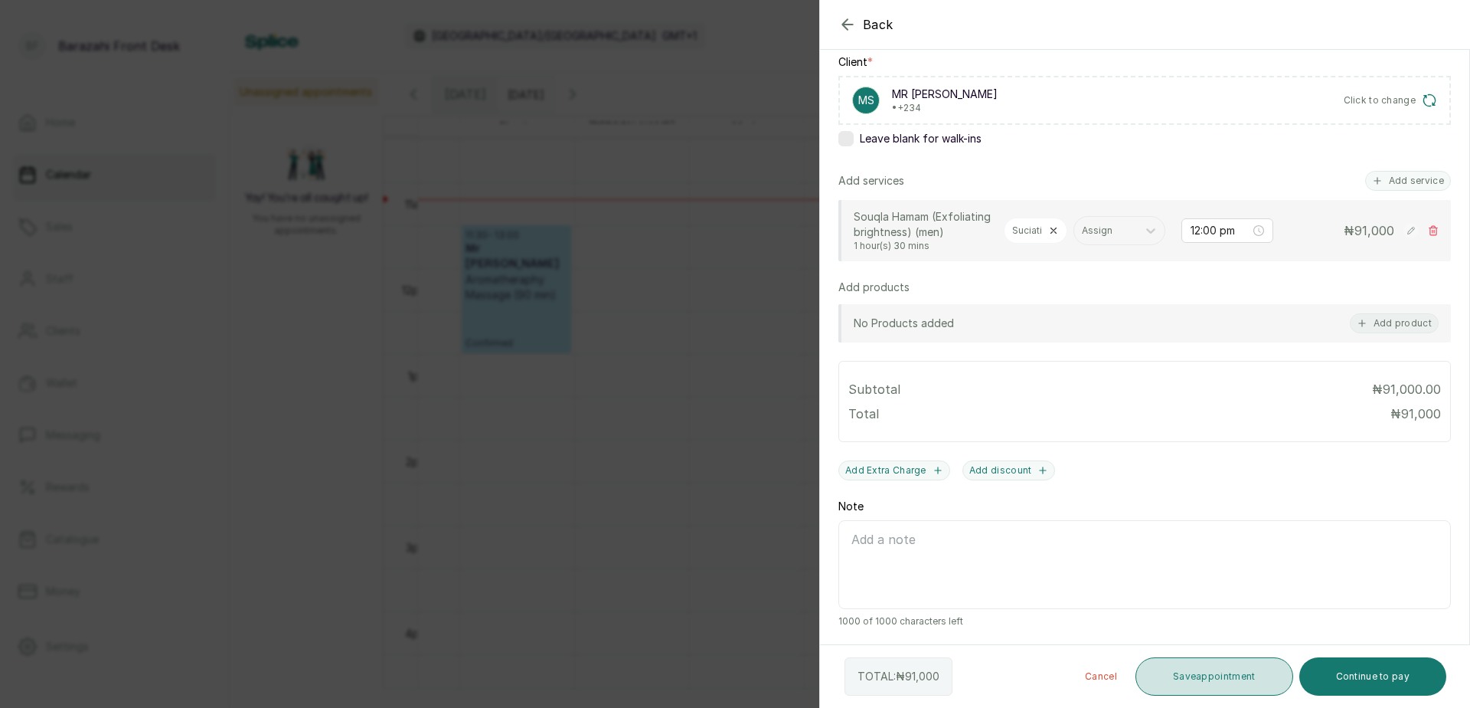
click at [1216, 680] on button "Save appointment" at bounding box center [1215, 676] width 158 height 38
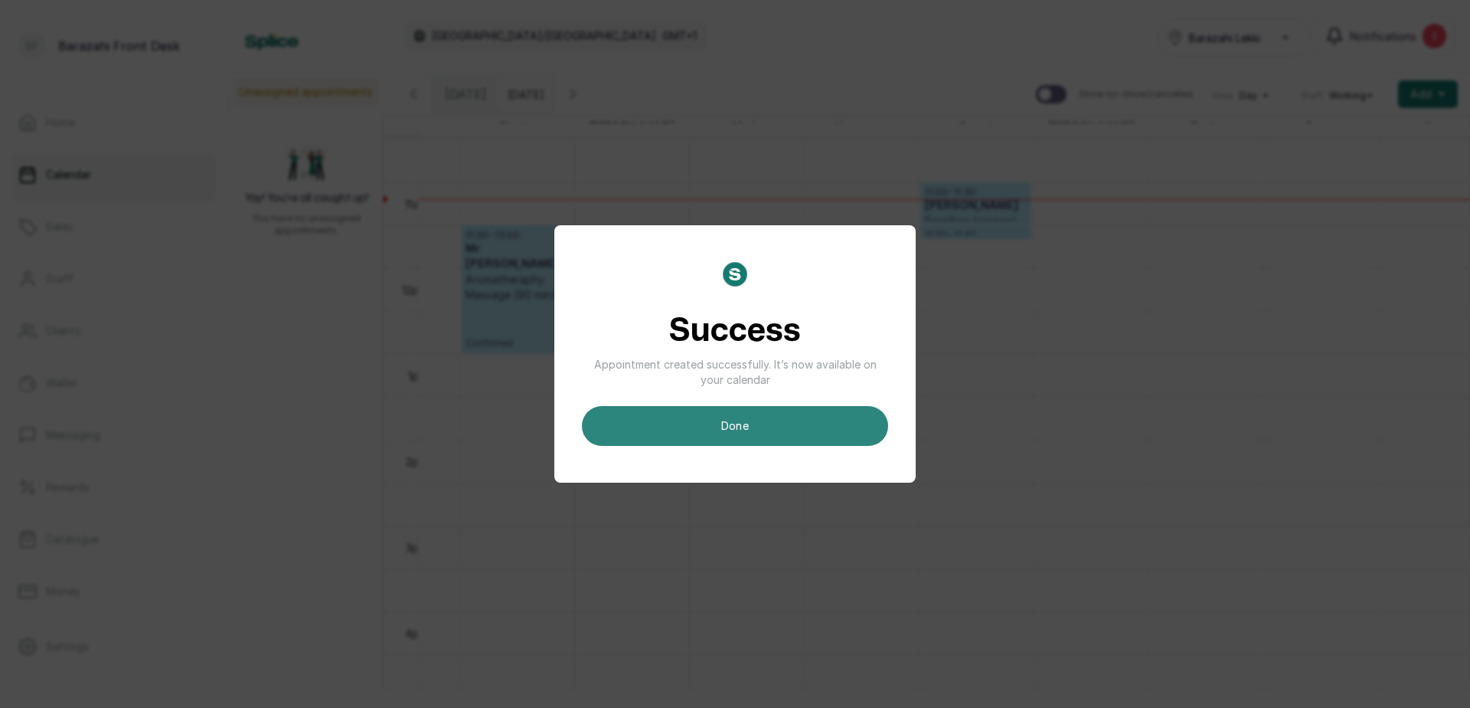
click at [717, 423] on button "done" at bounding box center [735, 426] width 306 height 40
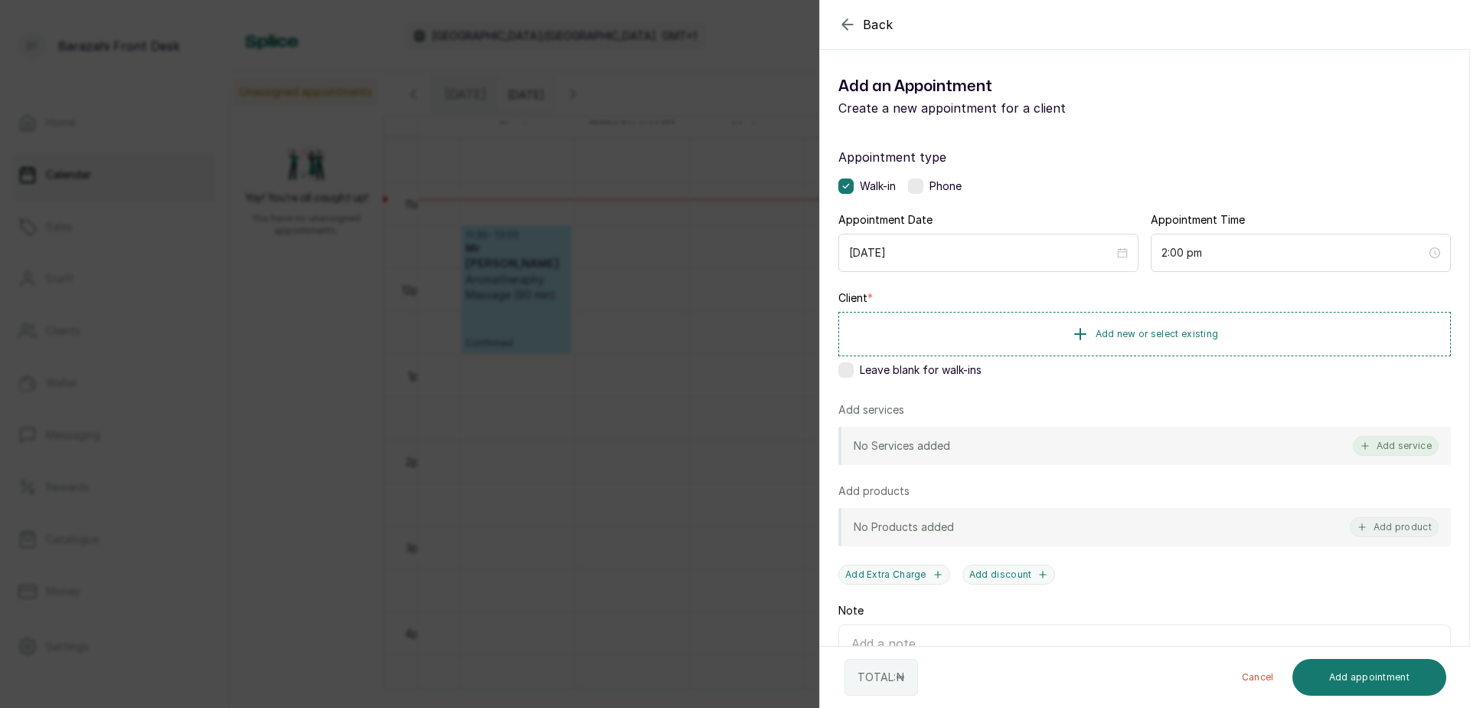
click at [1389, 443] on button "Add service" at bounding box center [1396, 446] width 86 height 20
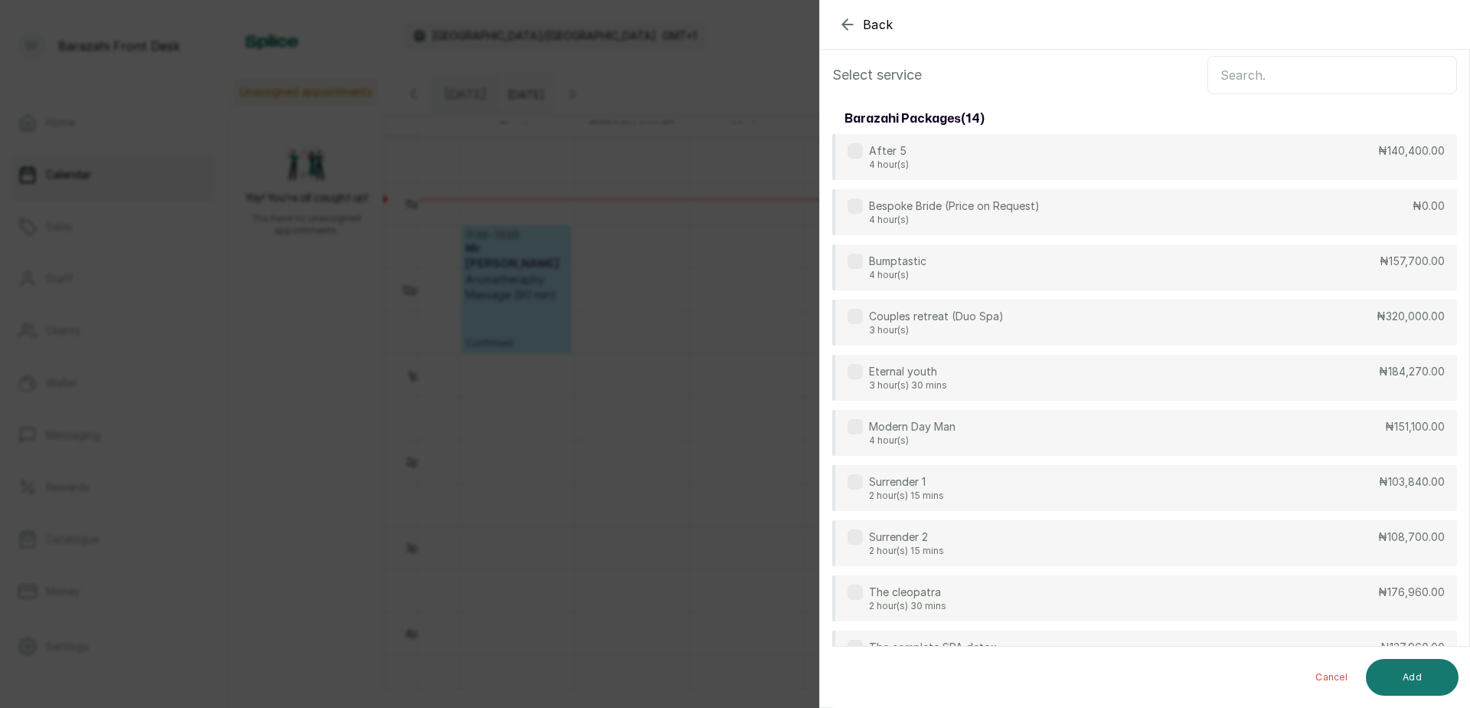
scroll to position [0, 0]
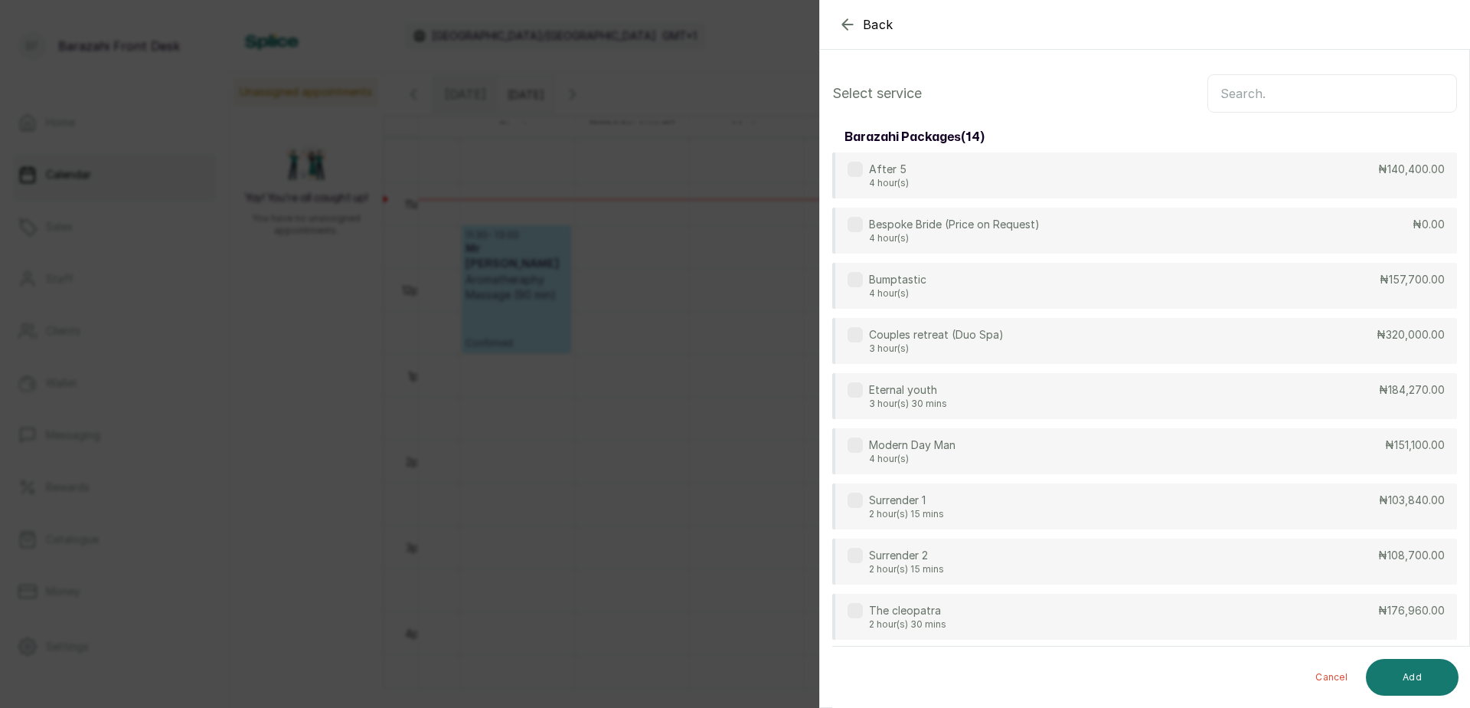
click at [1222, 97] on input "text" at bounding box center [1333, 93] width 250 height 38
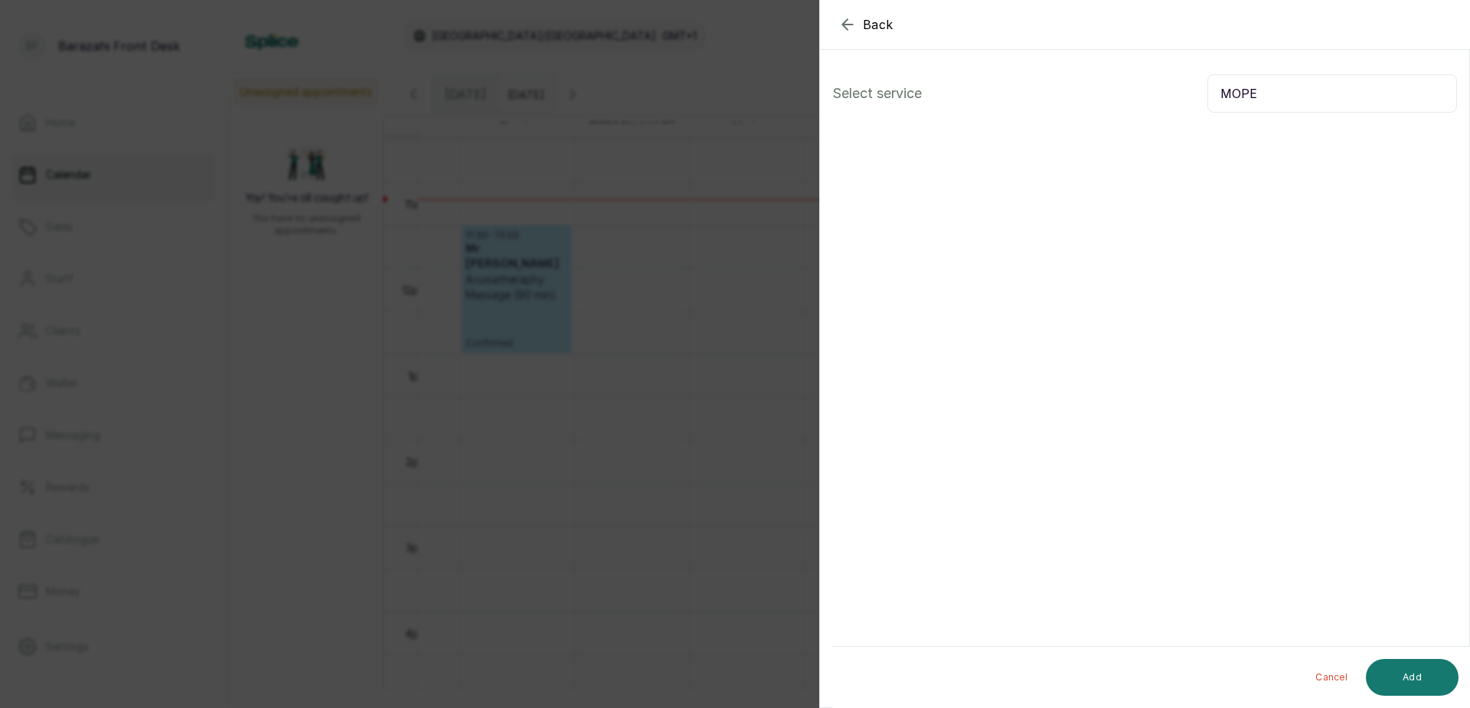
type input "MOPE"
click at [859, 21] on button "Back" at bounding box center [865, 24] width 55 height 18
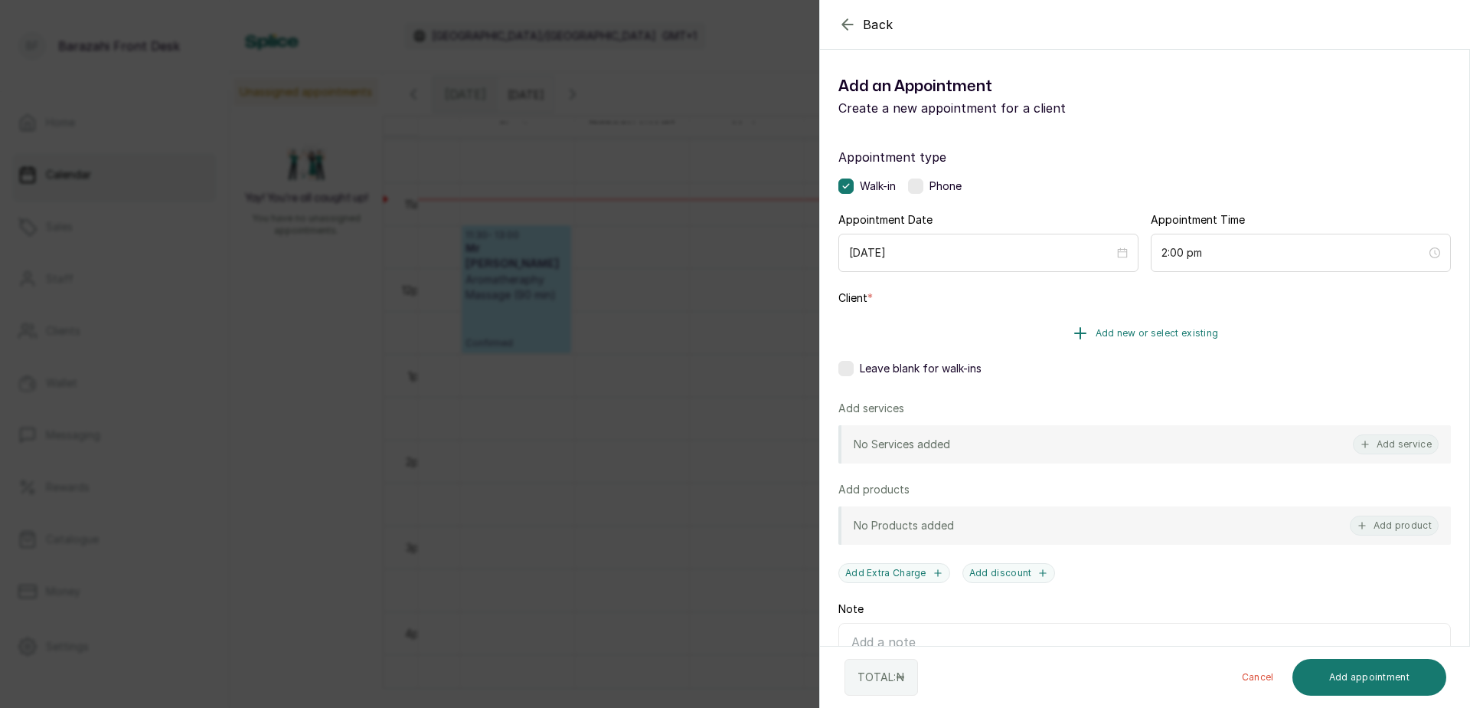
click at [1181, 334] on span "Add new or select existing" at bounding box center [1157, 333] width 123 height 12
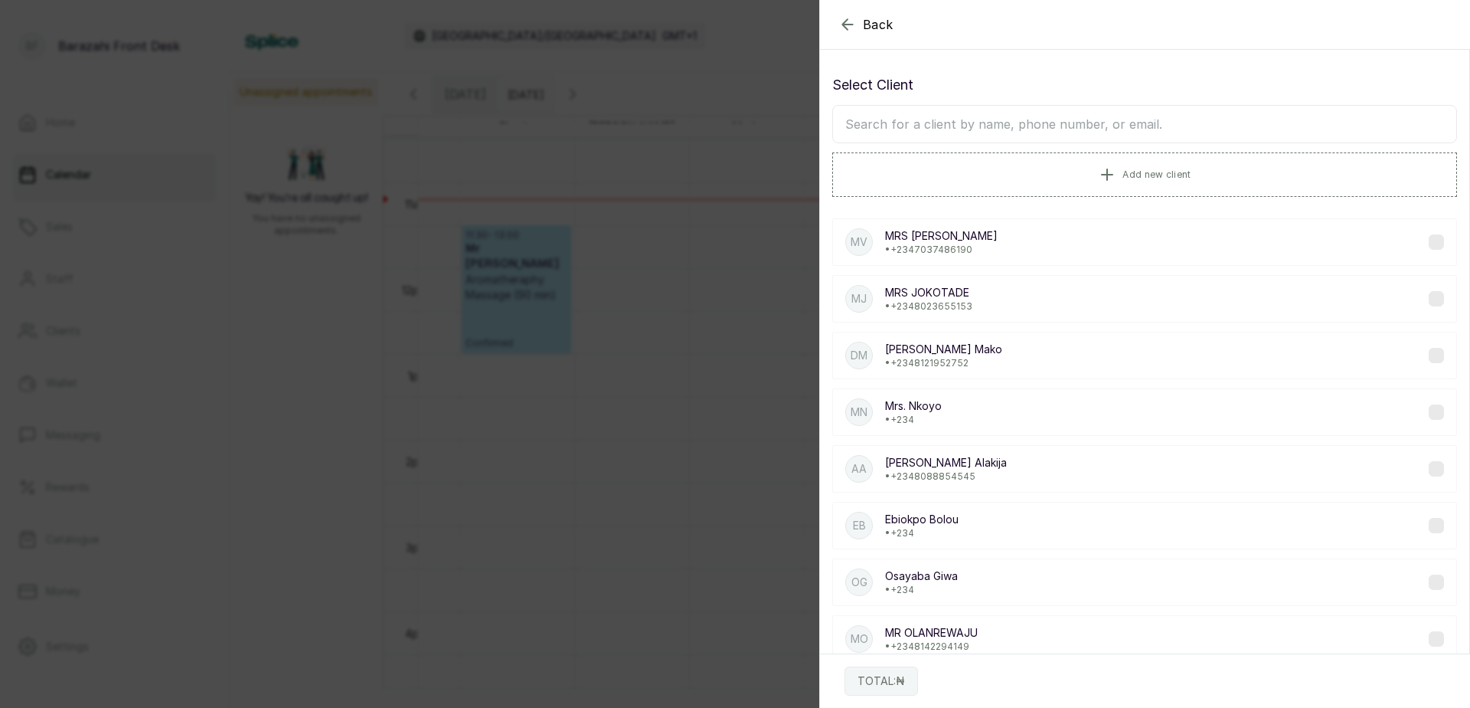
click at [1040, 127] on input "text" at bounding box center [1144, 124] width 625 height 38
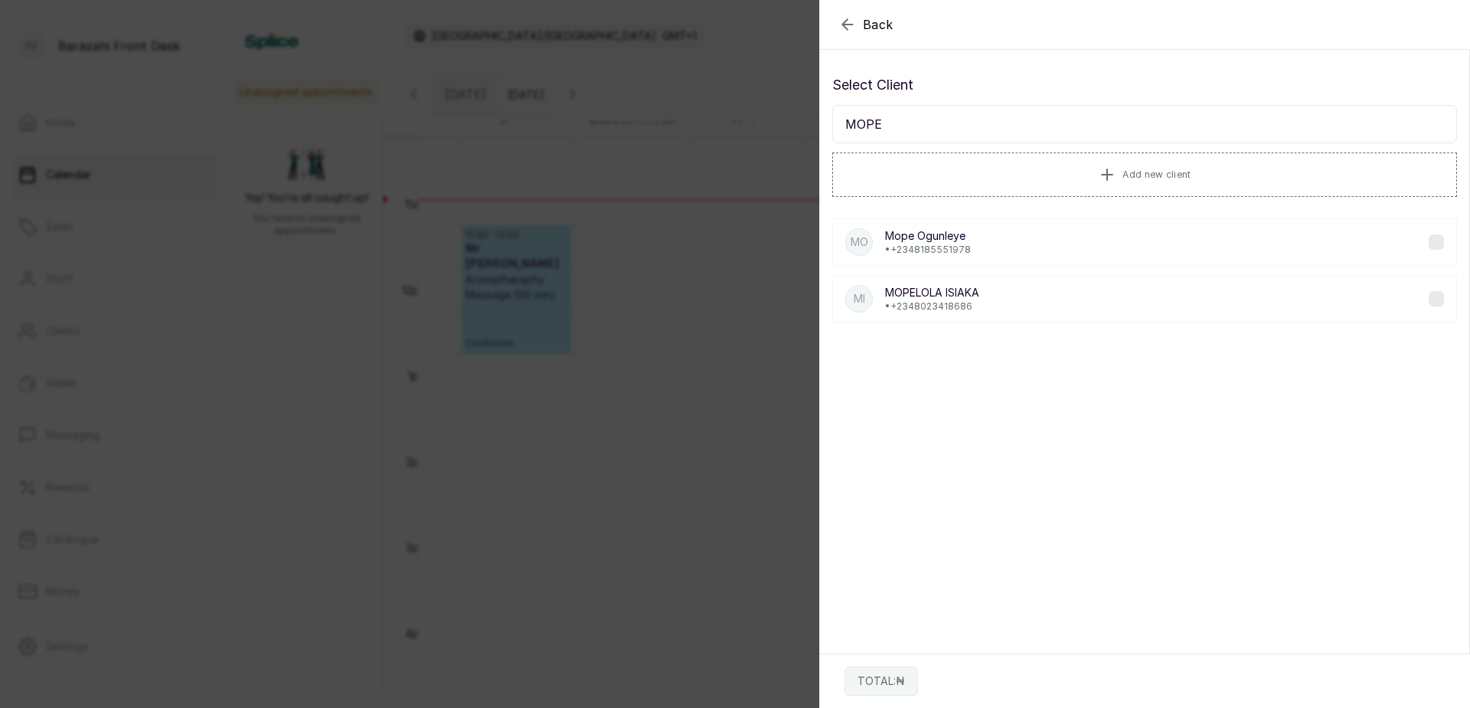
type input "MOPE"
click at [1057, 241] on div "MO Mope Ogunleye • +234 8185551978" at bounding box center [1144, 241] width 625 height 47
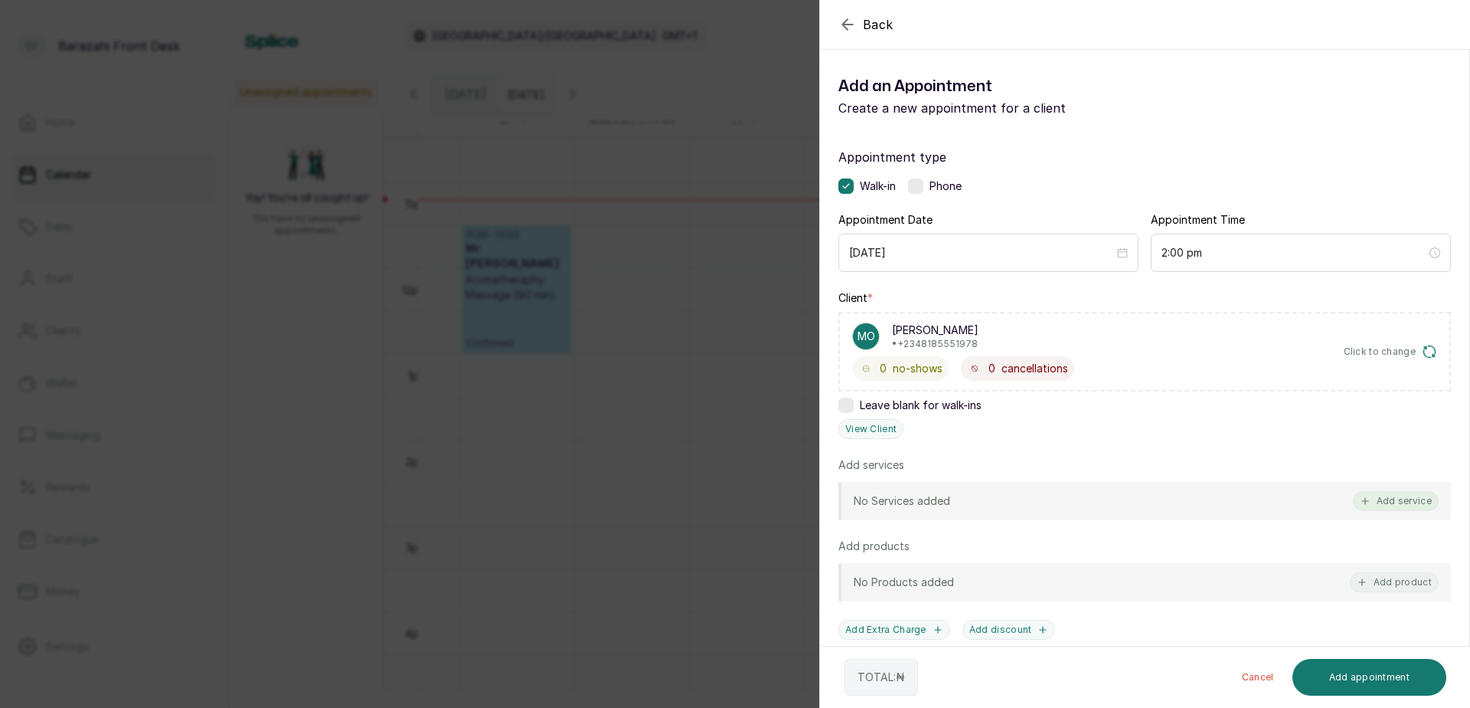
click at [1381, 494] on button "Add service" at bounding box center [1396, 501] width 86 height 20
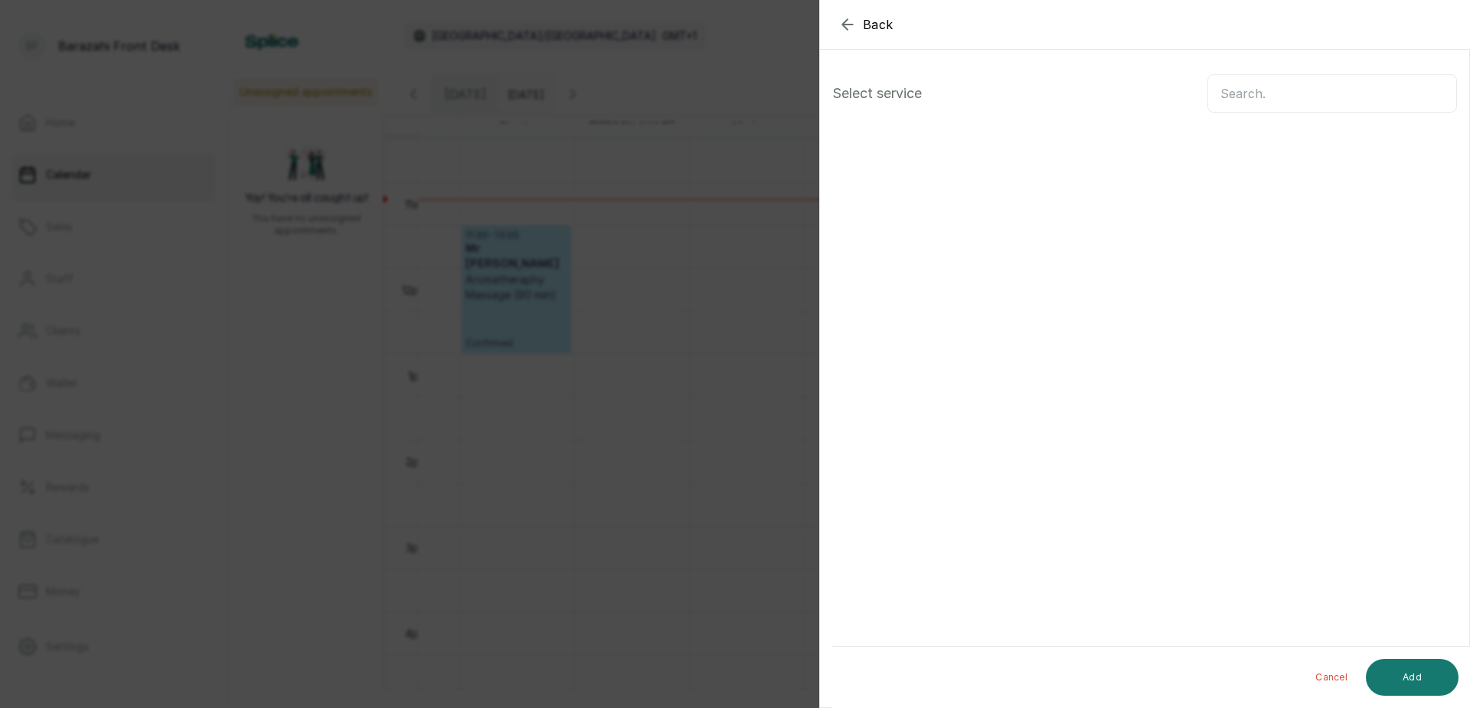
click at [1255, 92] on input "text" at bounding box center [1333, 93] width 250 height 38
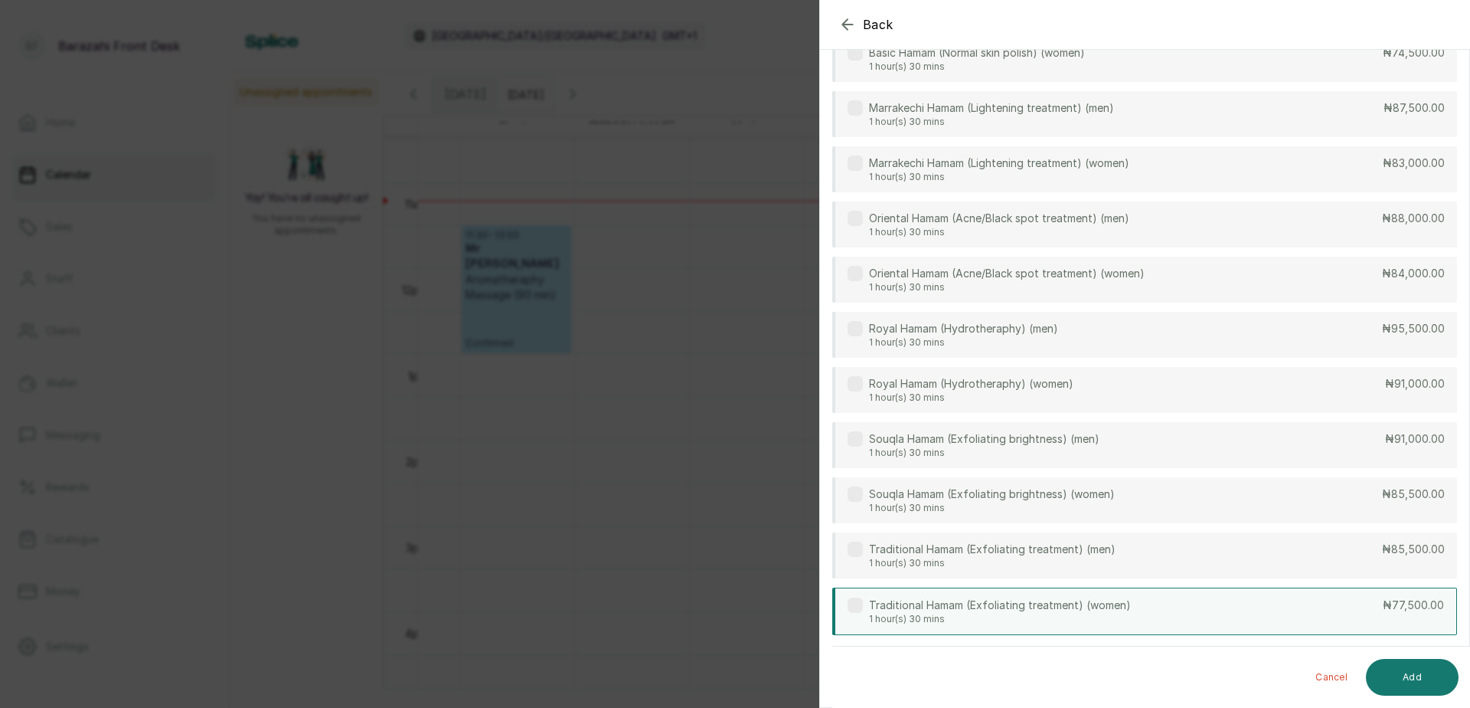
scroll to position [590, 0]
type input "HAM"
click at [1134, 603] on div "Traditional Hamam (Exfoliating treatment) (women) 1 hour(s) 30 mins ₦77,500.00" at bounding box center [1144, 609] width 625 height 47
click at [1405, 675] on button "Add" at bounding box center [1412, 677] width 93 height 37
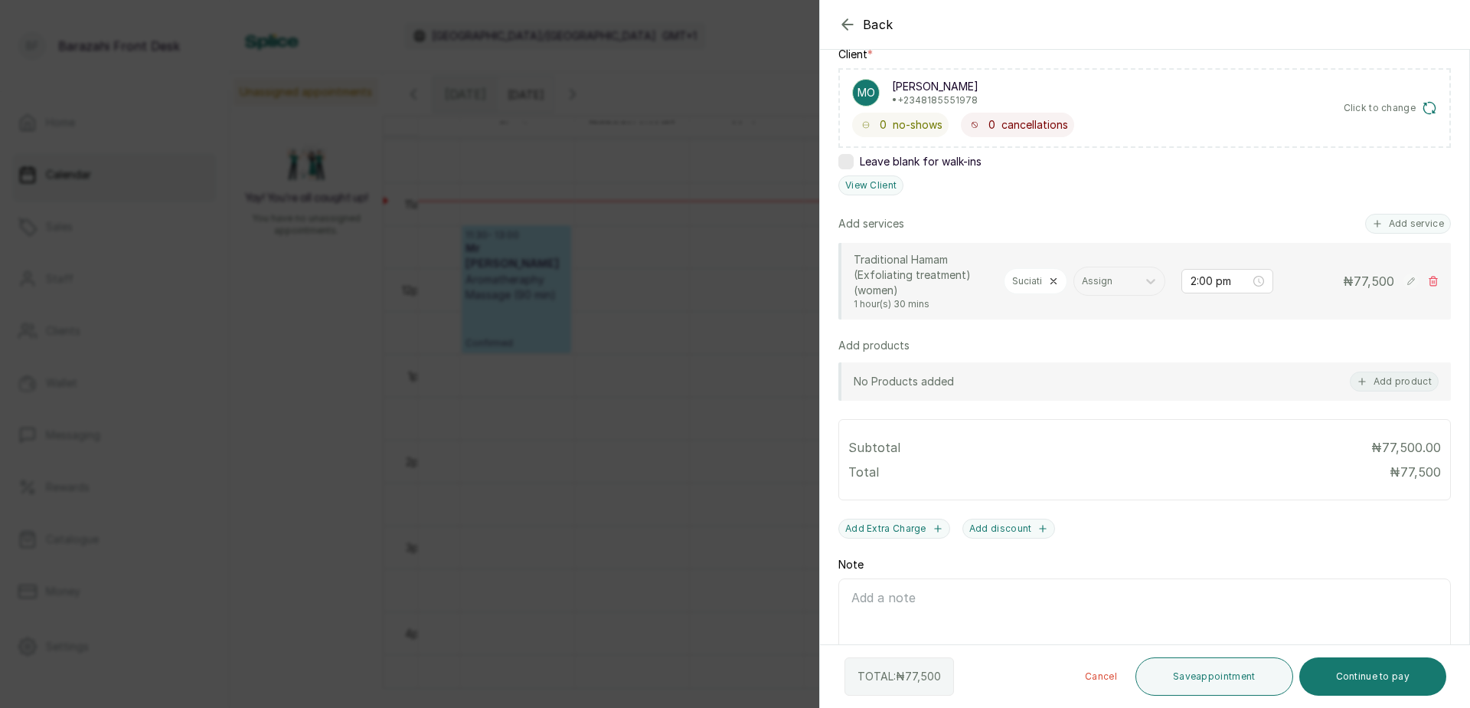
scroll to position [305, 0]
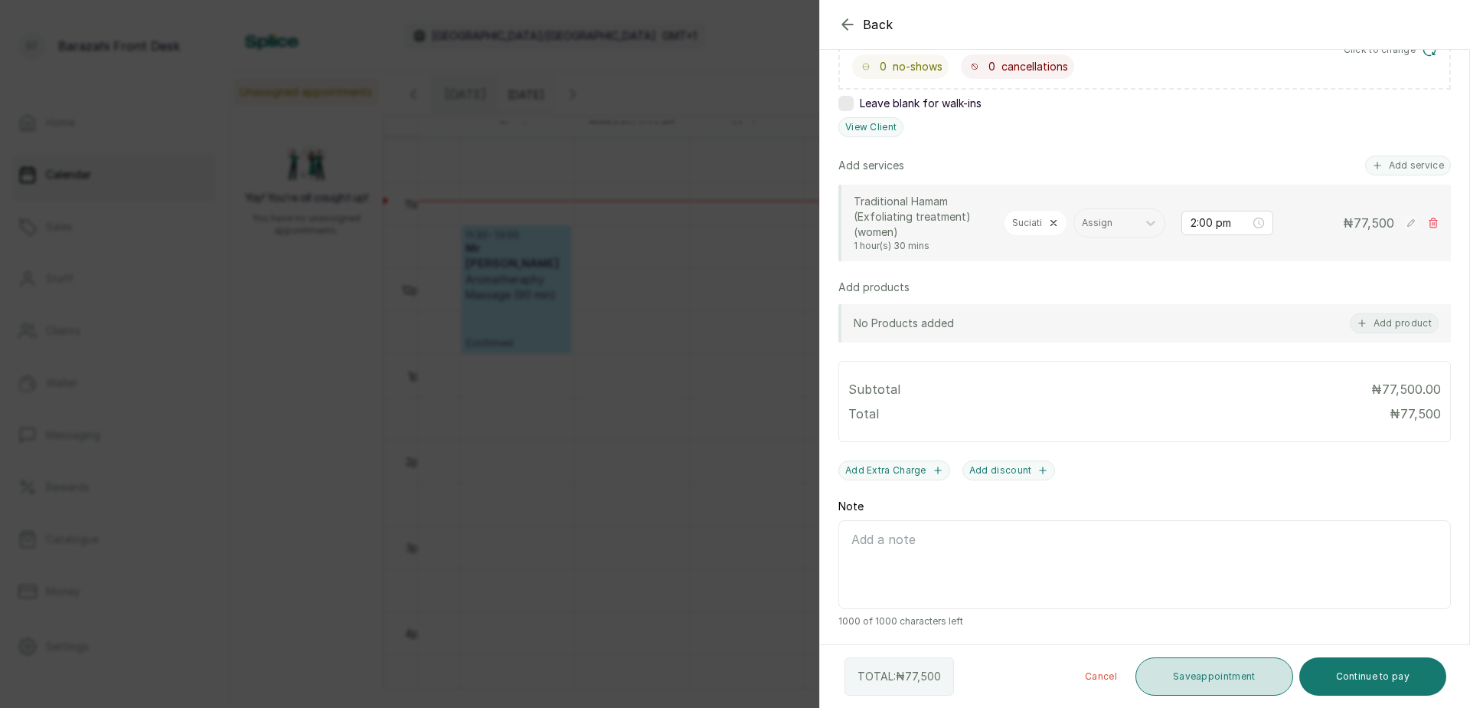
click at [1219, 679] on button "Save appointment" at bounding box center [1215, 676] width 158 height 38
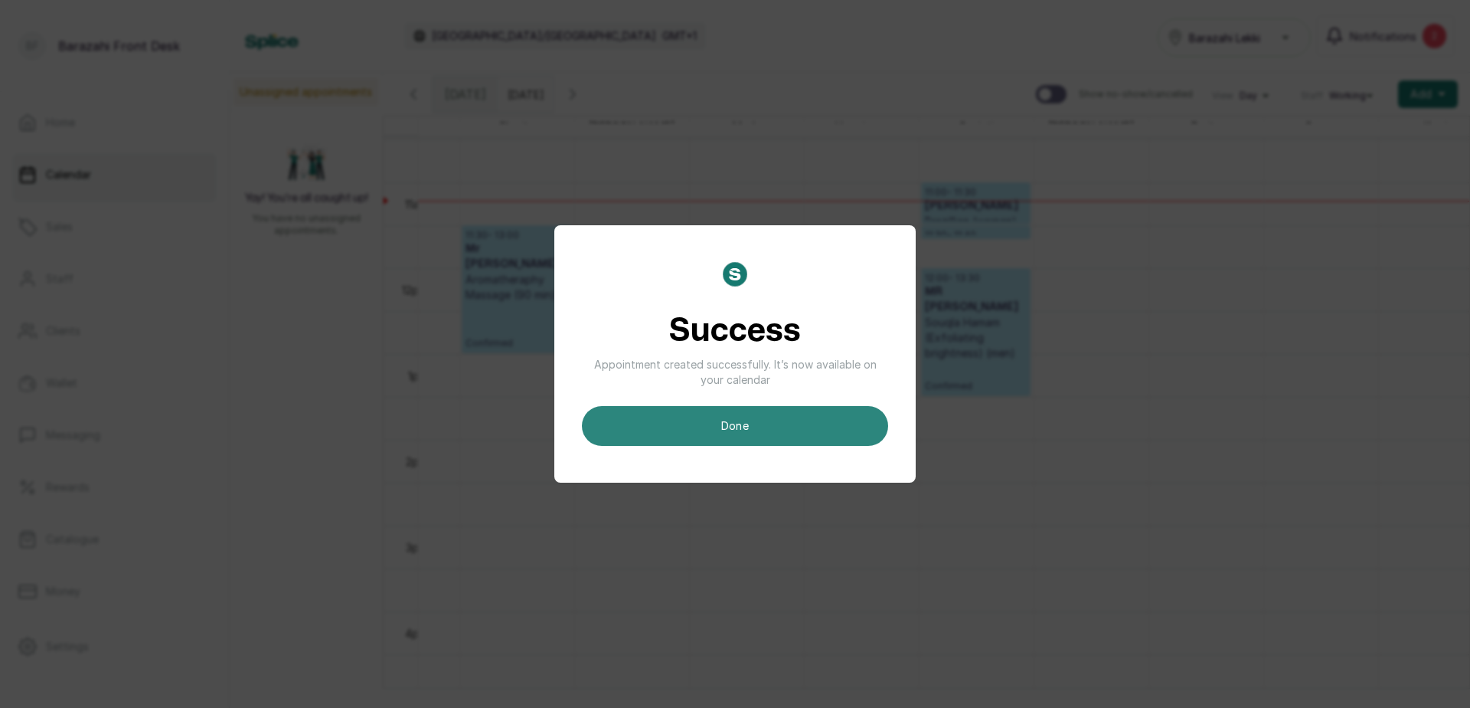
click at [683, 431] on button "done" at bounding box center [735, 426] width 306 height 40
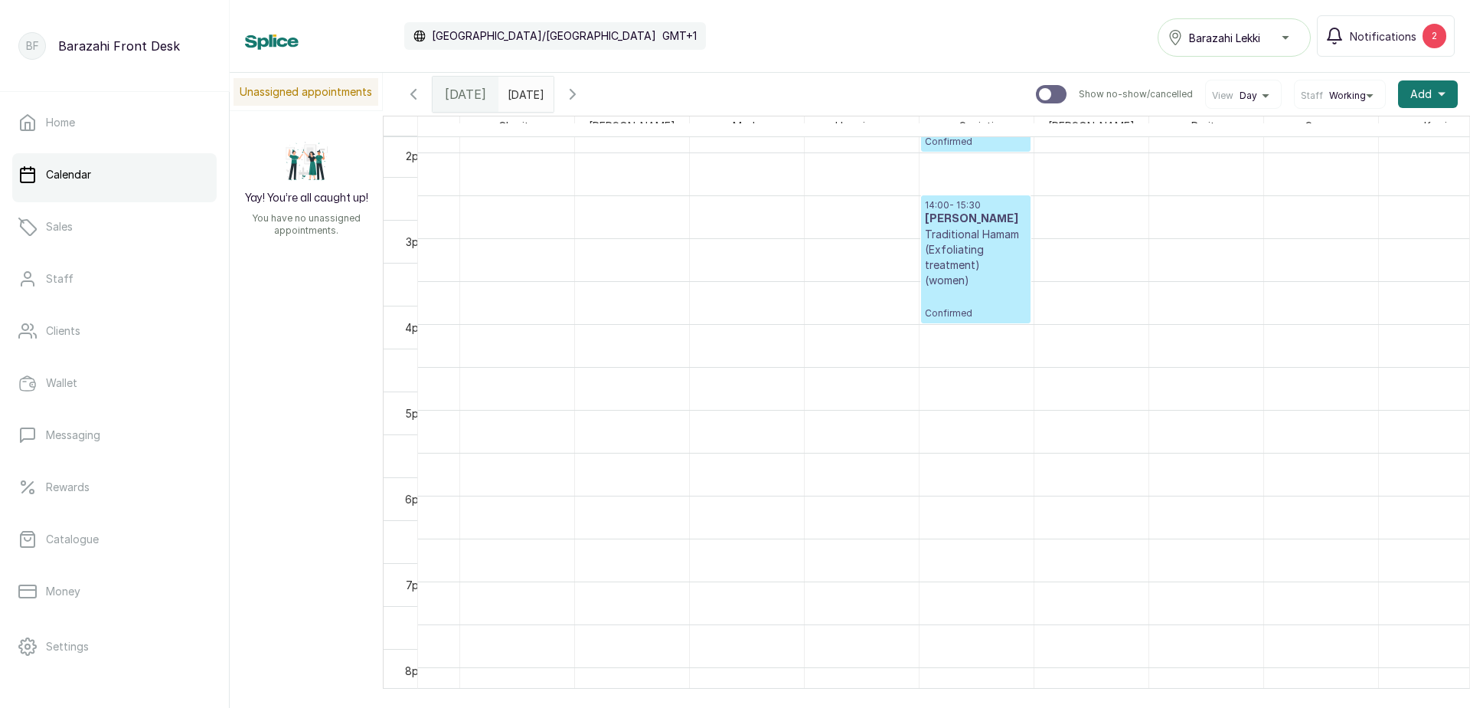
scroll to position [1204, 418]
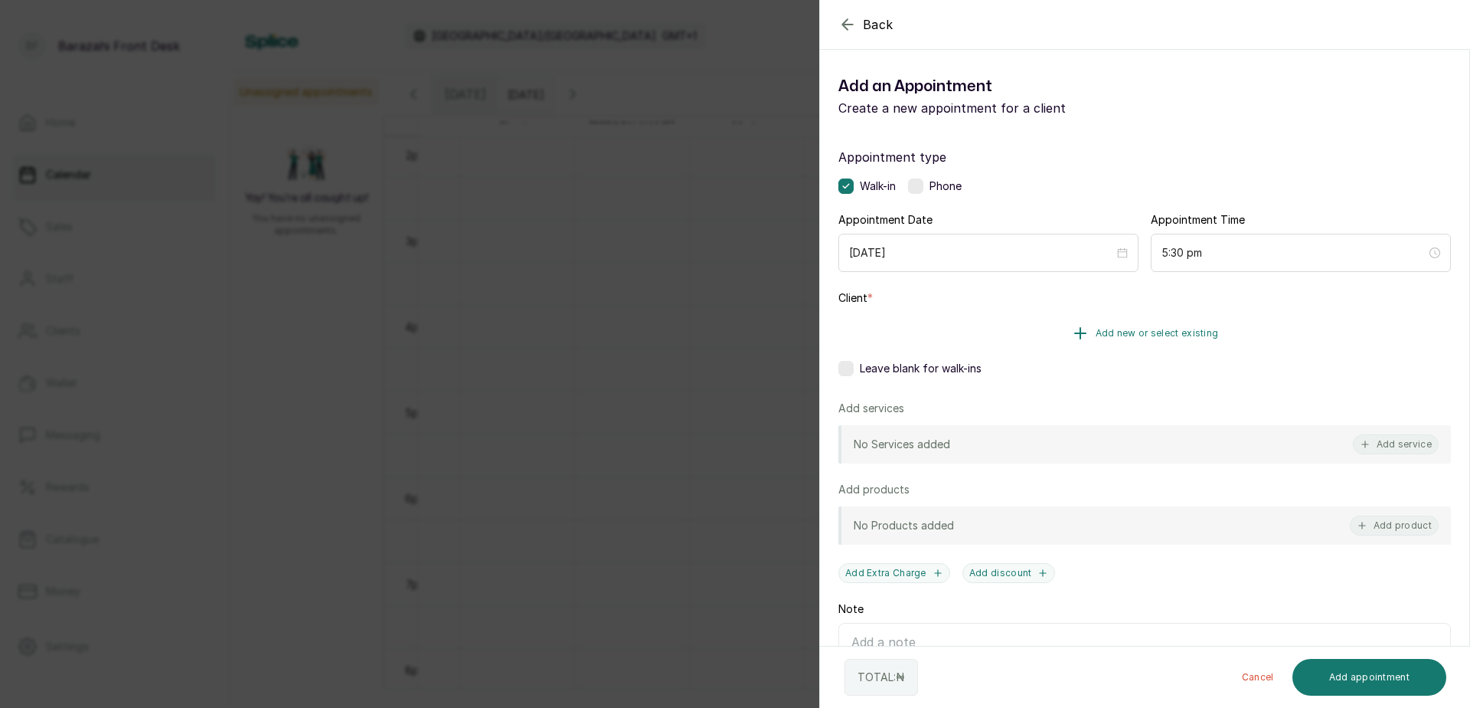
click at [1195, 329] on span "Add new or select existing" at bounding box center [1157, 333] width 123 height 12
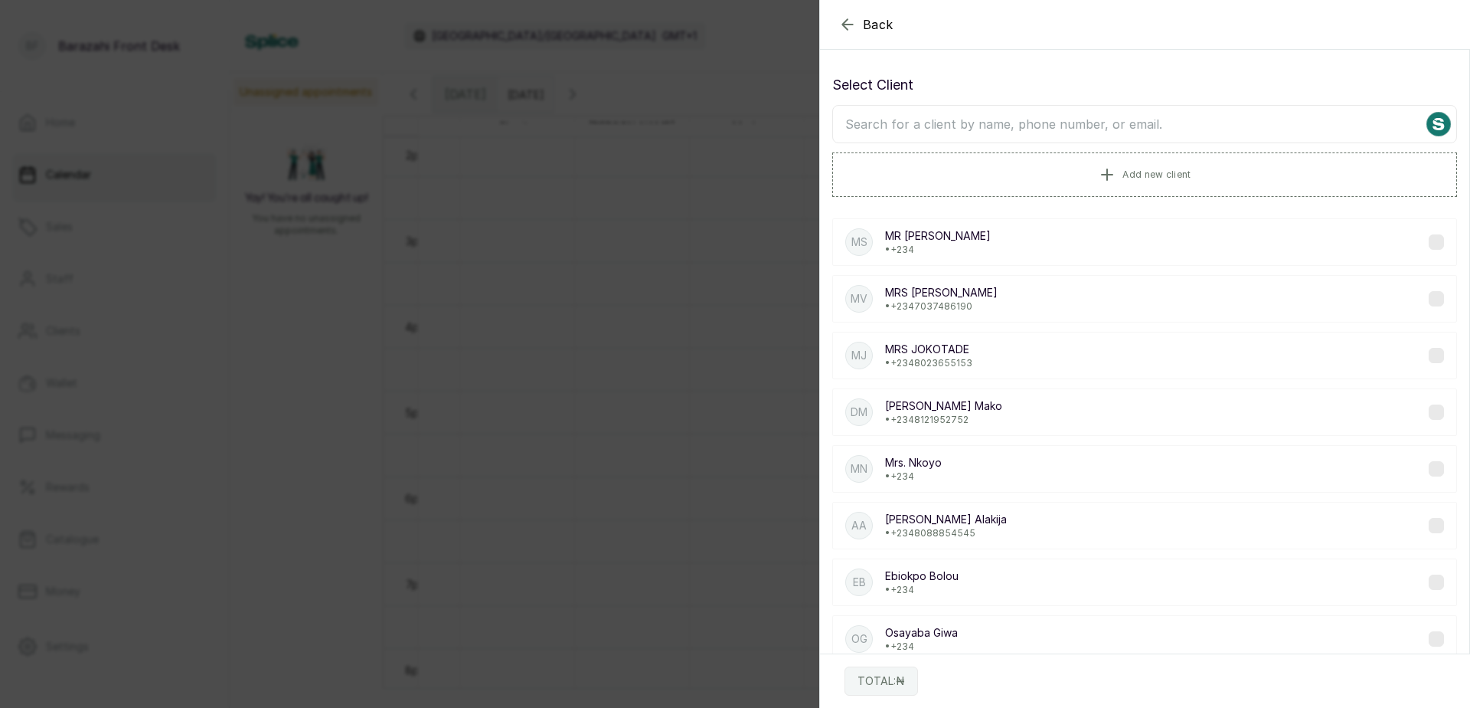
click at [1122, 118] on input "text" at bounding box center [1144, 124] width 625 height 38
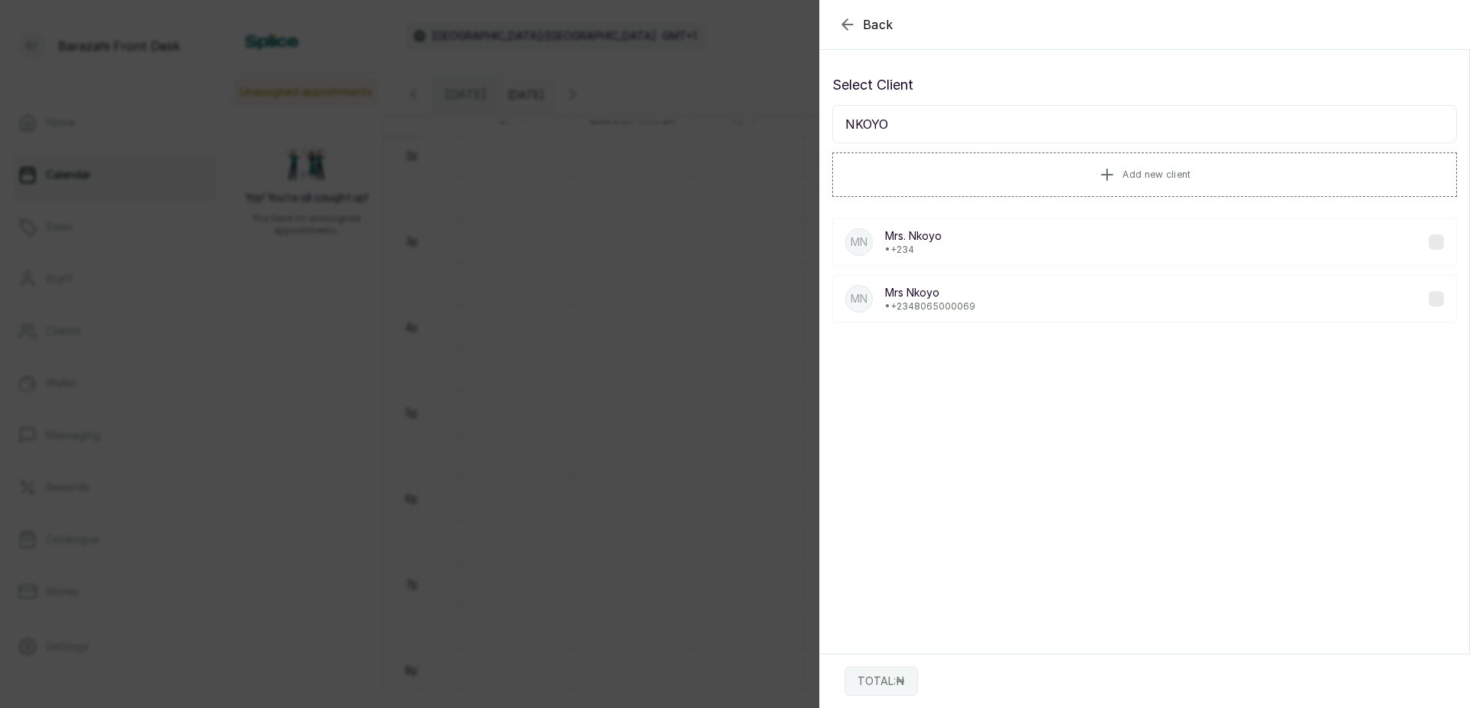
type input "NKOYO"
click at [1057, 312] on div "MN Mrs Nkoyo • +234 8065000069" at bounding box center [1144, 298] width 625 height 47
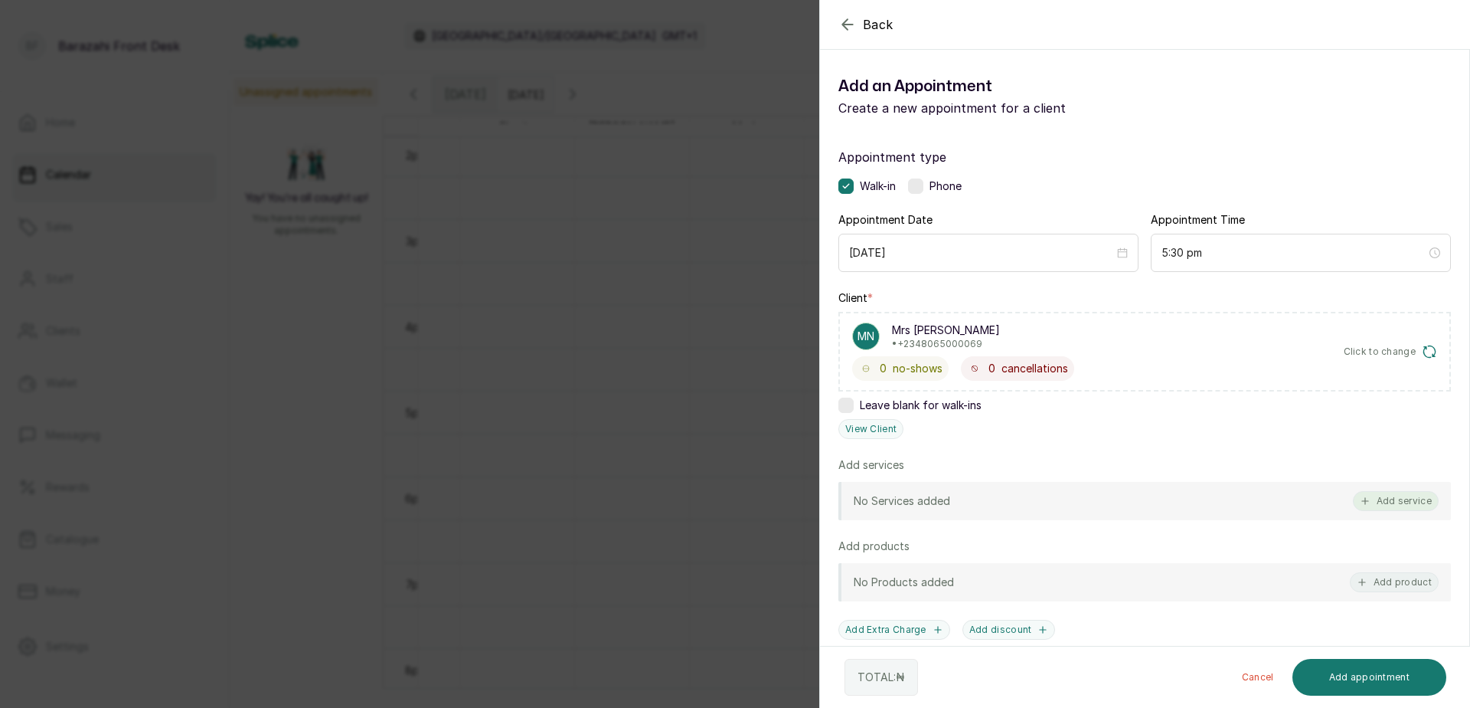
click at [1372, 494] on button "Add service" at bounding box center [1396, 501] width 86 height 20
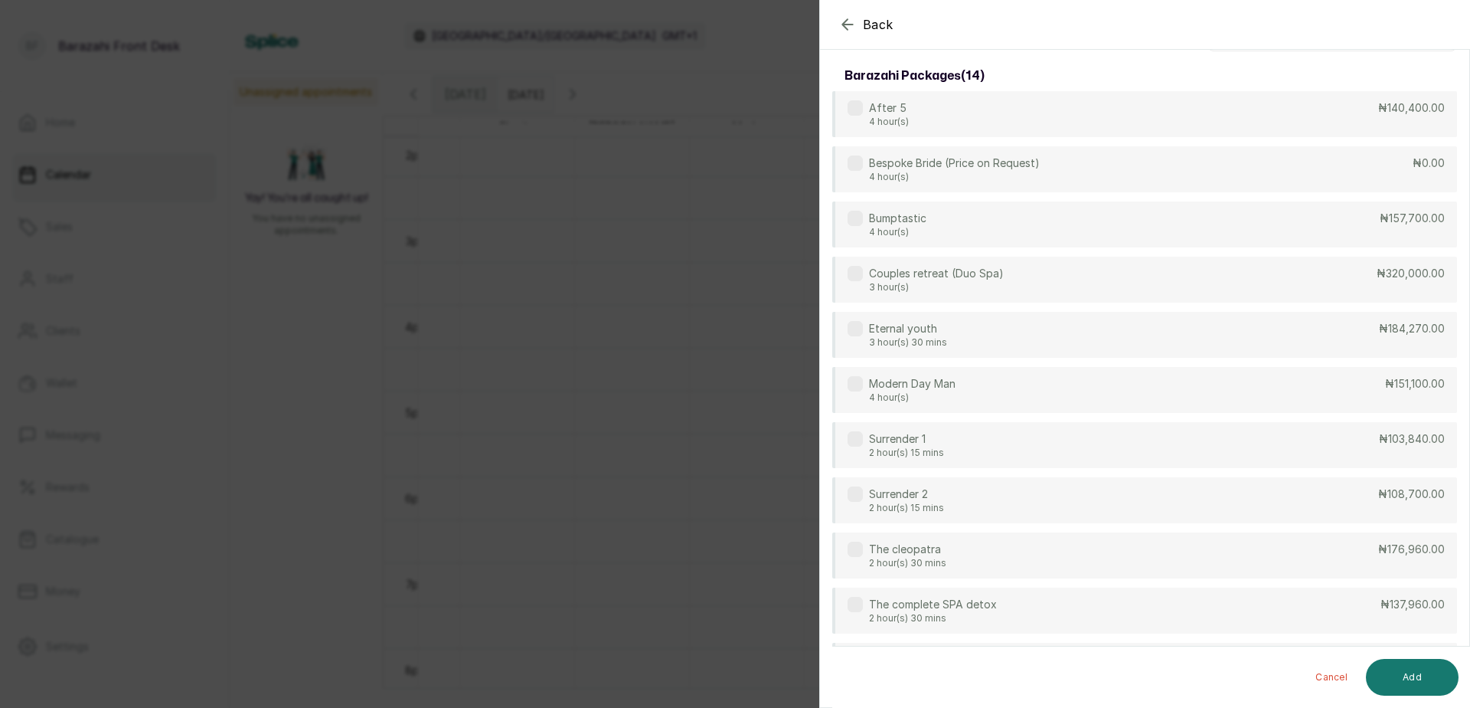
scroll to position [0, 0]
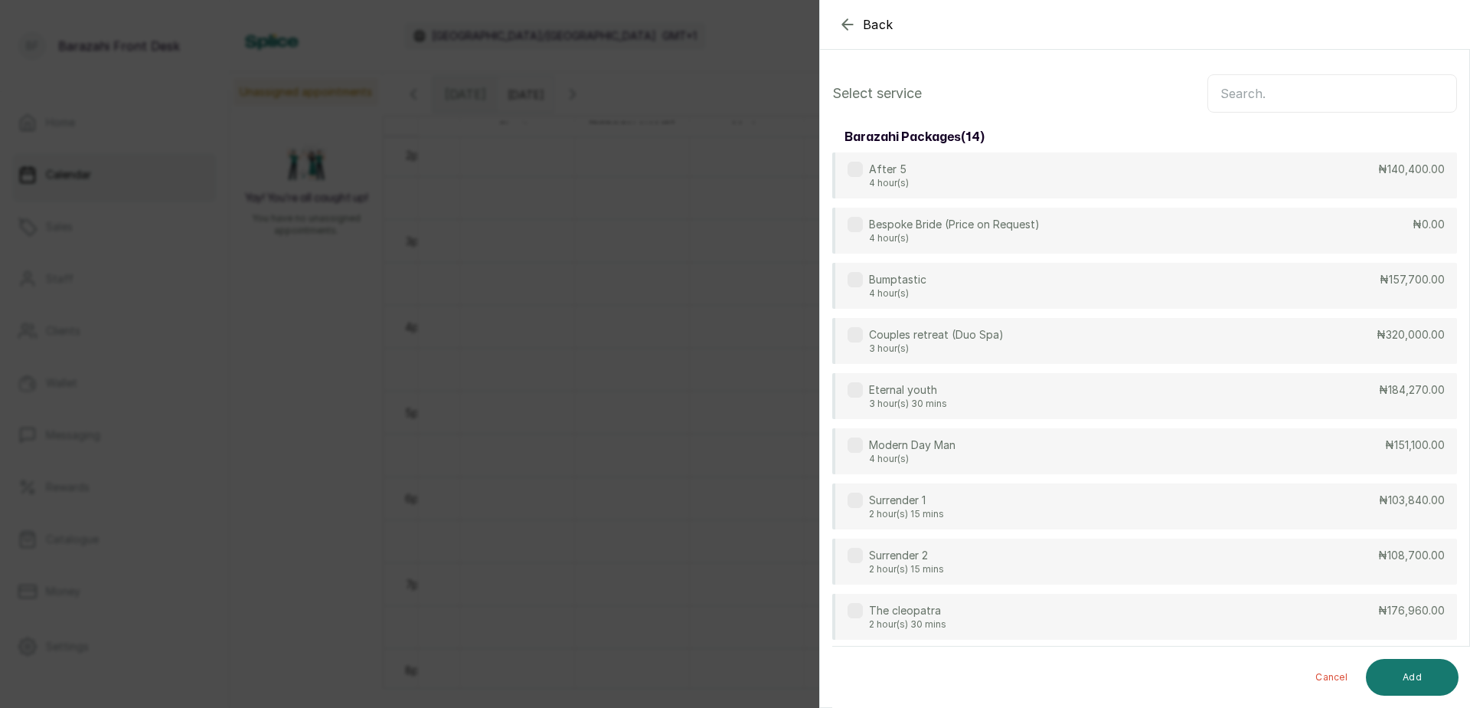
click at [1261, 80] on input "text" at bounding box center [1333, 93] width 250 height 38
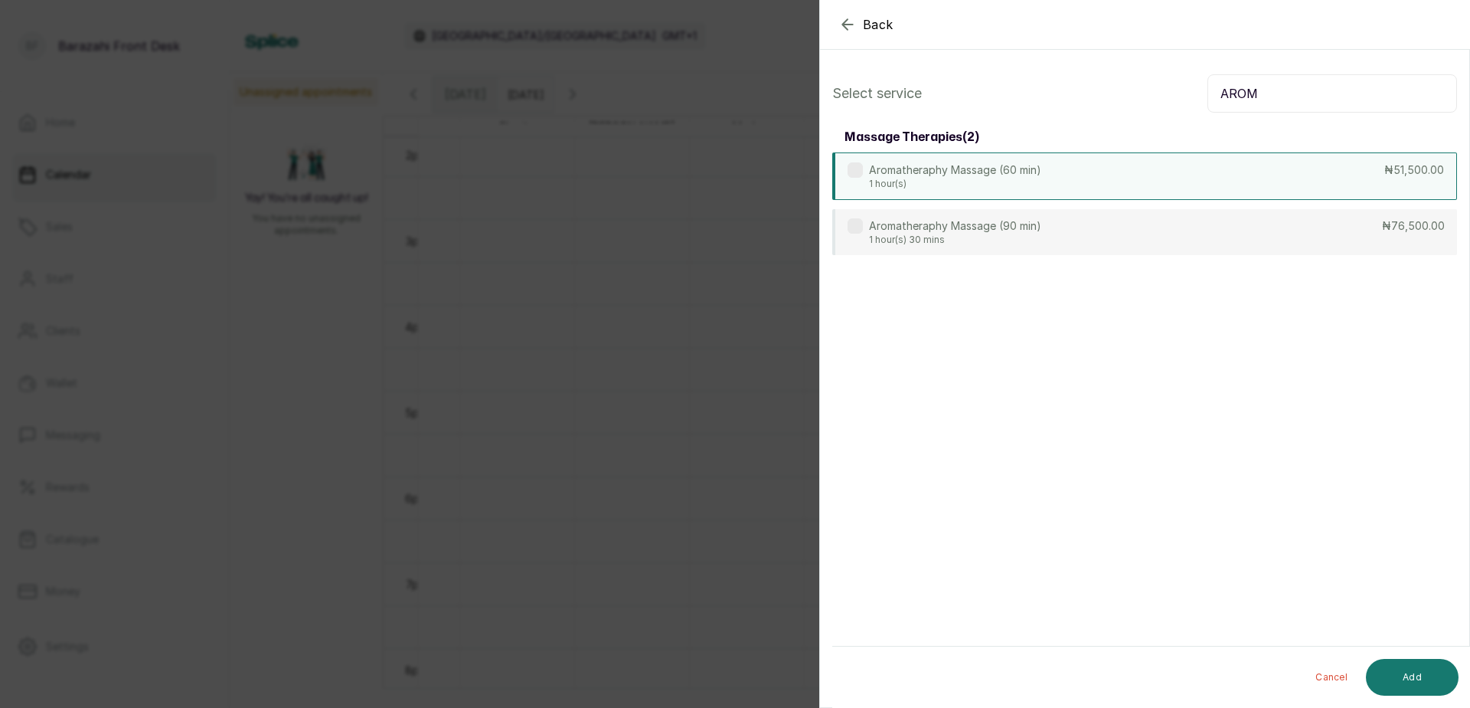
type input "AROM"
click at [1212, 179] on div "Aromatheraphy Massage (60 min) 1 hour(s) ₦51,500.00" at bounding box center [1144, 175] width 625 height 47
click at [1384, 666] on button "Add" at bounding box center [1412, 677] width 93 height 37
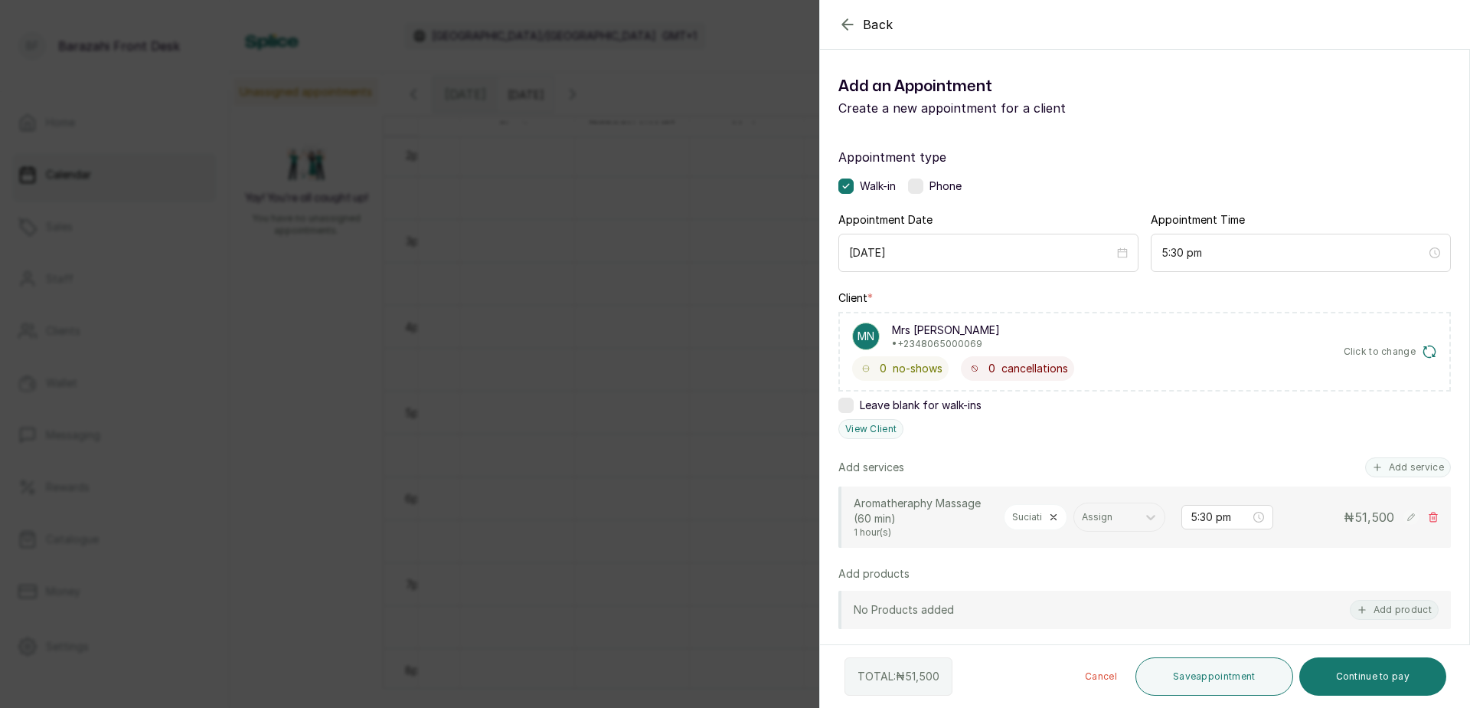
click at [1211, 669] on button "Save appointment" at bounding box center [1215, 676] width 158 height 38
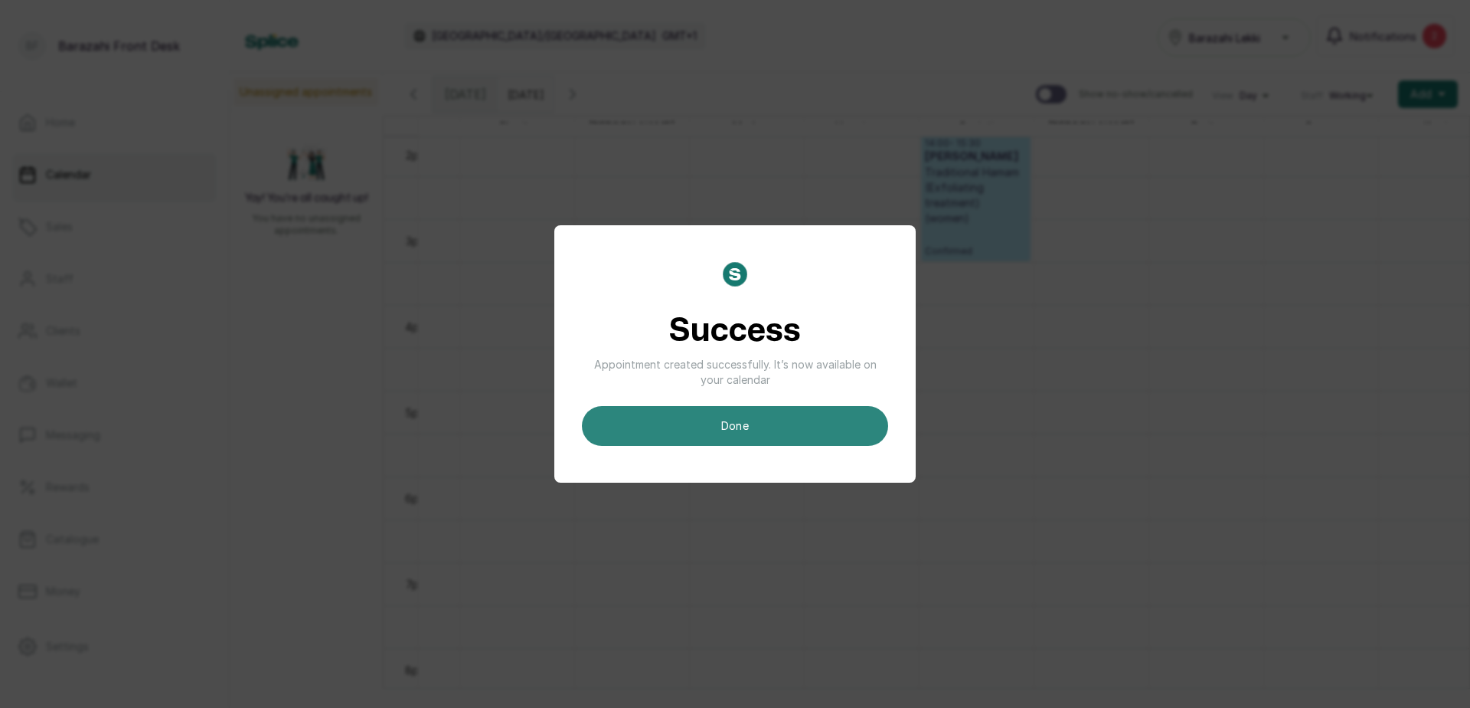
click at [731, 417] on button "done" at bounding box center [735, 426] width 306 height 40
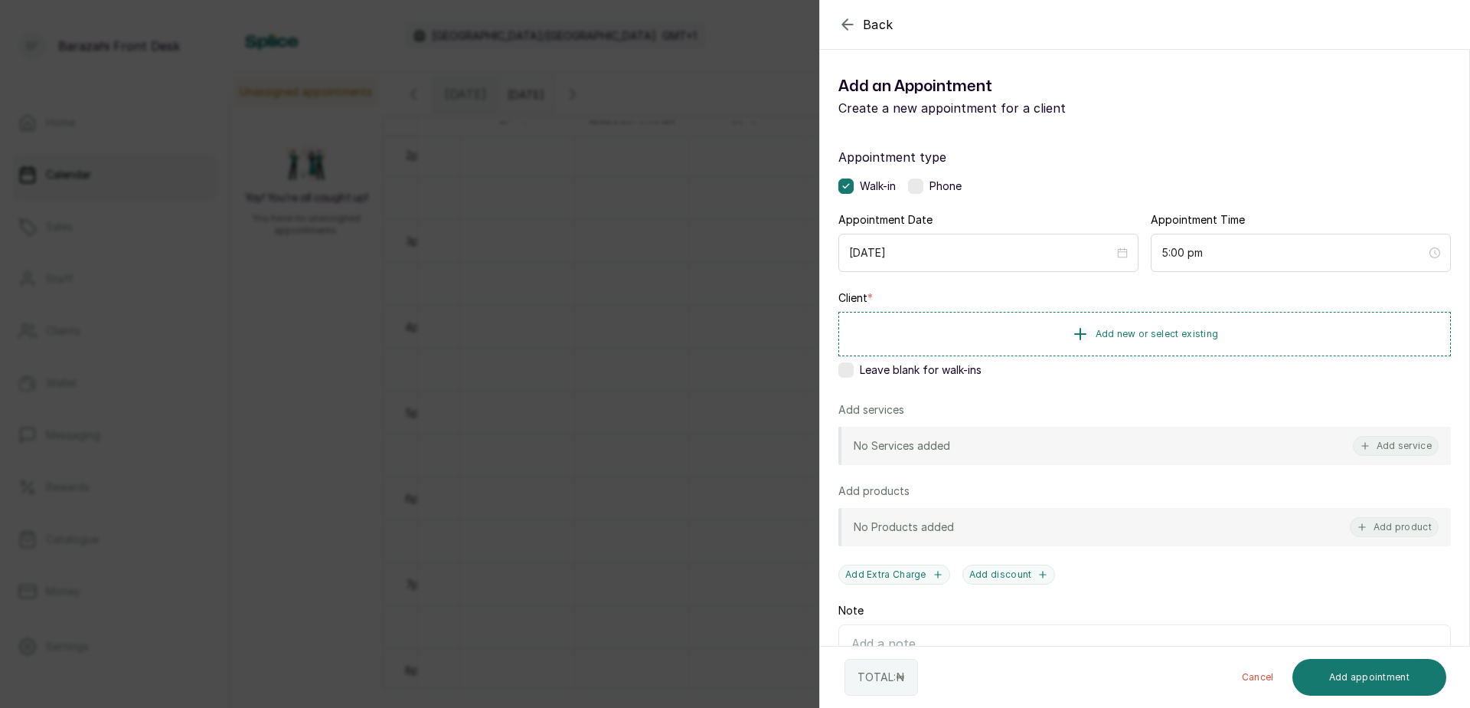
click at [851, 26] on icon "button" at bounding box center [847, 24] width 18 height 18
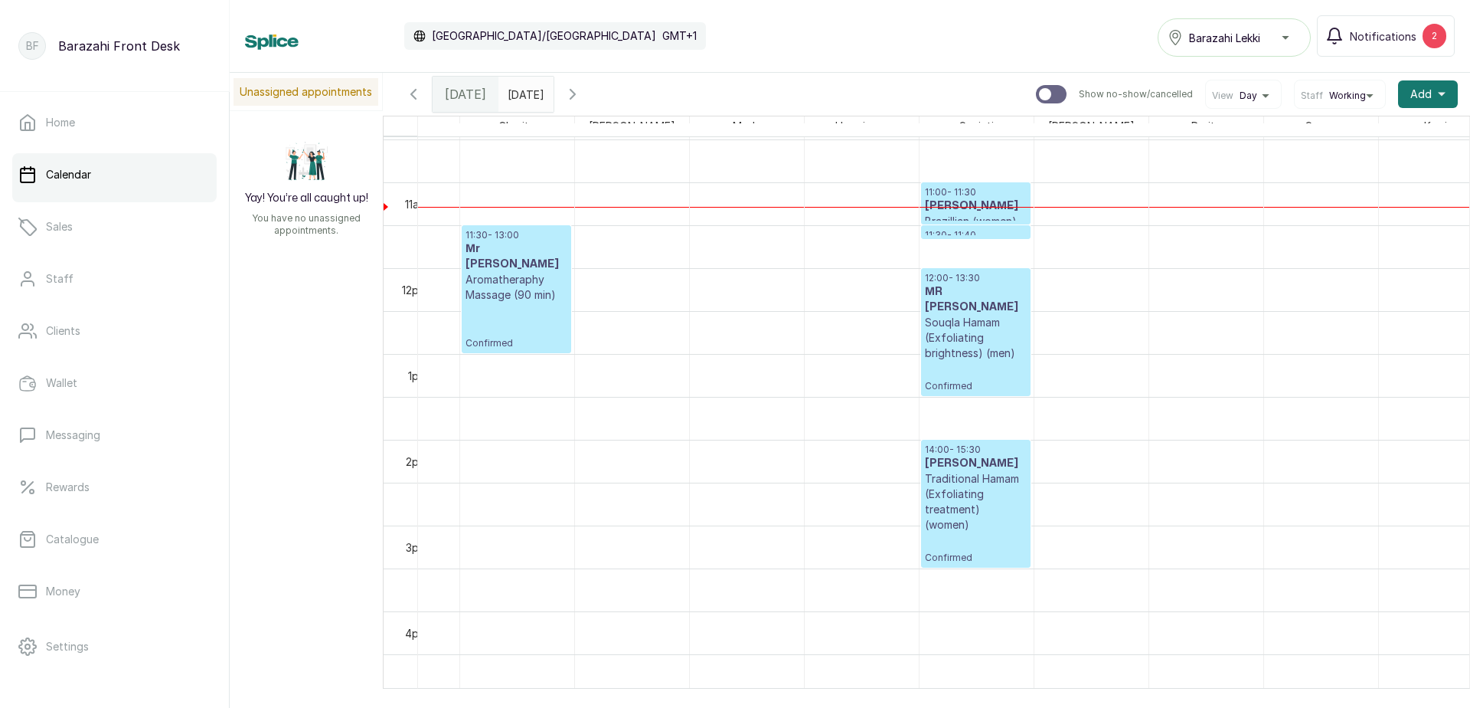
scroll to position [898, 0]
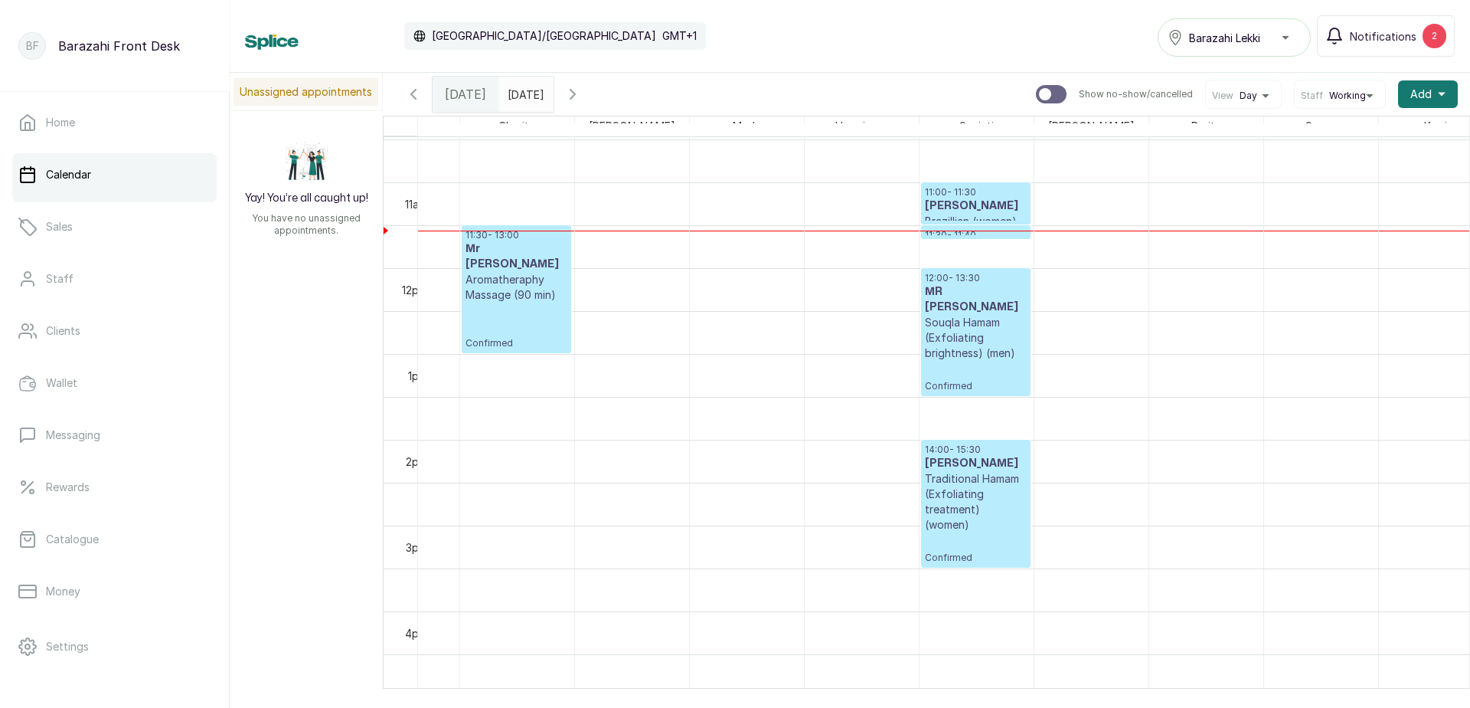
click at [961, 202] on h3 "MRS VIVIAN" at bounding box center [976, 205] width 102 height 15
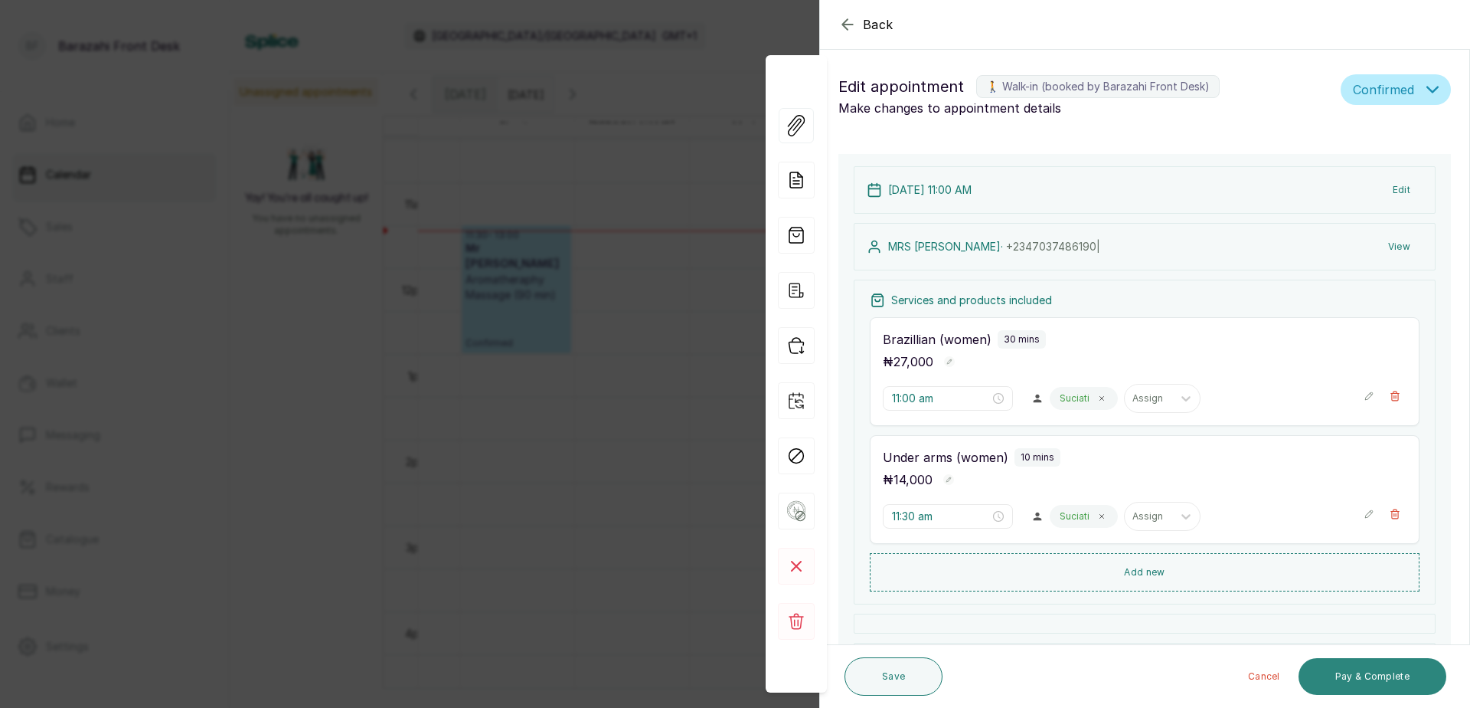
click at [1365, 678] on button "Pay & Complete" at bounding box center [1373, 676] width 148 height 37
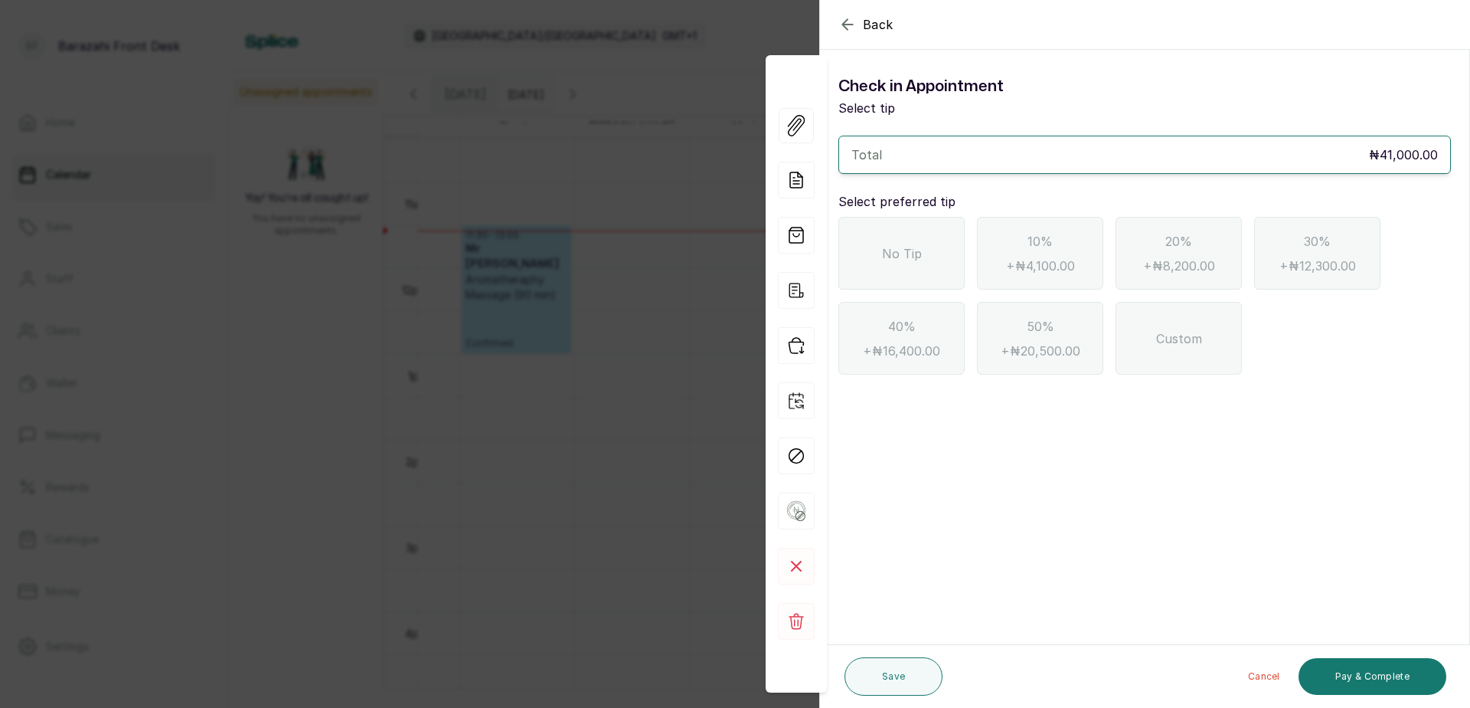
click at [938, 270] on div "No Tip" at bounding box center [901, 253] width 126 height 73
click at [1337, 667] on button "Pay & Complete" at bounding box center [1373, 676] width 148 height 37
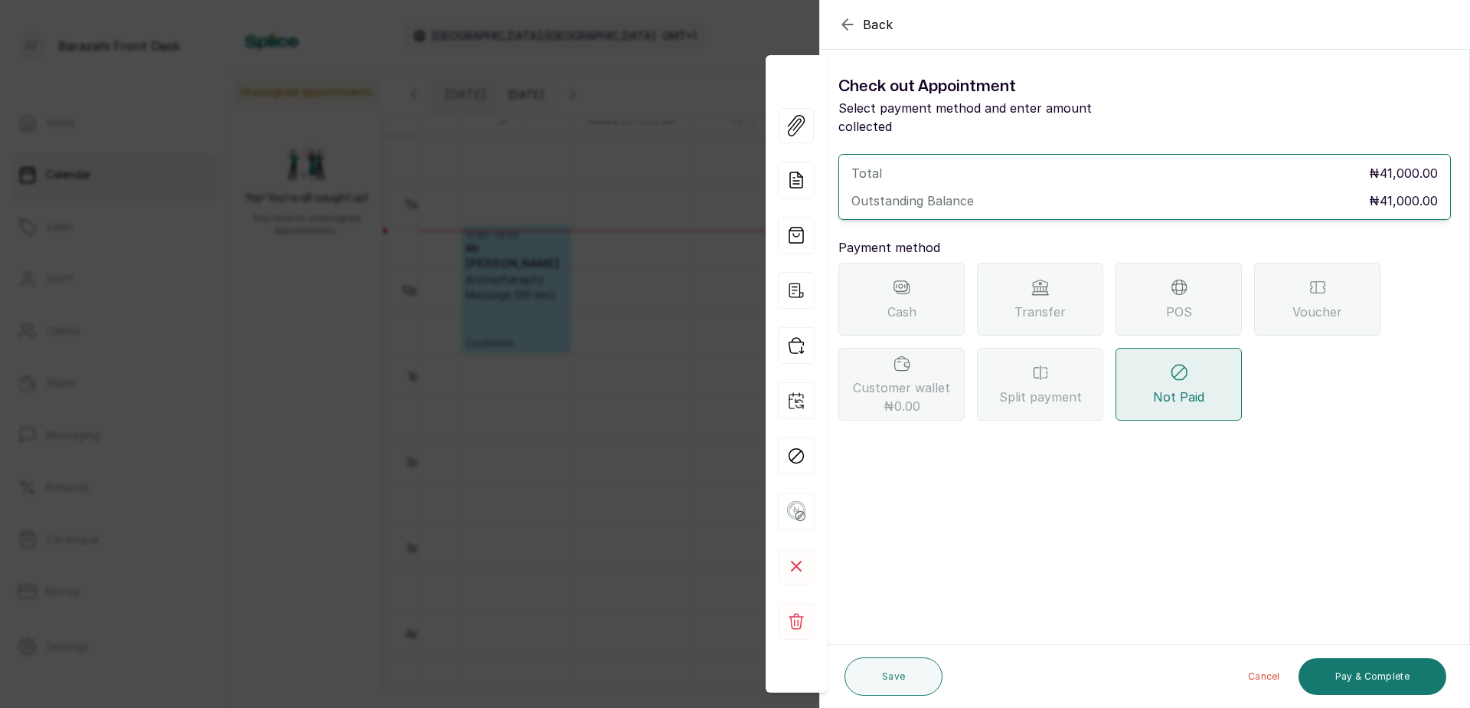
click at [1157, 299] on div "POS" at bounding box center [1179, 299] width 126 height 73
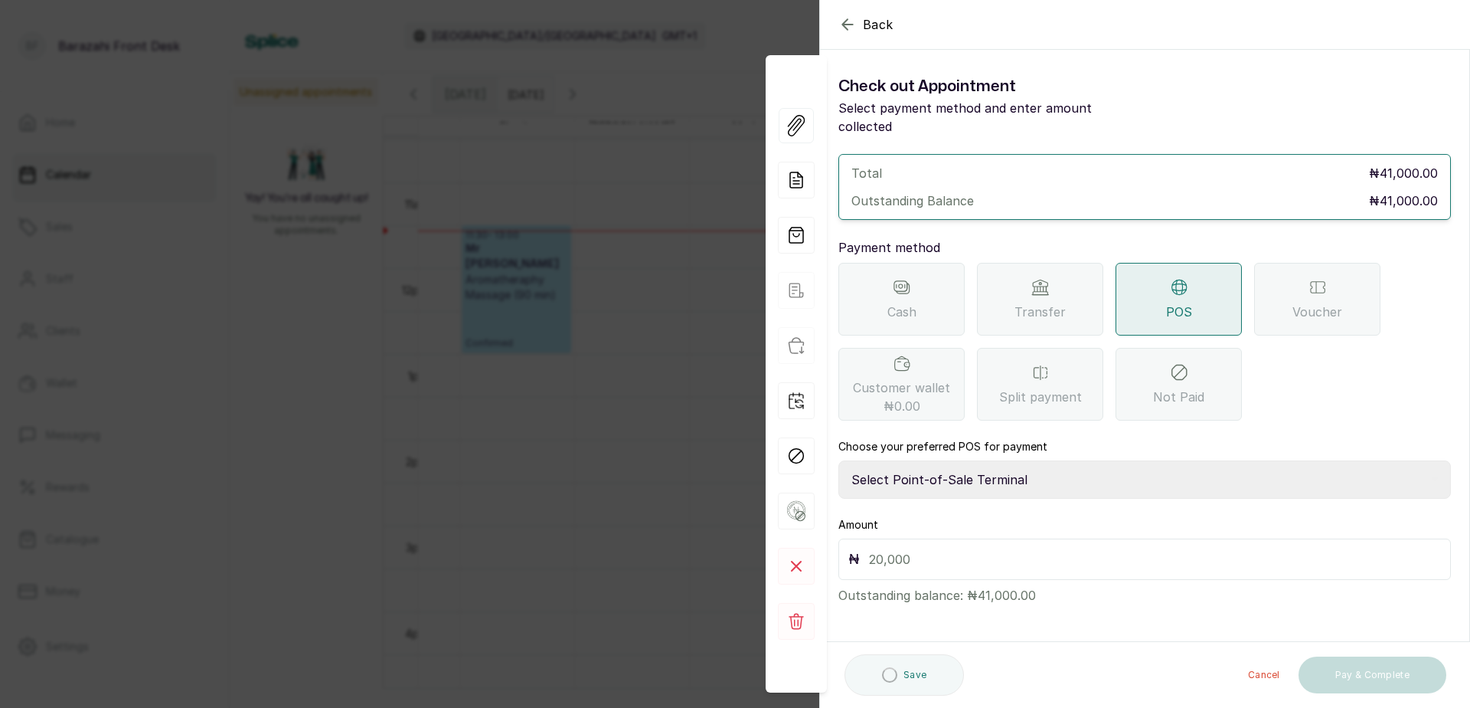
click at [994, 461] on select "Select Point-of-Sale Terminal Paystack POS Paystack-Titan Access POS Access Ban…" at bounding box center [1144, 479] width 613 height 38
select select "167b6f8a-d5d1-4786-a93b-04c747e16f1a"
click at [838, 460] on select "Select Point-of-Sale Terminal Paystack POS Paystack-Titan Access POS Access Ban…" at bounding box center [1144, 479] width 613 height 38
click at [1131, 548] on input "text" at bounding box center [1155, 558] width 572 height 21
type input "41,000"
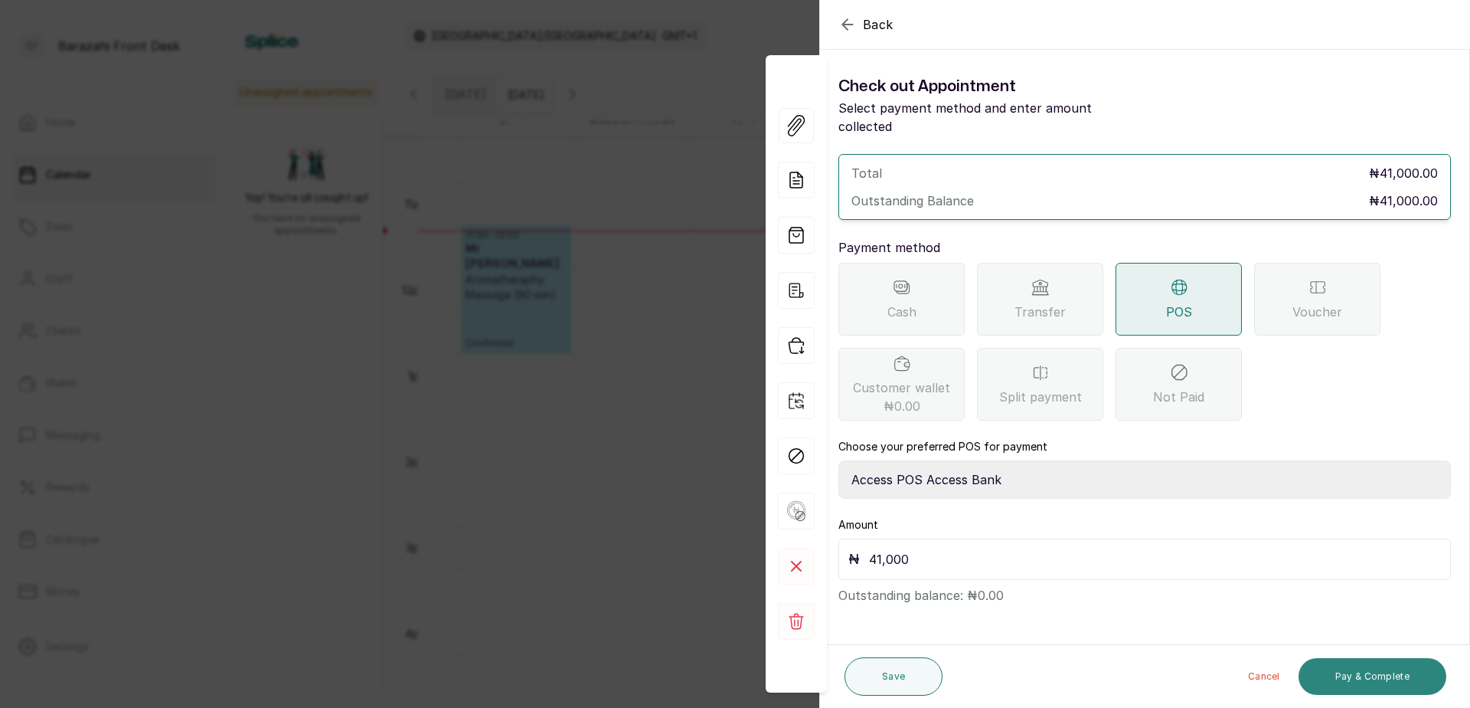
click at [1353, 665] on button "Pay & Complete" at bounding box center [1373, 676] width 148 height 37
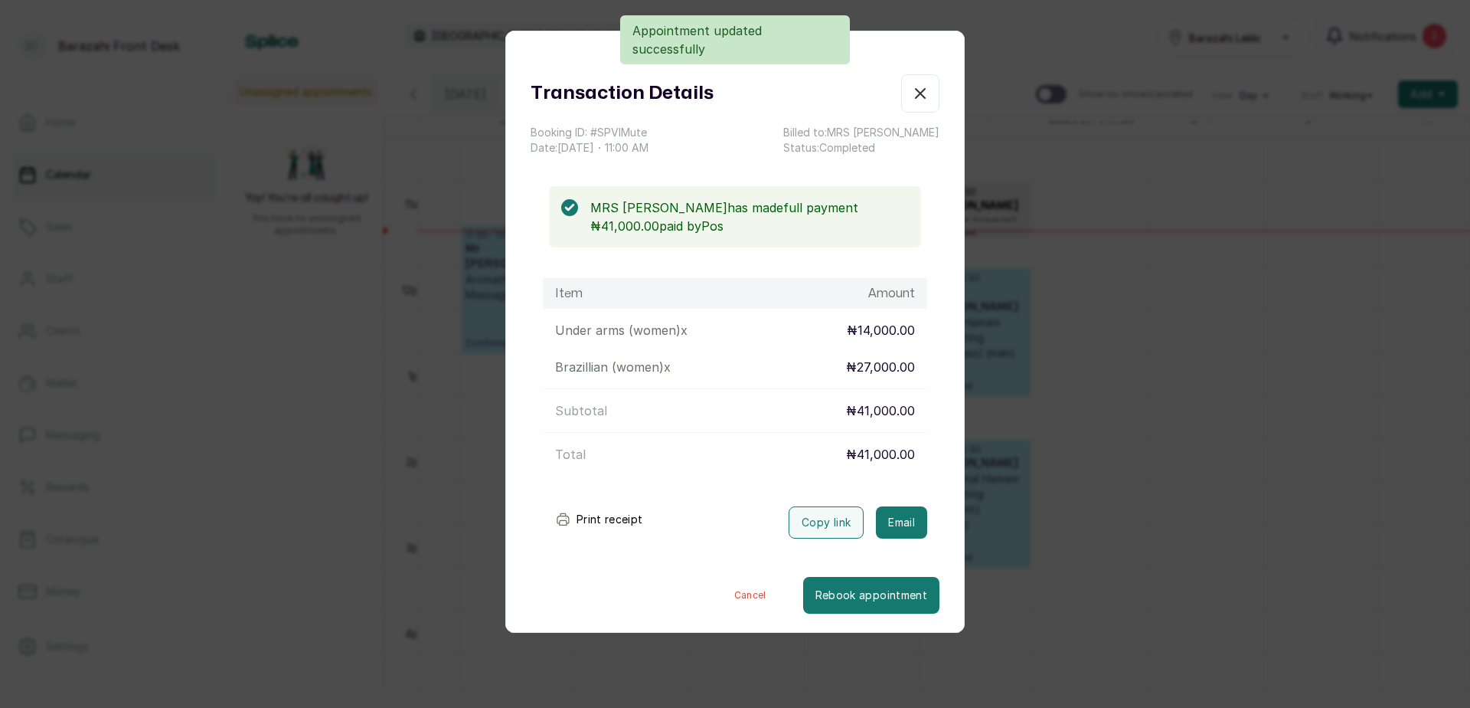
click at [581, 515] on button "Print receipt" at bounding box center [599, 519] width 113 height 31
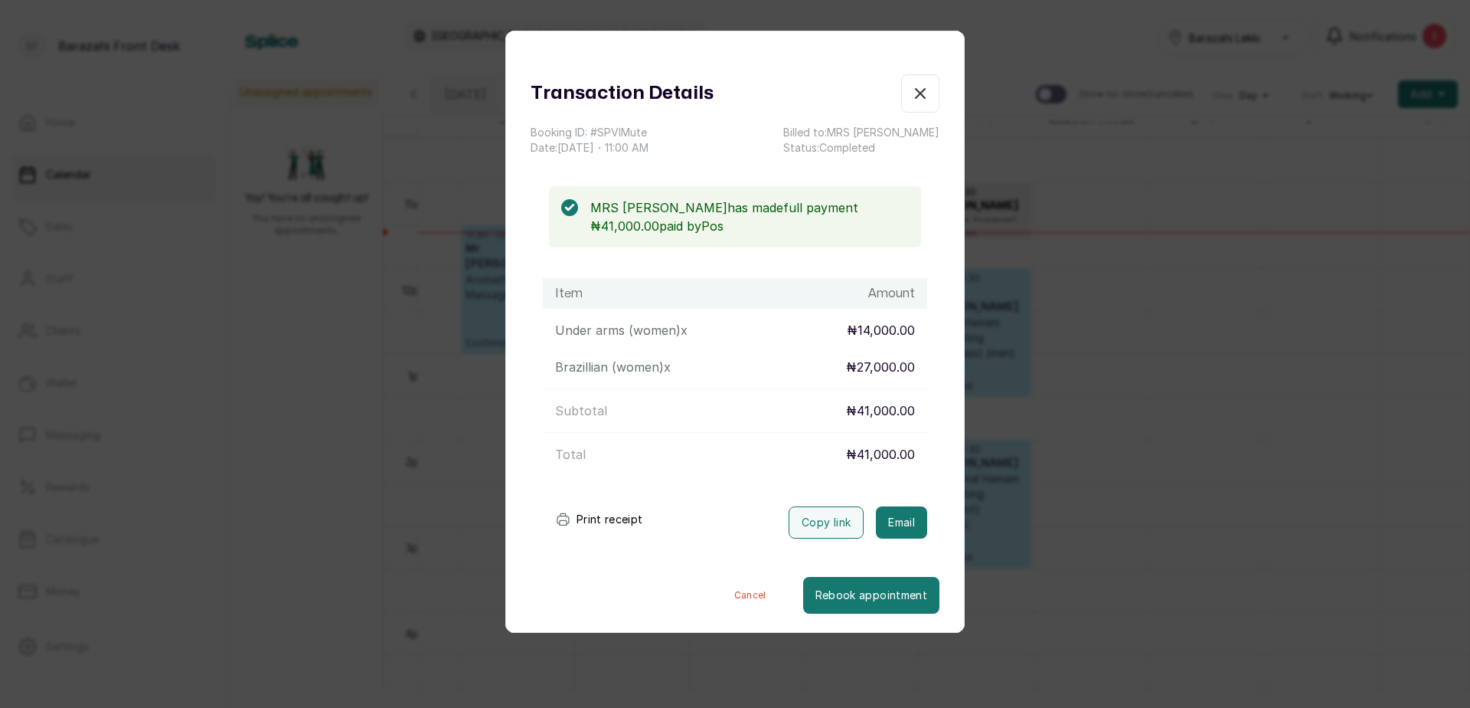
click at [622, 521] on button "Print receipt" at bounding box center [599, 519] width 113 height 31
click at [911, 92] on icon "button" at bounding box center [920, 93] width 18 height 18
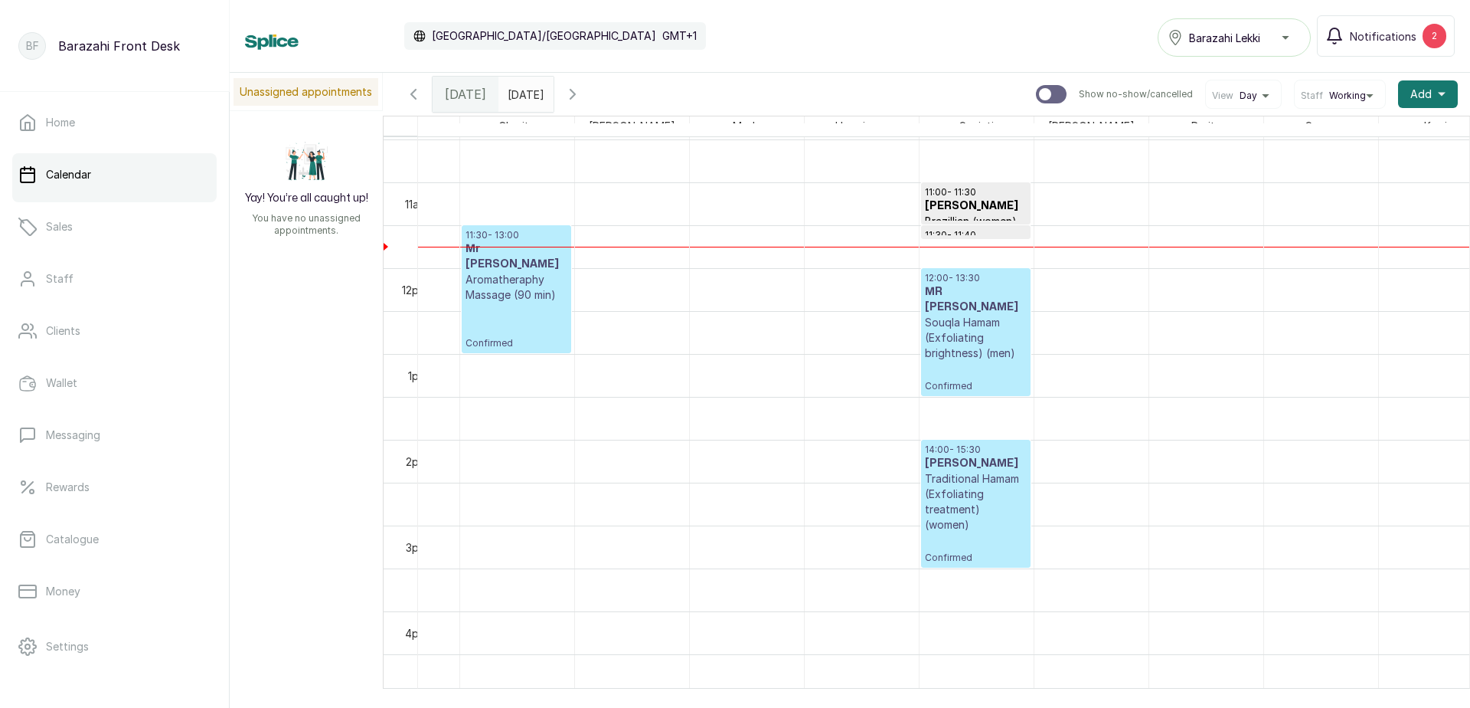
click at [992, 372] on p "Confirmed" at bounding box center [976, 376] width 102 height 31
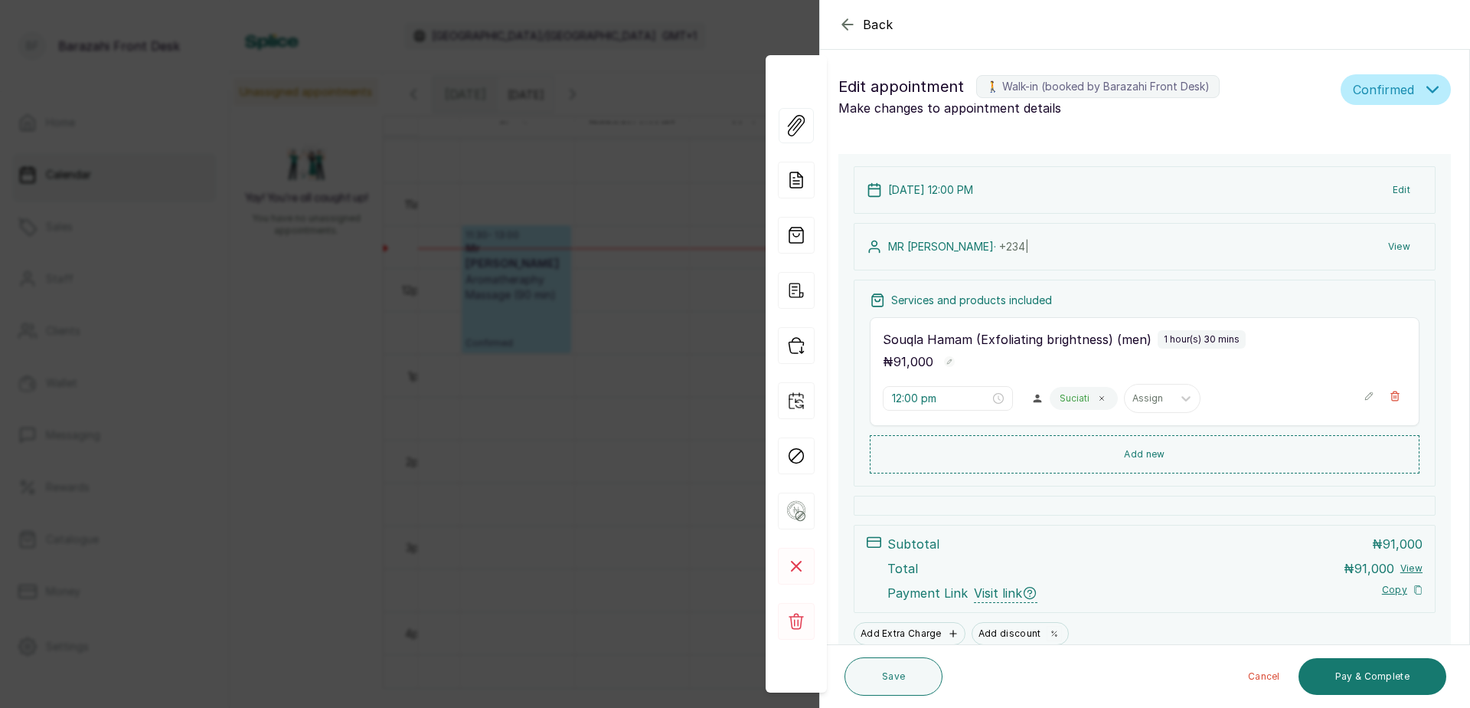
click at [1364, 395] on icon "button" at bounding box center [1369, 396] width 11 height 11
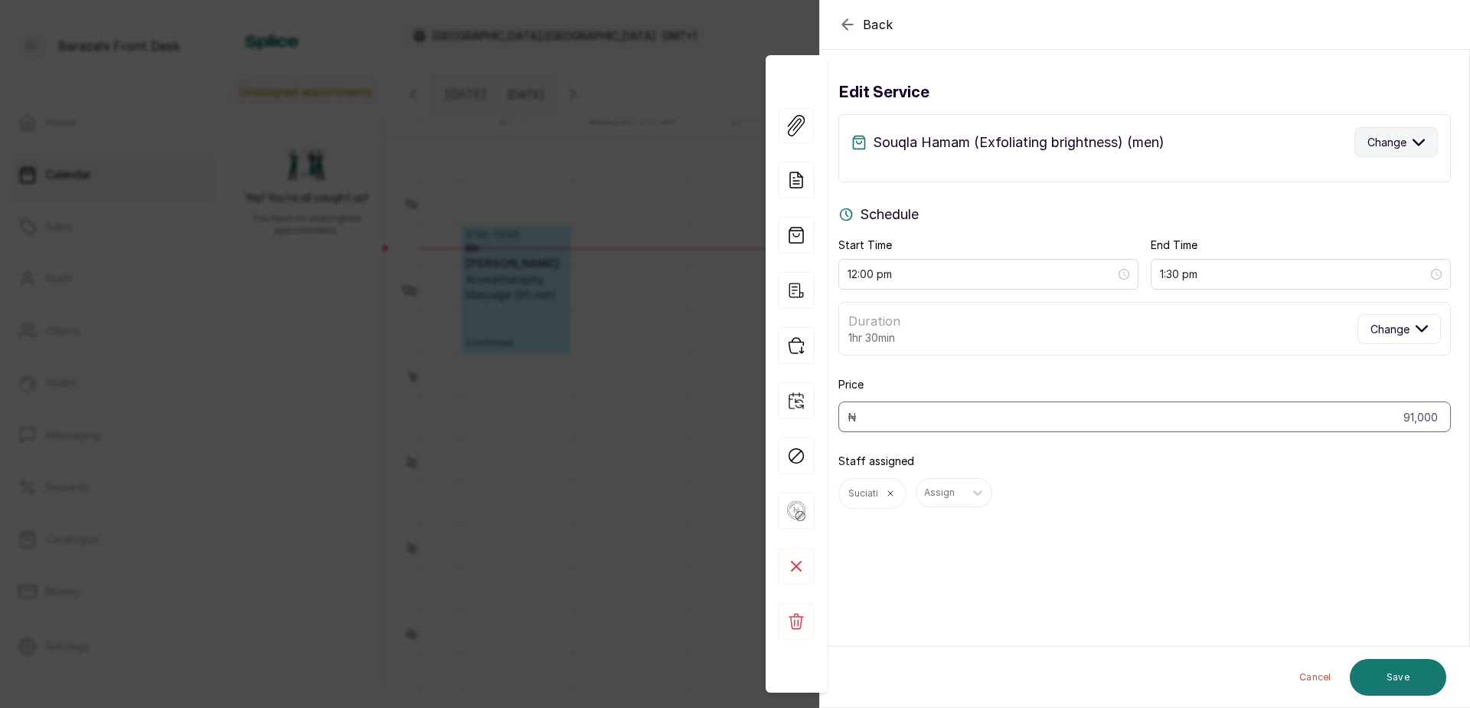
click at [1413, 136] on icon "button" at bounding box center [1419, 142] width 12 height 12
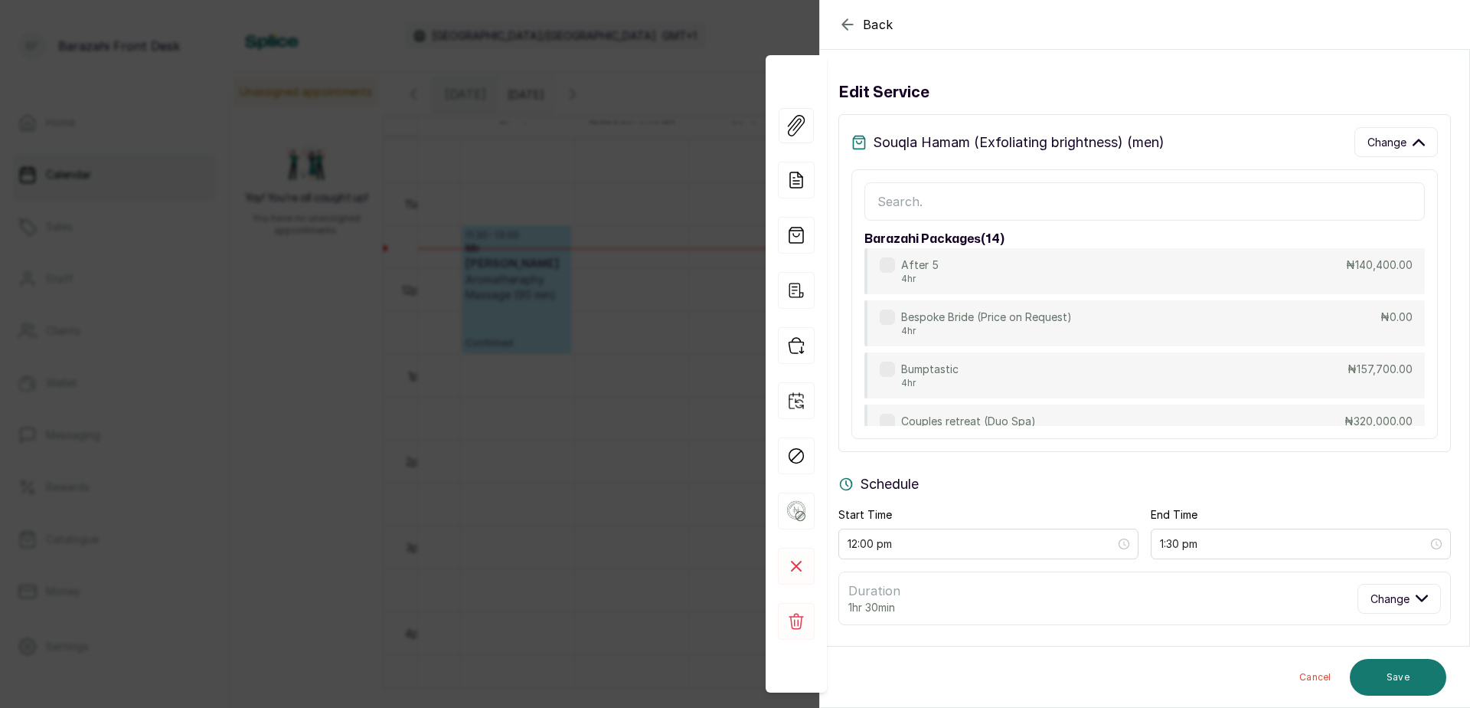
click at [1033, 203] on input "text" at bounding box center [1144, 201] width 561 height 38
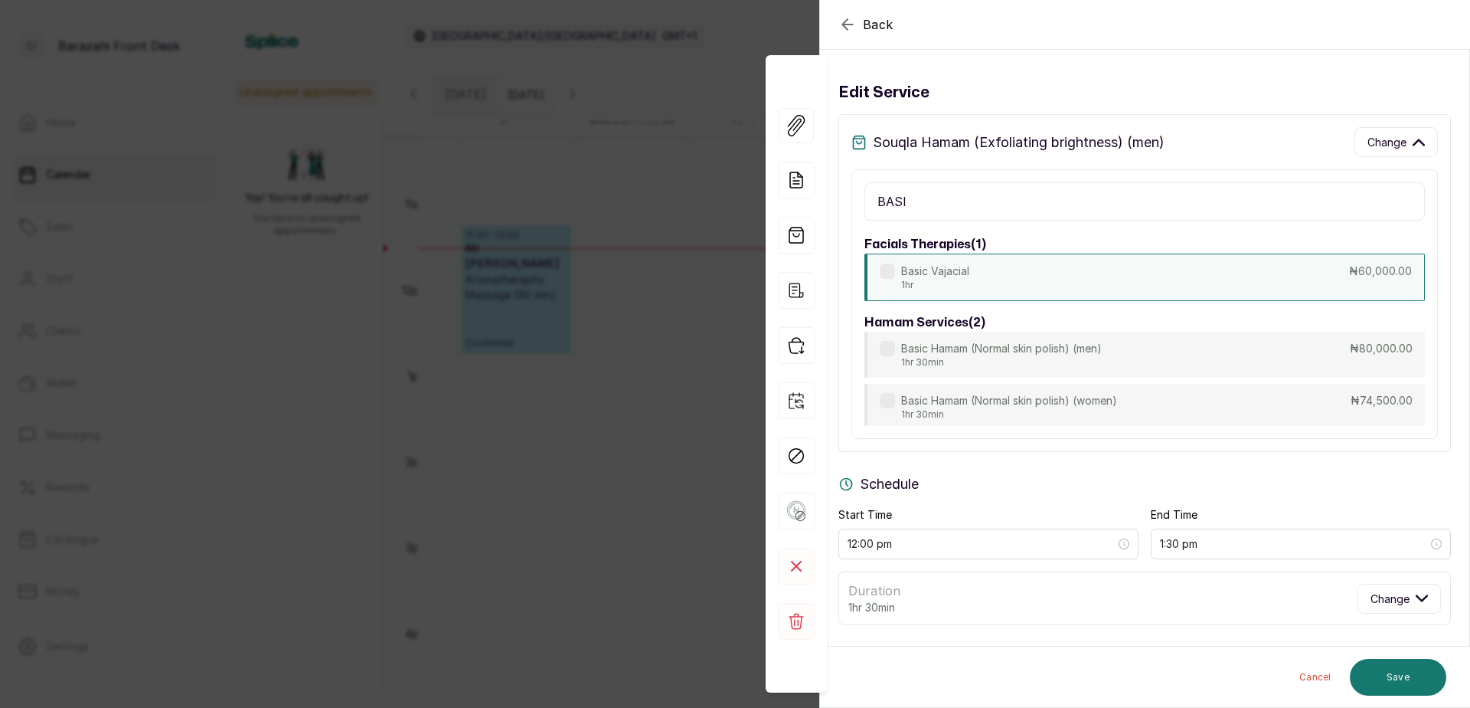
scroll to position [75, 0]
type input "BASI"
click at [1060, 349] on p "Basic Hamam (Normal skin polish) (men)" at bounding box center [1001, 344] width 201 height 15
type input "80,000"
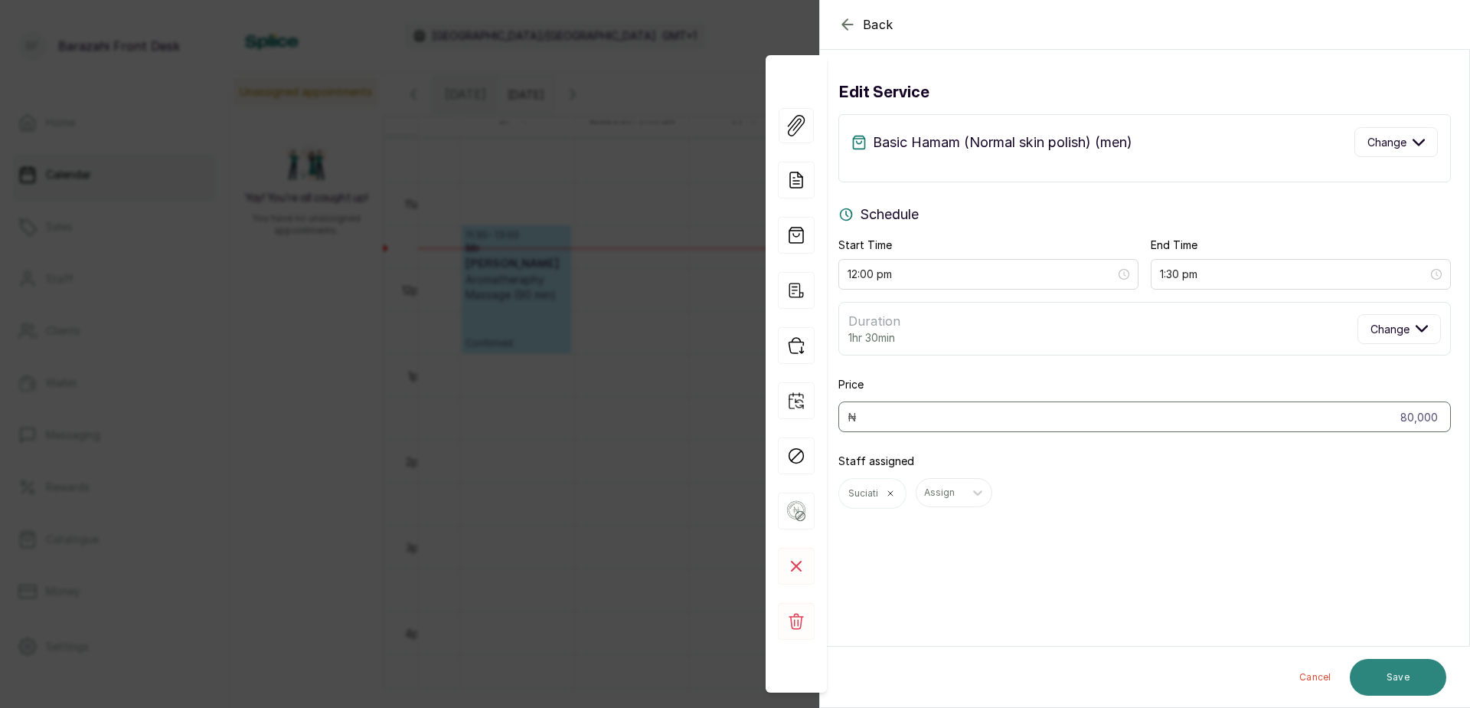
click at [1393, 665] on button "Save" at bounding box center [1398, 677] width 96 height 37
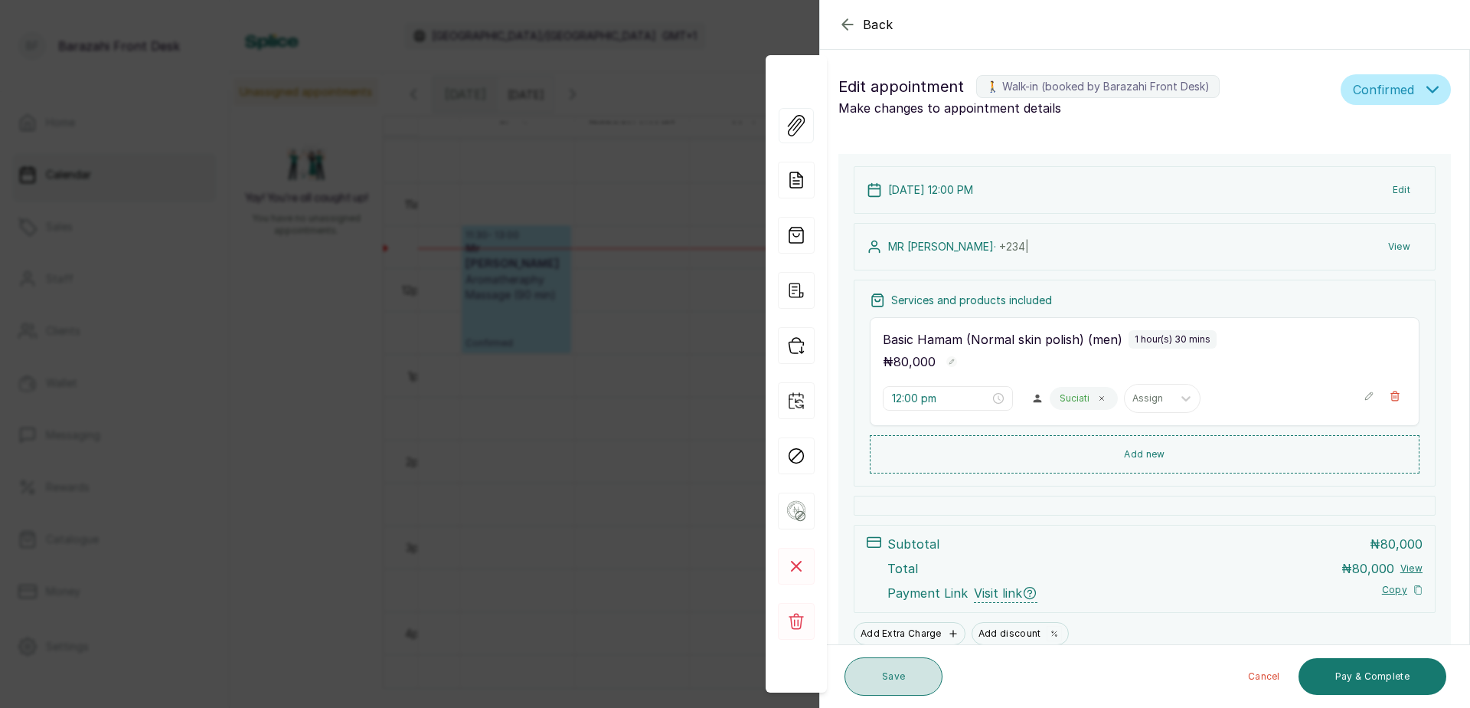
click at [892, 681] on button "Save" at bounding box center [894, 676] width 98 height 38
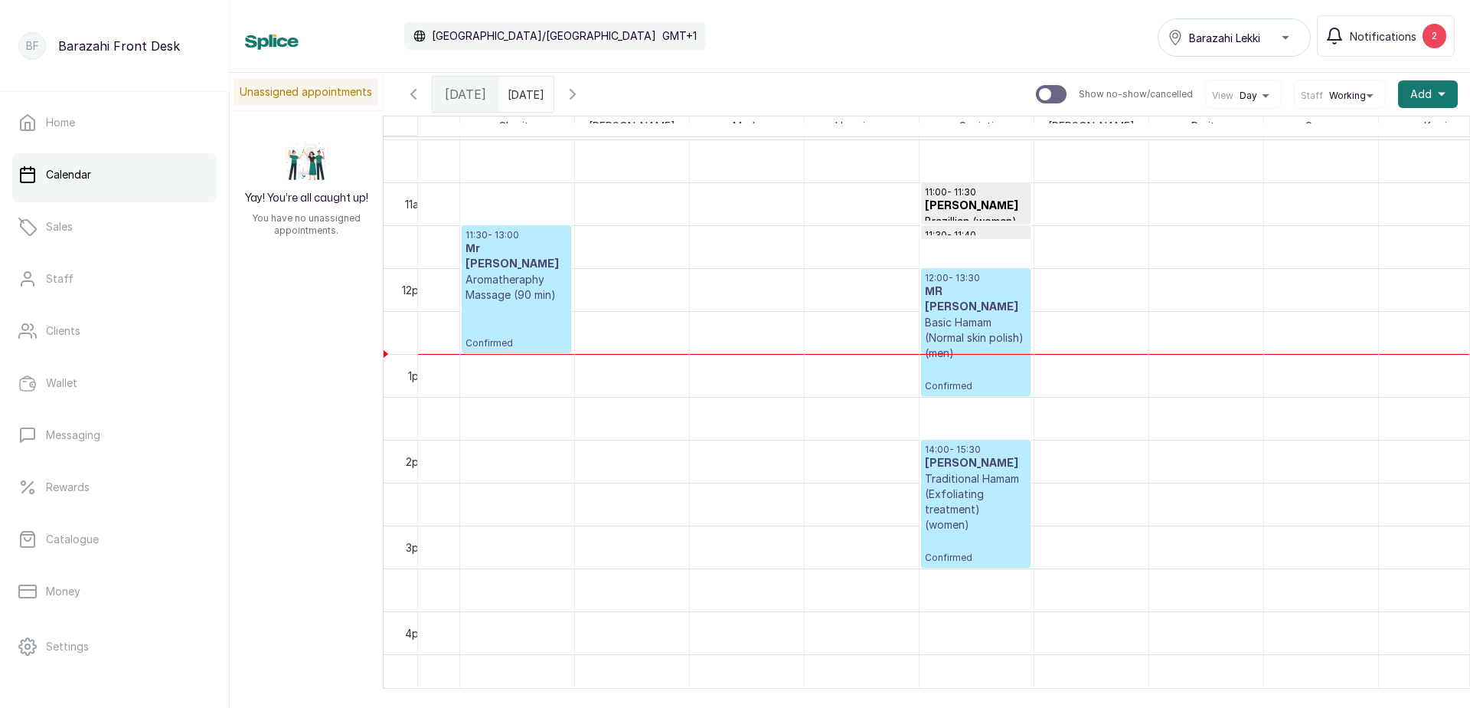
click at [970, 321] on p "Basic Hamam (Normal skin polish) (men)" at bounding box center [976, 338] width 102 height 46
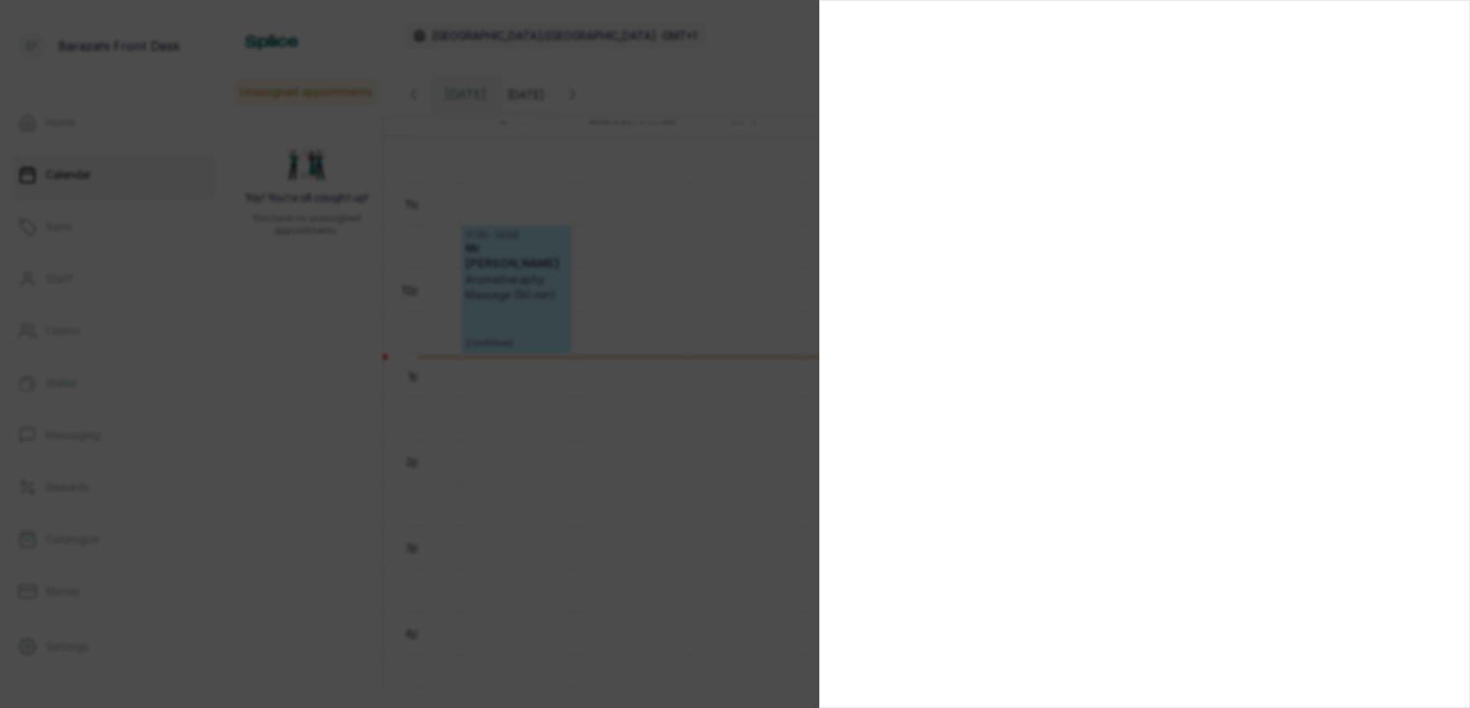
click at [685, 210] on div at bounding box center [735, 354] width 1470 height 708
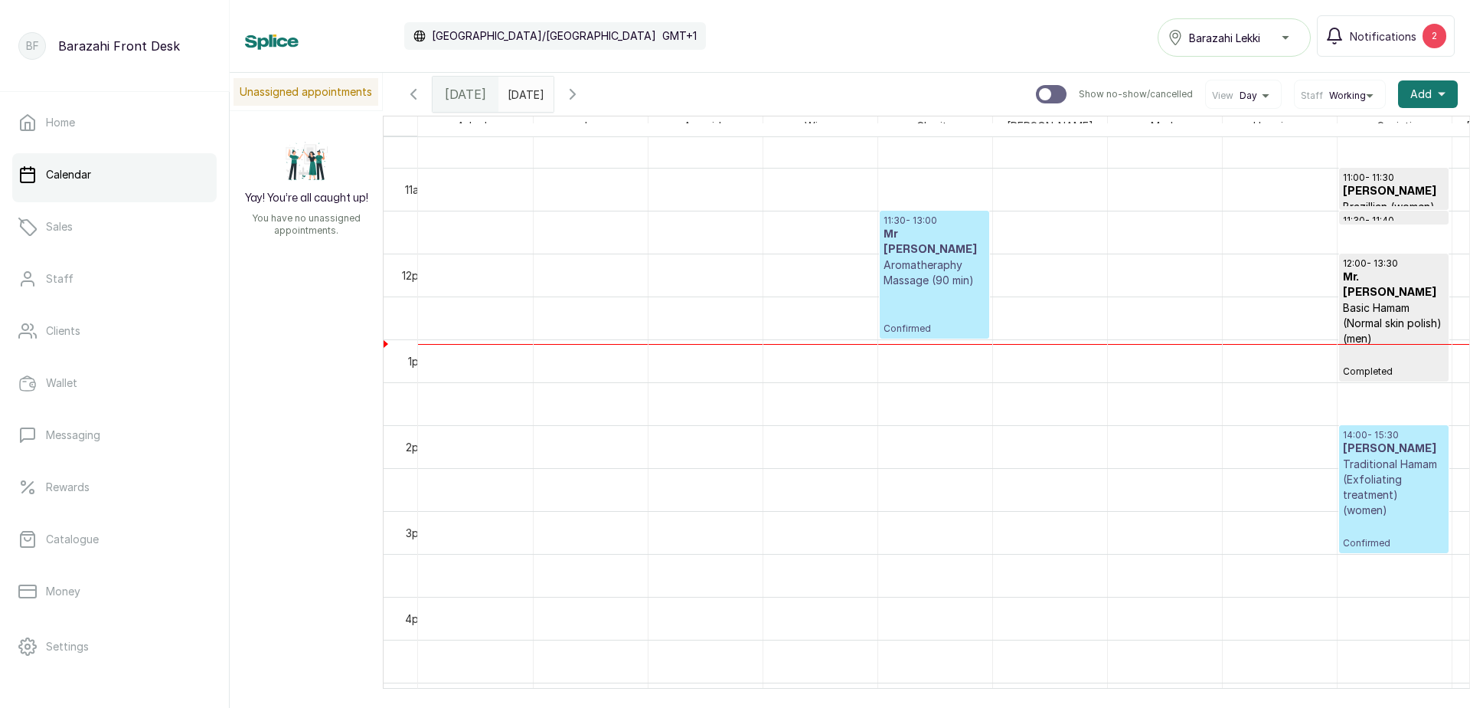
scroll to position [898, 0]
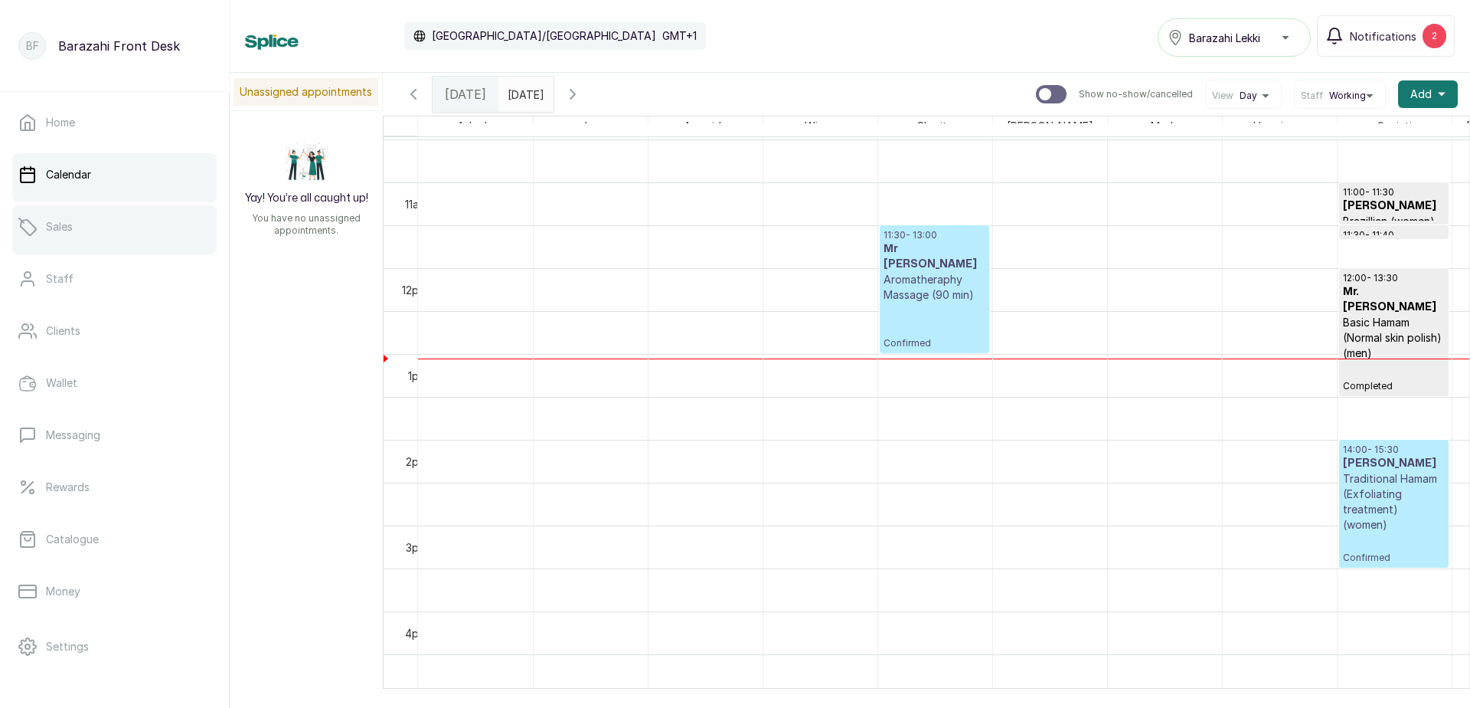
click at [90, 234] on link "Sales" at bounding box center [114, 226] width 204 height 43
